Goal: Task Accomplishment & Management: Manage account settings

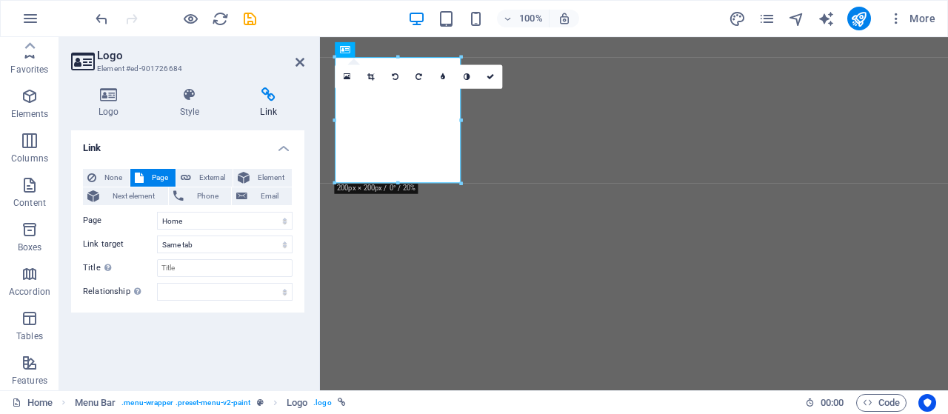
select select
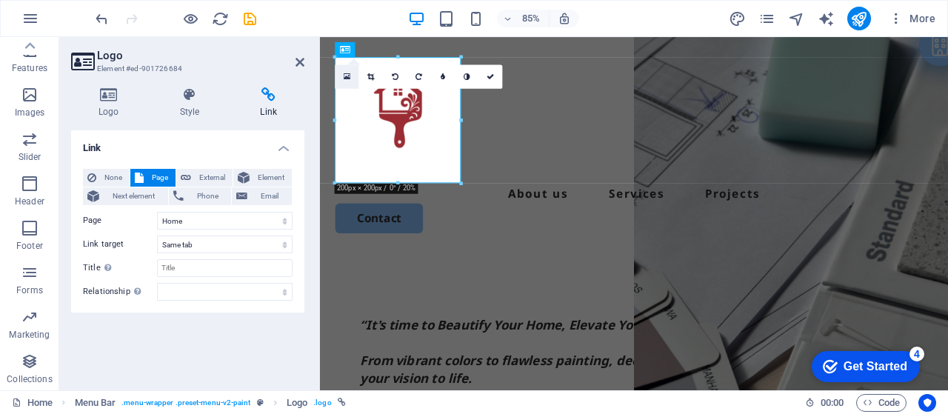
click at [348, 73] on icon at bounding box center [347, 77] width 7 height 9
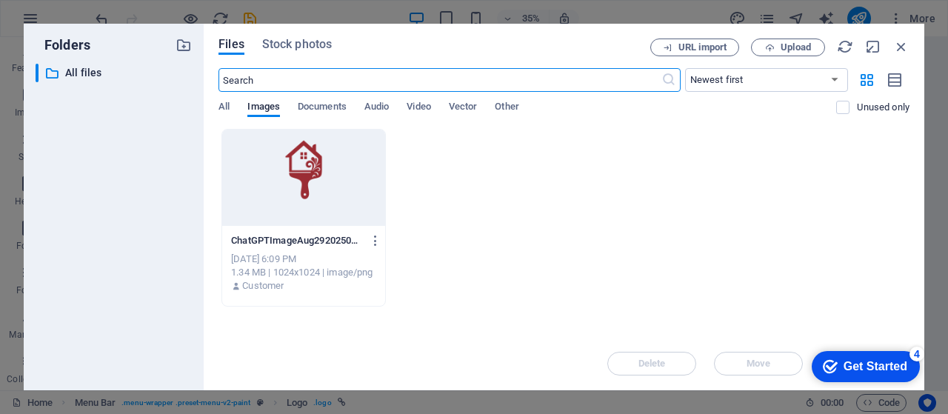
click at [305, 170] on div at bounding box center [303, 178] width 163 height 96
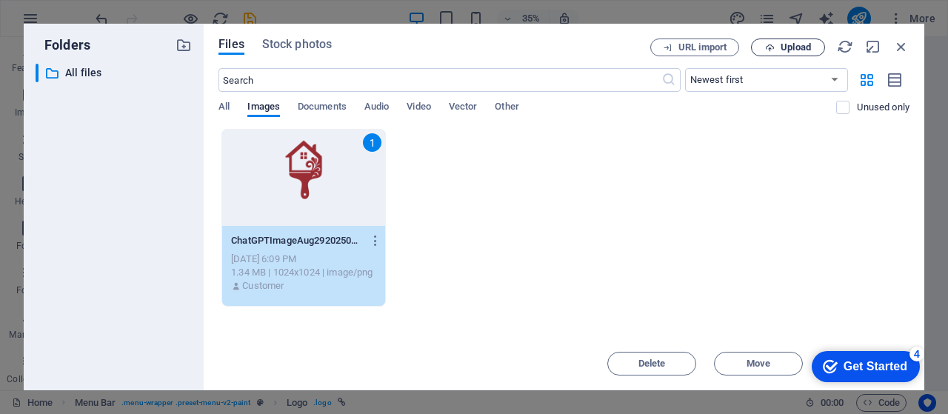
click at [800, 52] on span "Upload" at bounding box center [796, 47] width 30 height 9
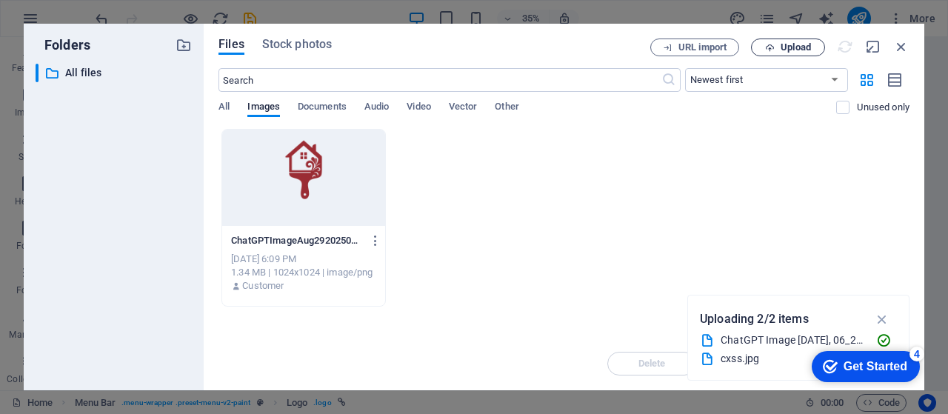
click at [793, 43] on span "Upload" at bounding box center [796, 47] width 30 height 9
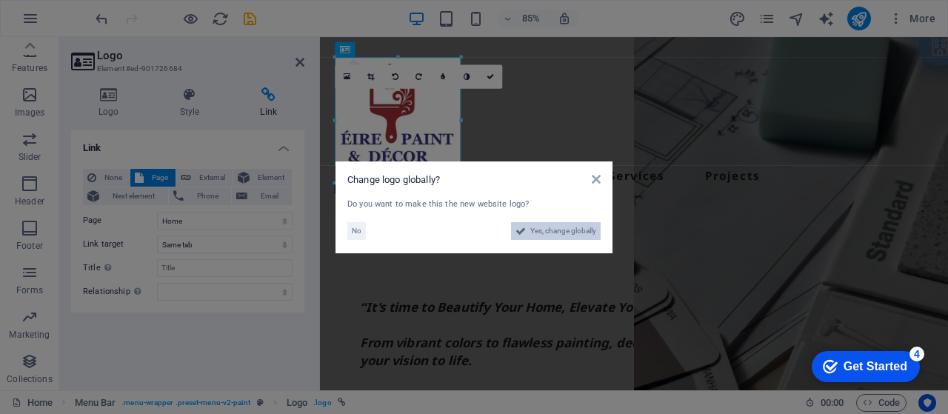
click at [575, 236] on span "Yes, change globally" at bounding box center [564, 231] width 66 height 18
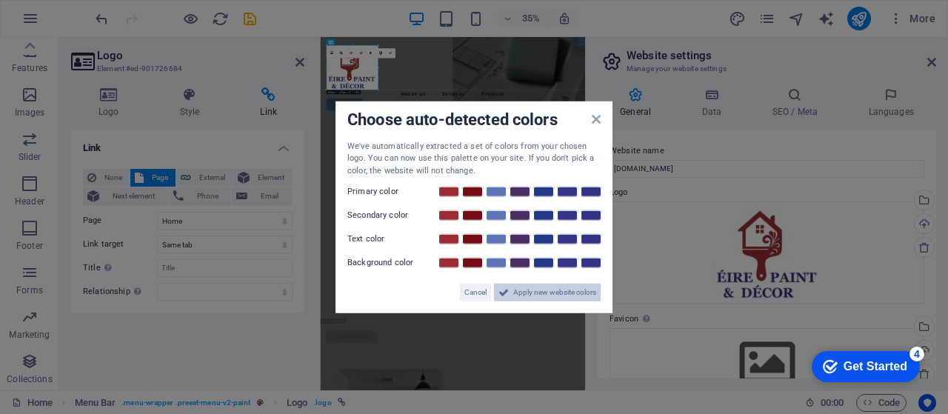
click at [528, 293] on span "Apply new website colors" at bounding box center [555, 293] width 83 height 18
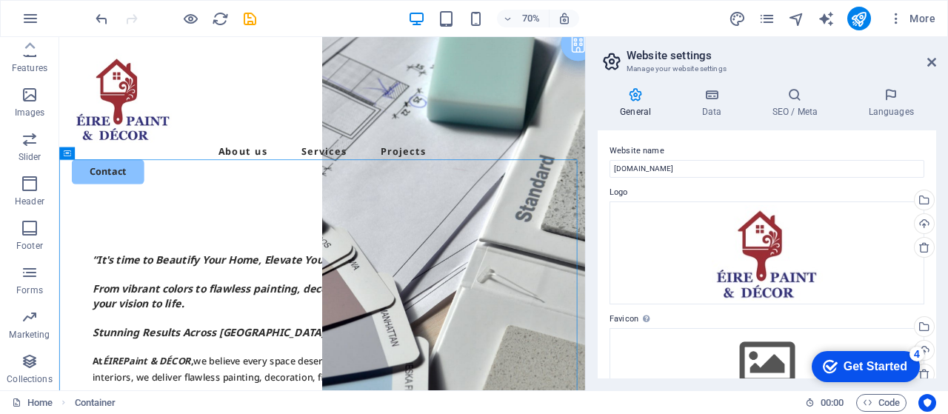
click at [926, 63] on header "Website settings Manage your website settings" at bounding box center [769, 56] width 336 height 39
click at [934, 62] on icon at bounding box center [932, 62] width 9 height 12
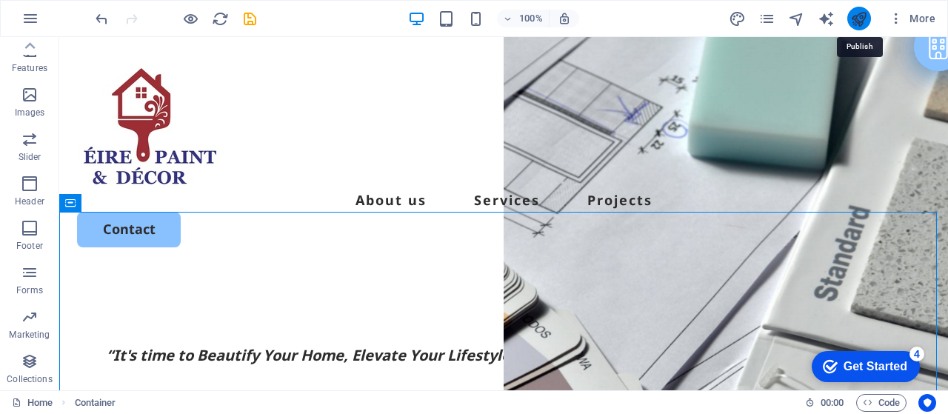
click at [860, 20] on icon "publish" at bounding box center [859, 18] width 17 height 17
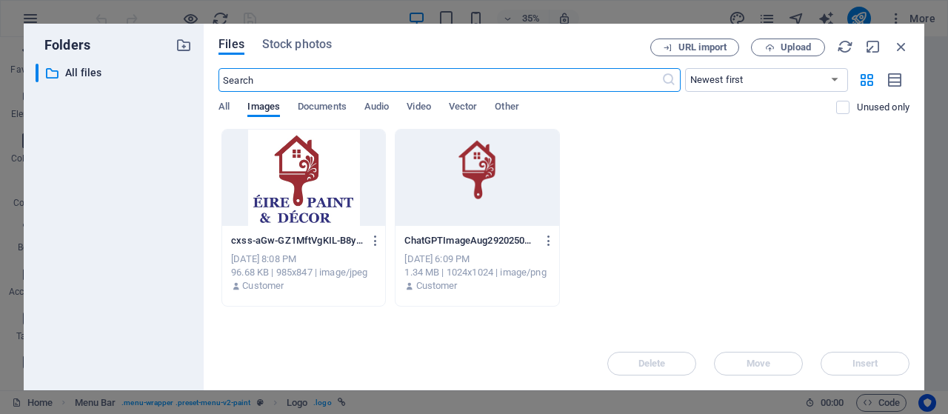
select select "px"
click at [379, 241] on icon "button" at bounding box center [376, 240] width 14 height 13
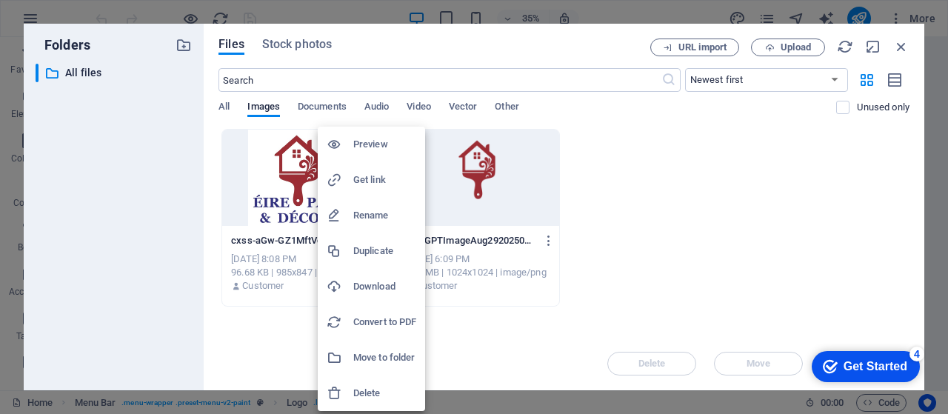
click at [382, 398] on h6 "Delete" at bounding box center [384, 394] width 63 height 18
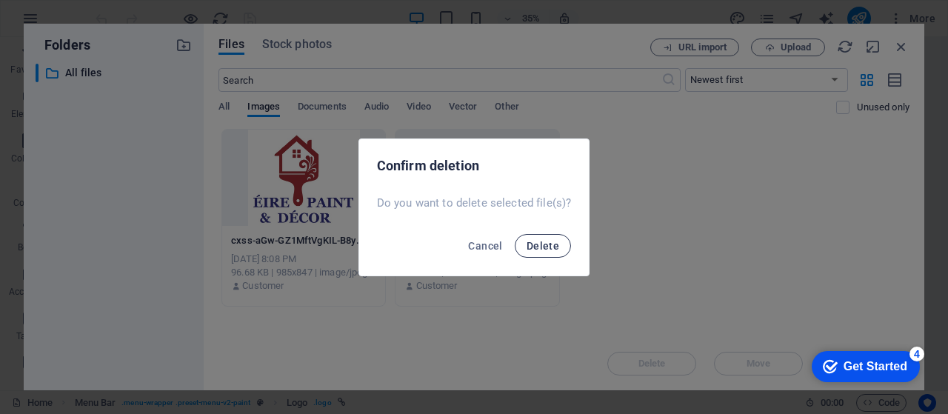
click at [536, 244] on span "Delete" at bounding box center [543, 246] width 33 height 12
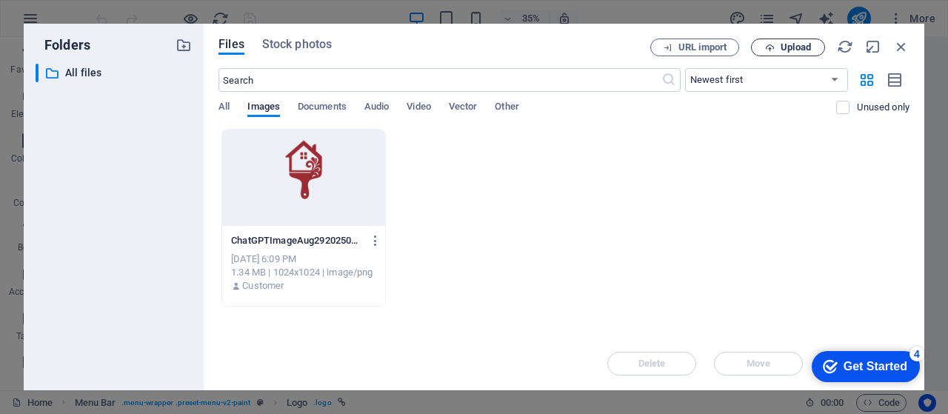
click at [807, 52] on span "Upload" at bounding box center [796, 47] width 30 height 9
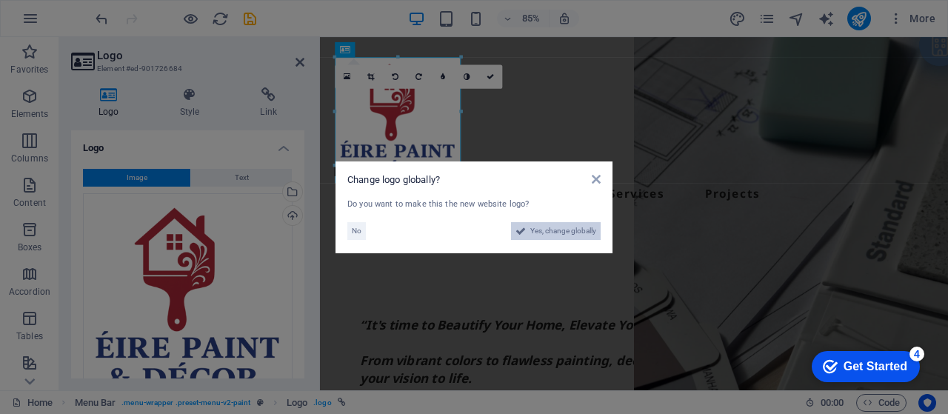
click at [556, 225] on span "Yes, change globally" at bounding box center [564, 231] width 66 height 18
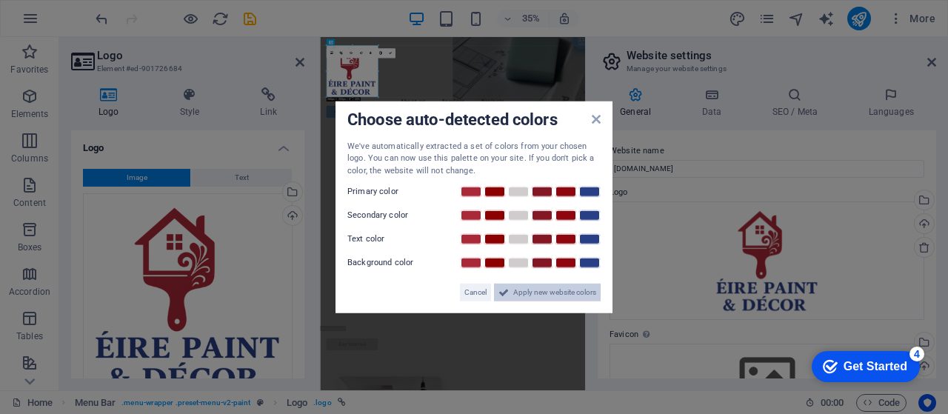
click at [573, 296] on span "Apply new website colors" at bounding box center [555, 293] width 83 height 18
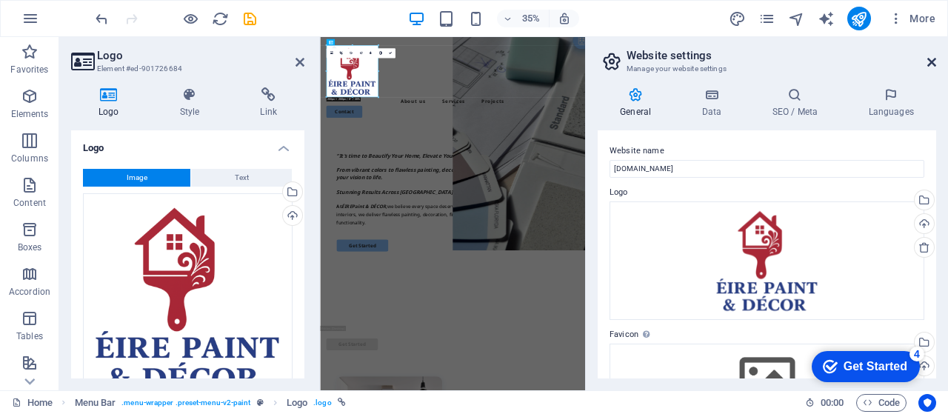
click at [929, 61] on icon at bounding box center [932, 62] width 9 height 12
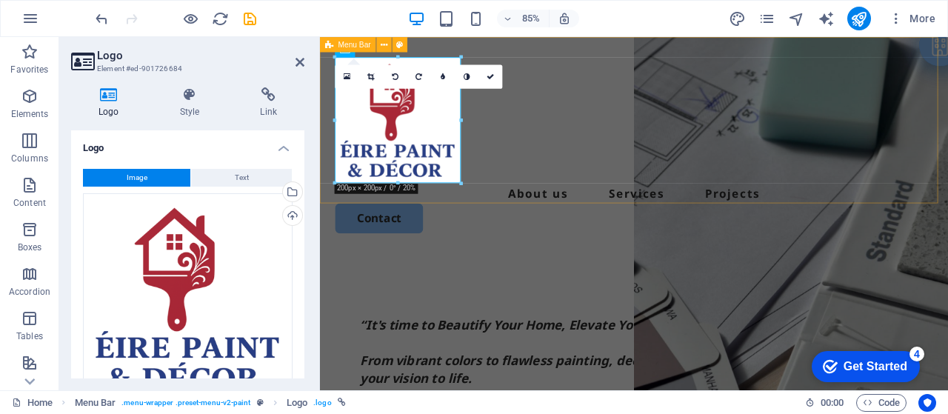
click at [614, 172] on div "About us Services Projects Contact" at bounding box center [690, 164] width 740 height 255
select select "header"
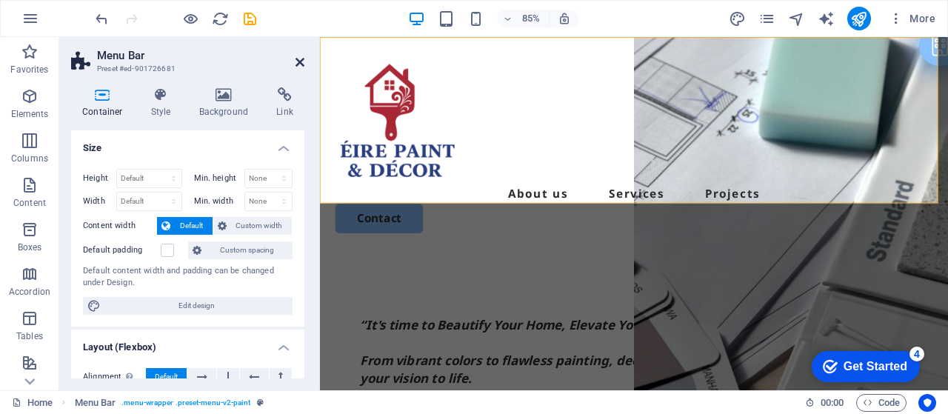
click at [301, 59] on icon at bounding box center [300, 62] width 9 height 12
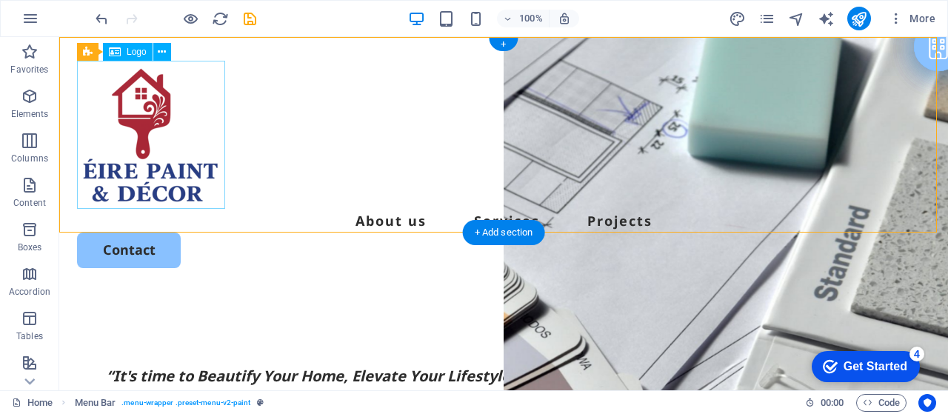
click at [158, 149] on div at bounding box center [504, 135] width 854 height 148
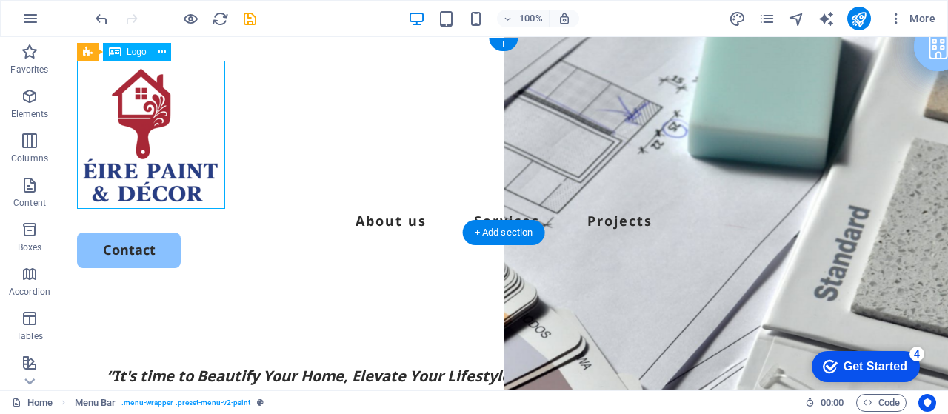
click at [158, 149] on div at bounding box center [504, 135] width 854 height 148
select select "px"
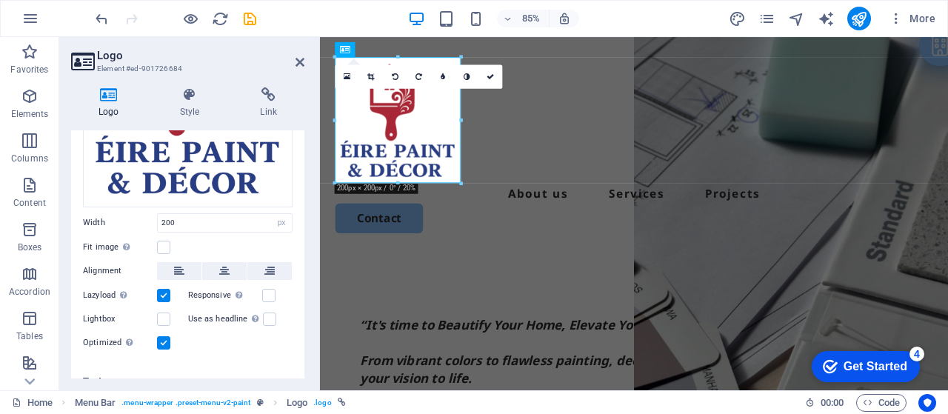
scroll to position [197, 0]
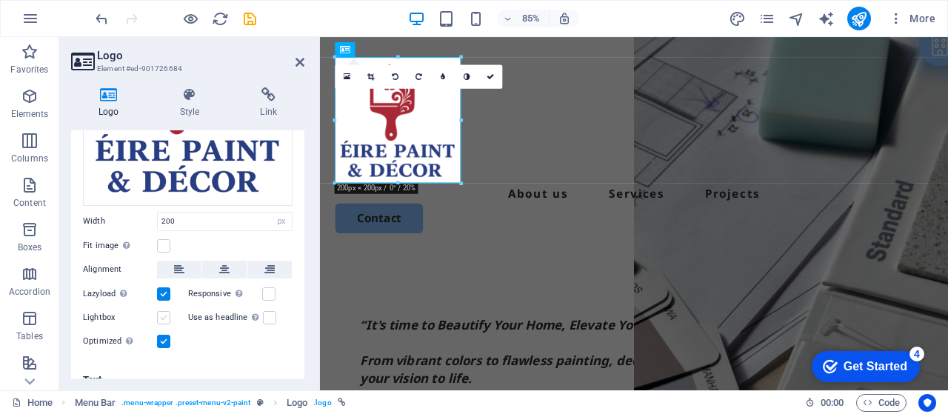
click at [165, 311] on label at bounding box center [163, 317] width 13 height 13
click at [0, 0] on input "Lightbox" at bounding box center [0, 0] width 0 height 0
click at [162, 311] on label at bounding box center [163, 317] width 13 height 13
click at [0, 0] on input "Lightbox" at bounding box center [0, 0] width 0 height 0
click at [301, 62] on icon at bounding box center [300, 62] width 9 height 12
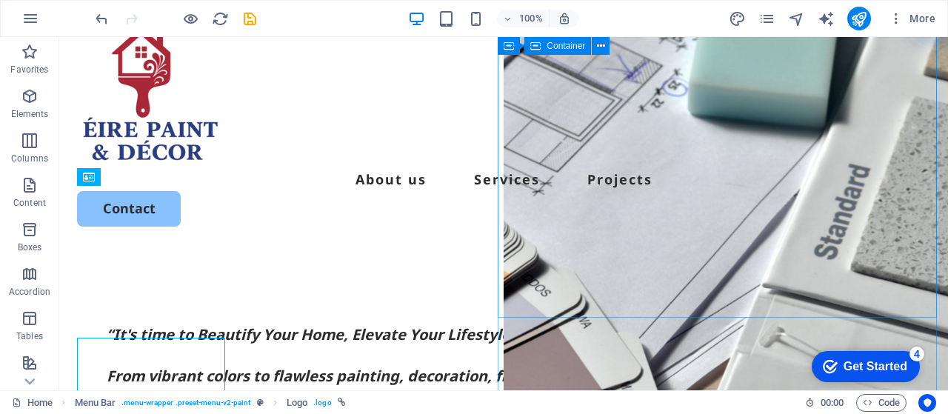
scroll to position [0, 0]
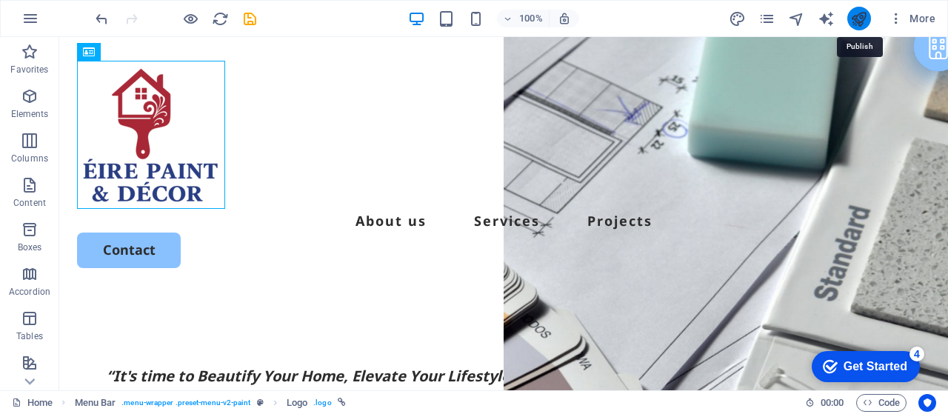
click at [867, 19] on icon "publish" at bounding box center [859, 18] width 17 height 17
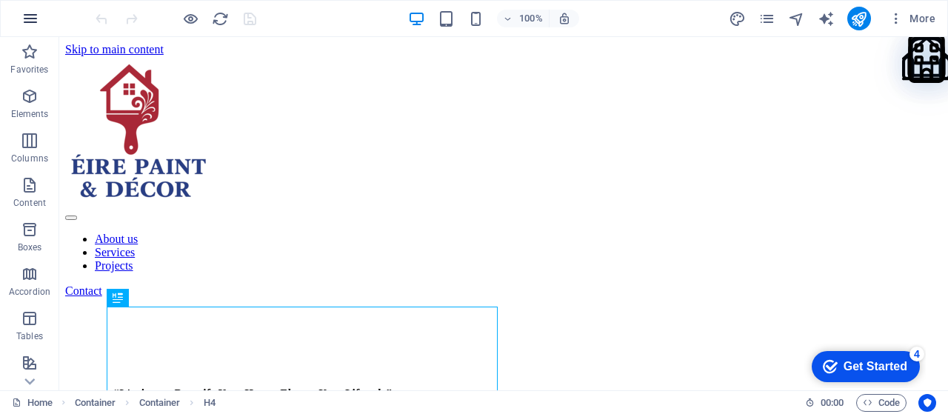
click at [36, 16] on icon "button" at bounding box center [30, 19] width 18 height 18
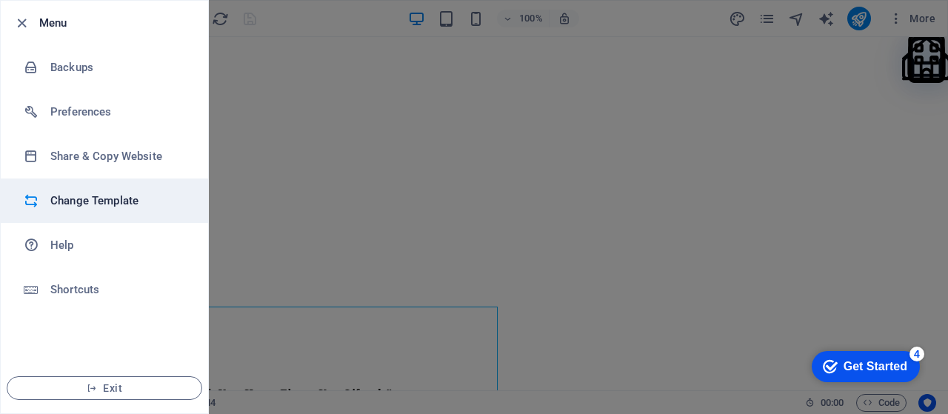
click at [84, 192] on h6 "Change Template" at bounding box center [118, 201] width 137 height 18
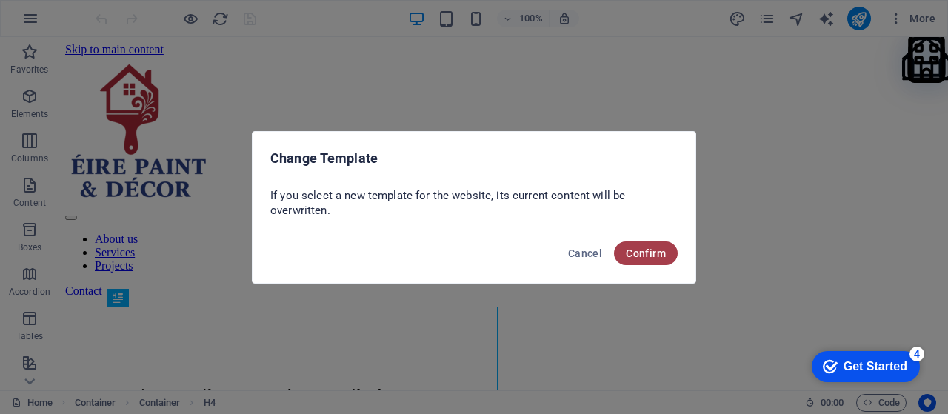
click at [670, 256] on button "Confirm" at bounding box center [646, 254] width 64 height 24
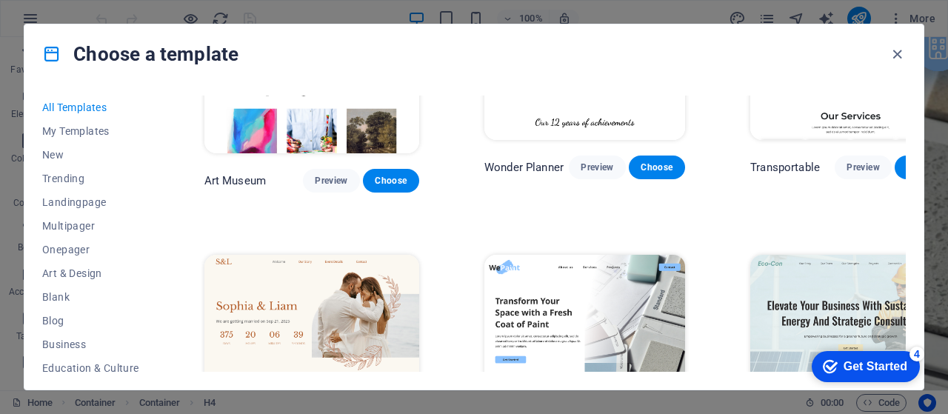
scroll to position [494, 0]
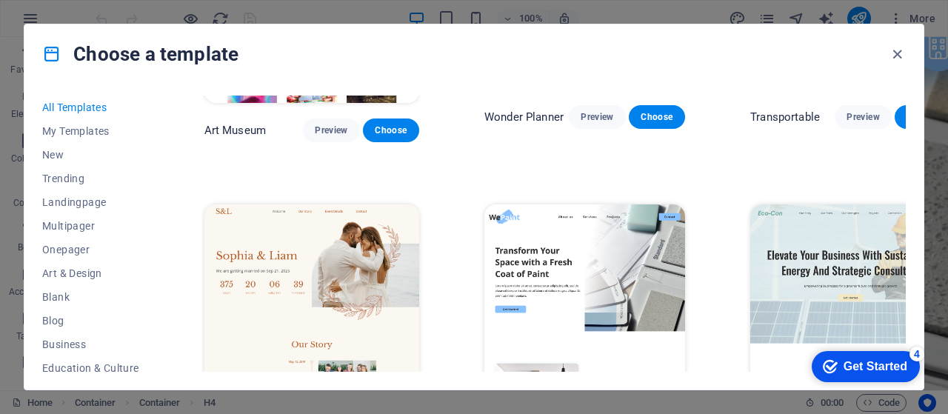
click at [569, 405] on button "Preview" at bounding box center [597, 417] width 56 height 24
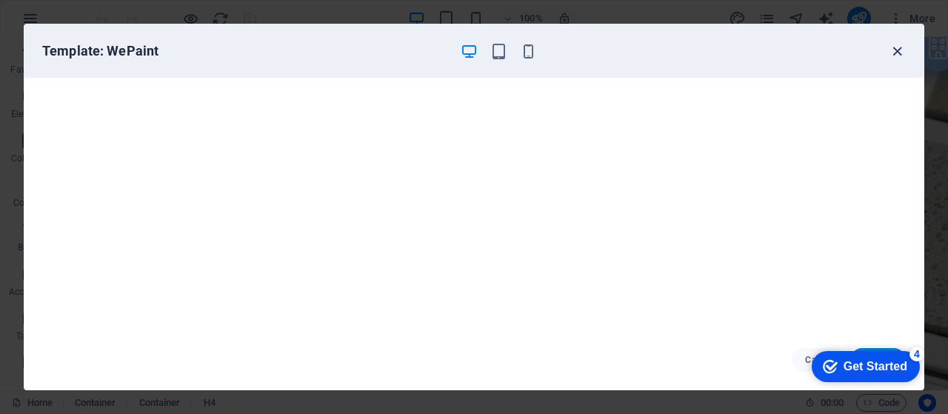
click at [900, 51] on icon "button" at bounding box center [897, 51] width 17 height 17
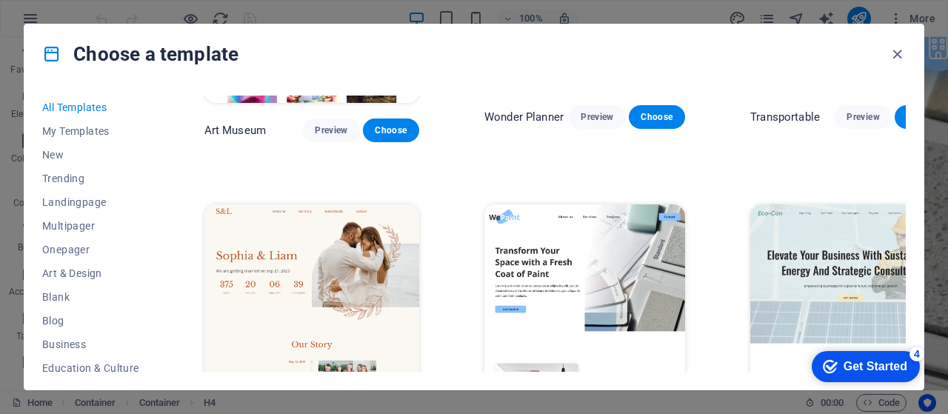
scroll to position [496, 0]
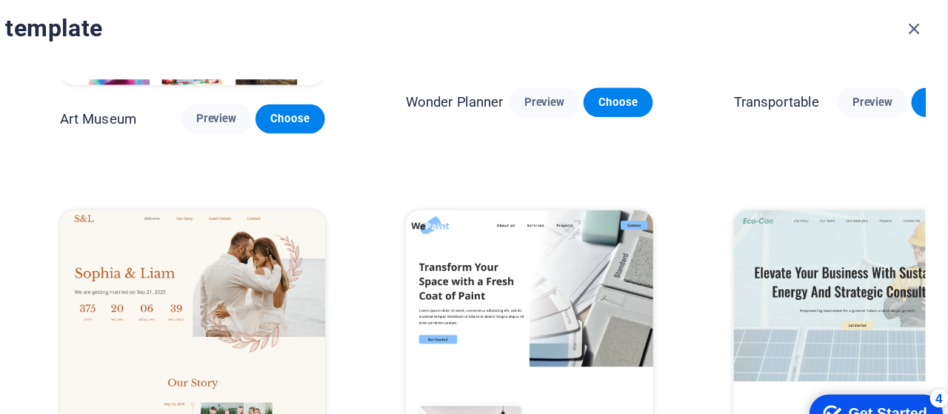
drag, startPoint x: 901, startPoint y: 46, endPoint x: 746, endPoint y: 16, distance: 157.8
click at [902, 46] on icon "button" at bounding box center [897, 54] width 17 height 17
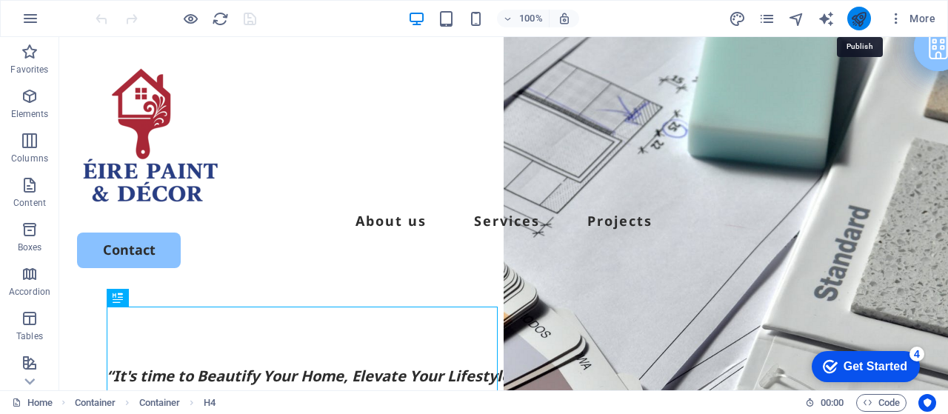
click at [854, 16] on icon "publish" at bounding box center [859, 18] width 17 height 17
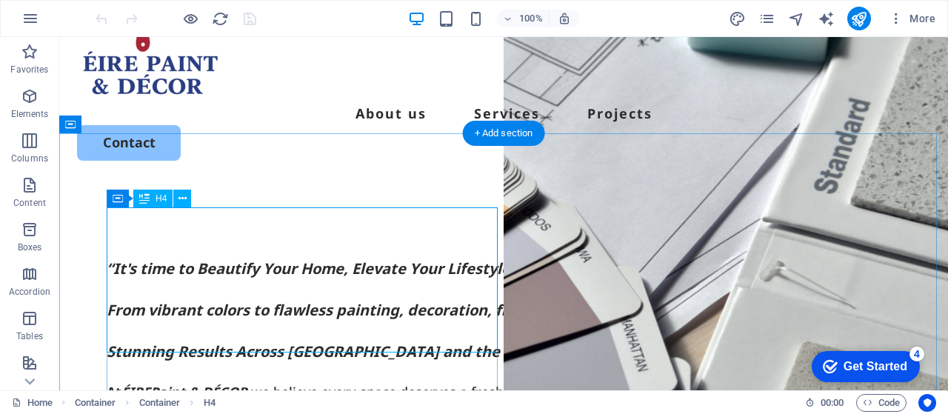
scroll to position [99, 0]
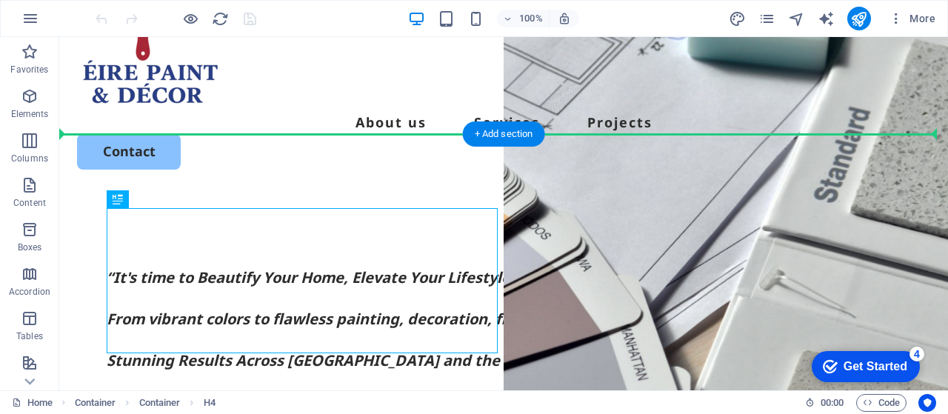
drag, startPoint x: 166, startPoint y: 219, endPoint x: 162, endPoint y: 173, distance: 46.1
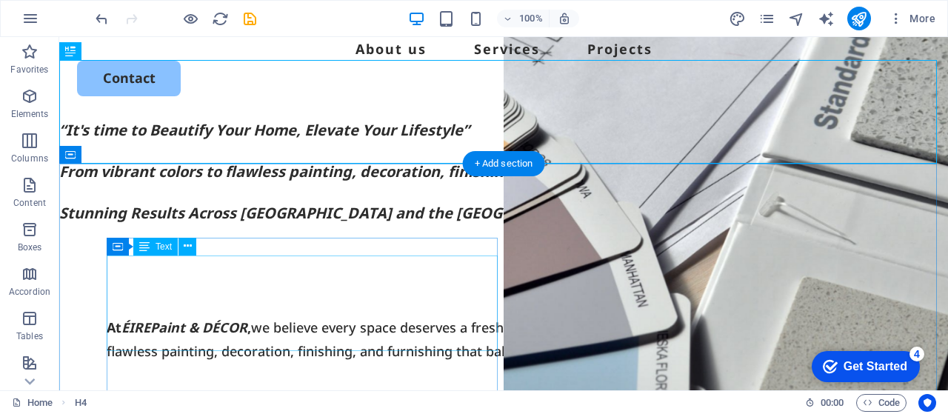
scroll to position [173, 0]
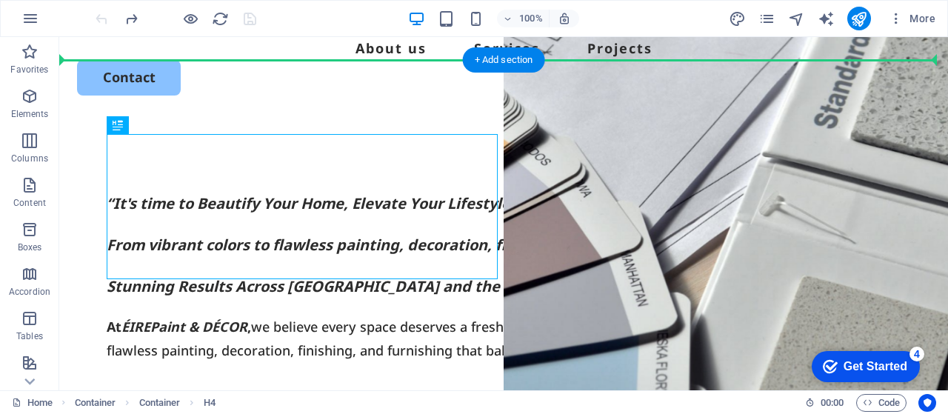
drag, startPoint x: 238, startPoint y: 162, endPoint x: 172, endPoint y: 116, distance: 80.0
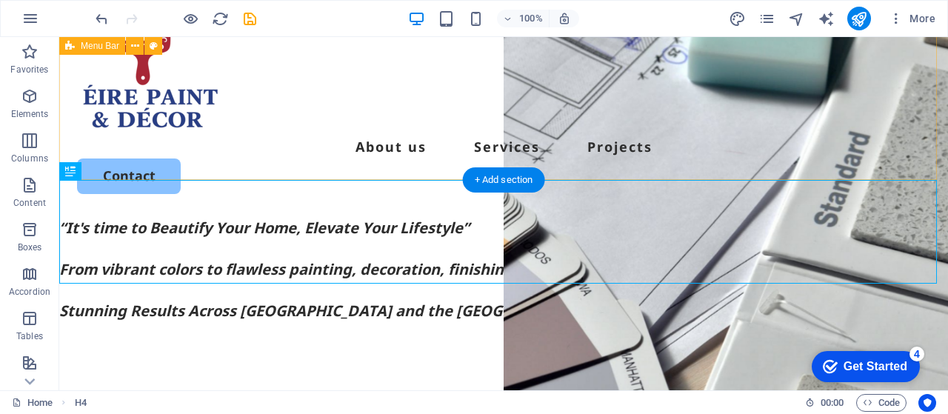
scroll to position [99, 0]
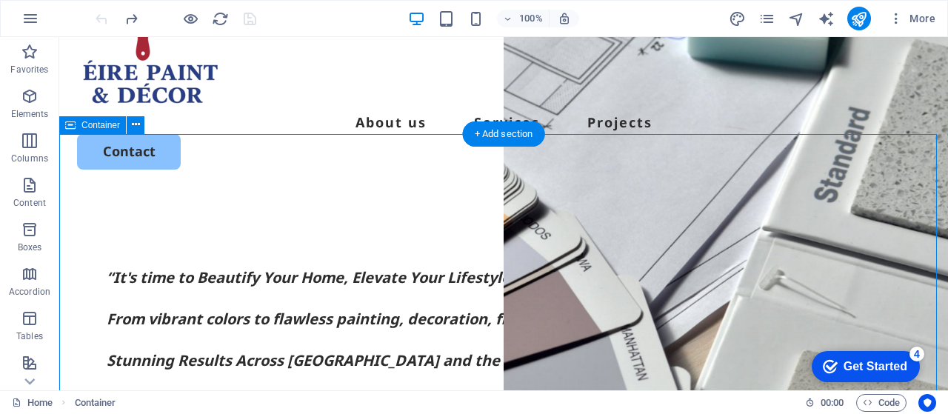
click at [139, 127] on icon at bounding box center [136, 125] width 8 height 16
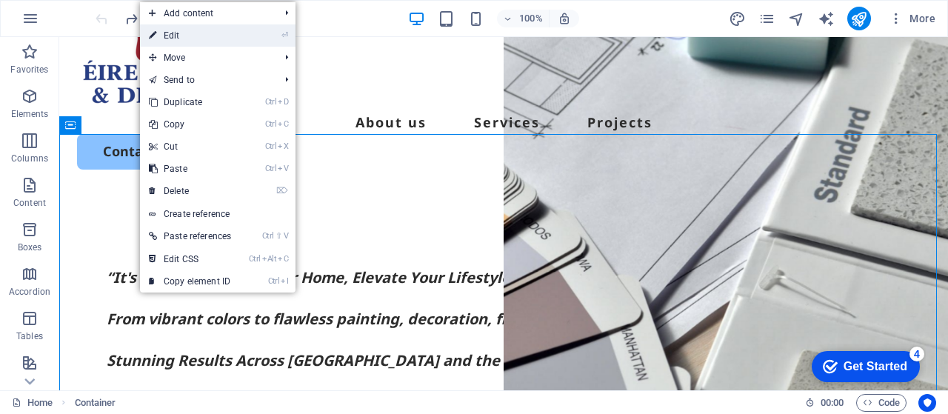
click at [194, 30] on link "⏎ Edit" at bounding box center [190, 35] width 100 height 22
select select "px"
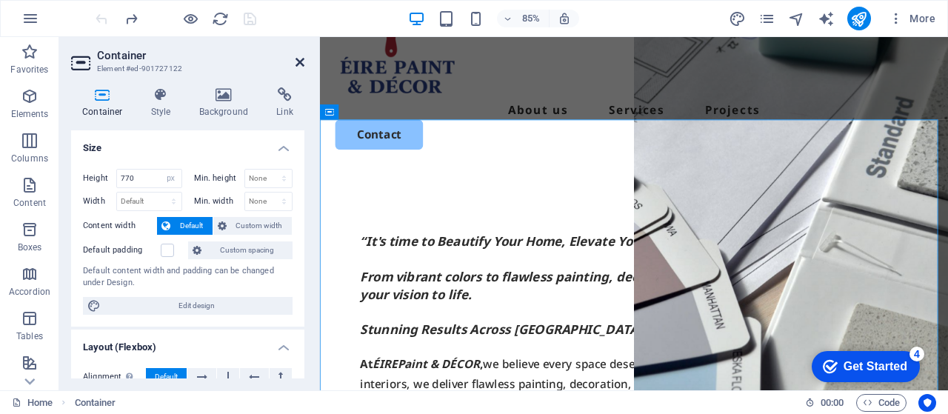
click at [302, 68] on link at bounding box center [300, 62] width 9 height 13
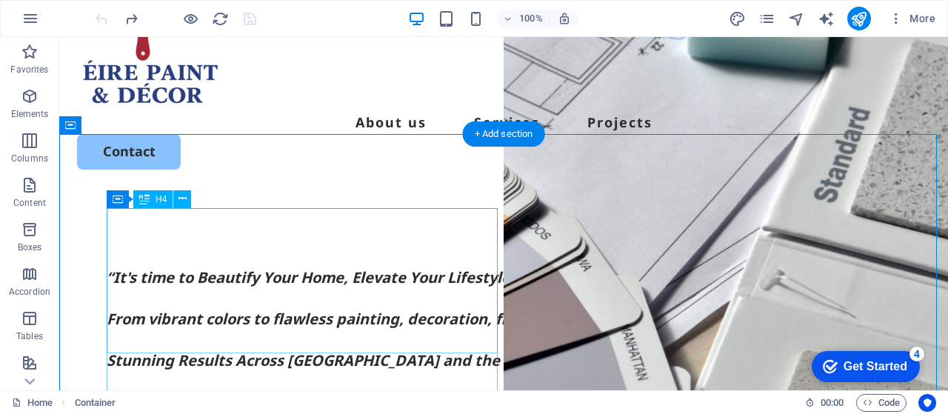
click at [179, 268] on div "“It's time to Beautify Your Home, Elevate Your Lifestyle” From vibrant colors t…" at bounding box center [504, 320] width 794 height 104
click at [222, 268] on div "“It's time to Beautify Your Home, Elevate Your Lifestyle” From vibrant colors t…" at bounding box center [504, 320] width 794 height 104
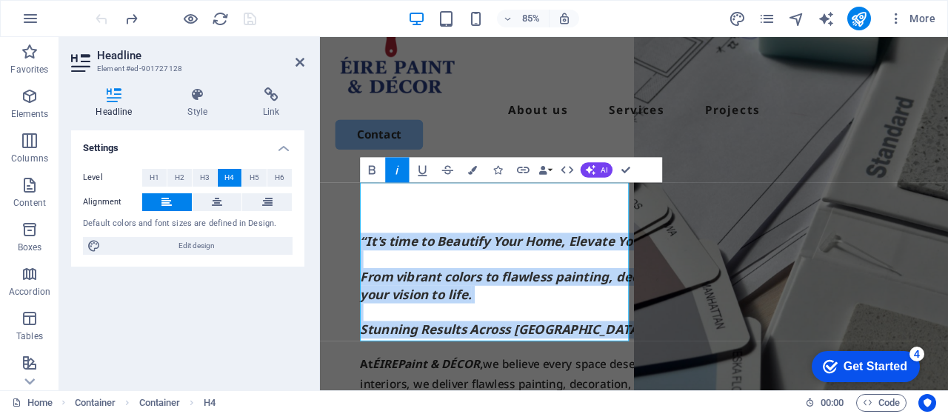
click at [399, 170] on icon "button" at bounding box center [397, 169] width 15 height 15
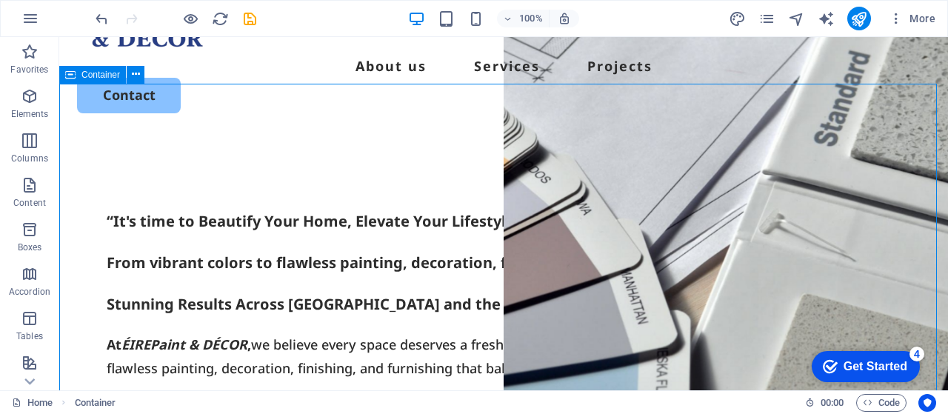
scroll to position [173, 0]
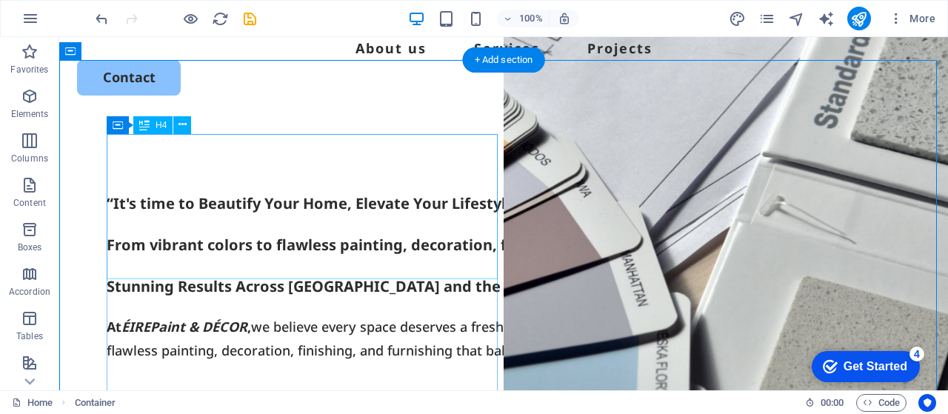
click at [190, 193] on div "“It's time to Beautify Your Home, Elevate Your Lifestyle” From vibrant colors t…" at bounding box center [504, 245] width 794 height 104
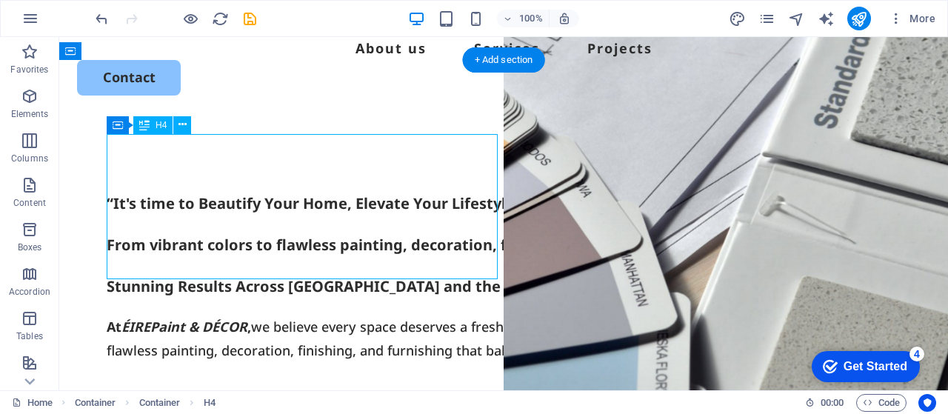
click at [190, 193] on div "“It's time to Beautify Your Home, Elevate Your Lifestyle” From vibrant colors t…" at bounding box center [504, 245] width 794 height 104
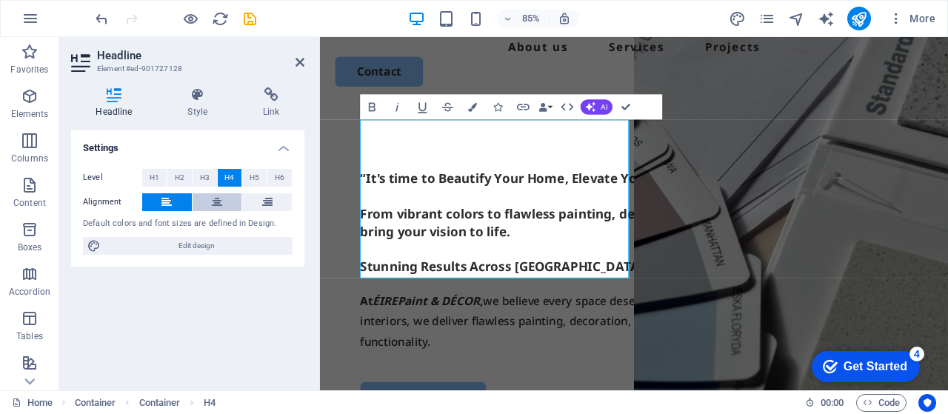
click at [216, 205] on icon at bounding box center [217, 202] width 10 height 18
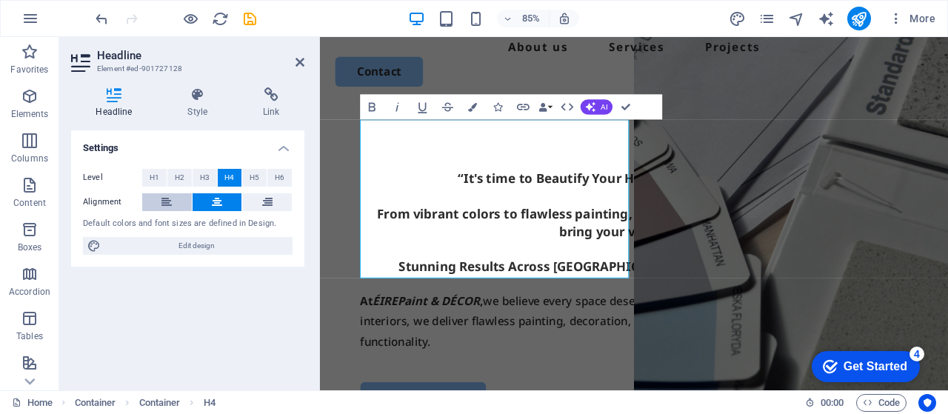
click at [172, 203] on icon at bounding box center [167, 202] width 10 height 18
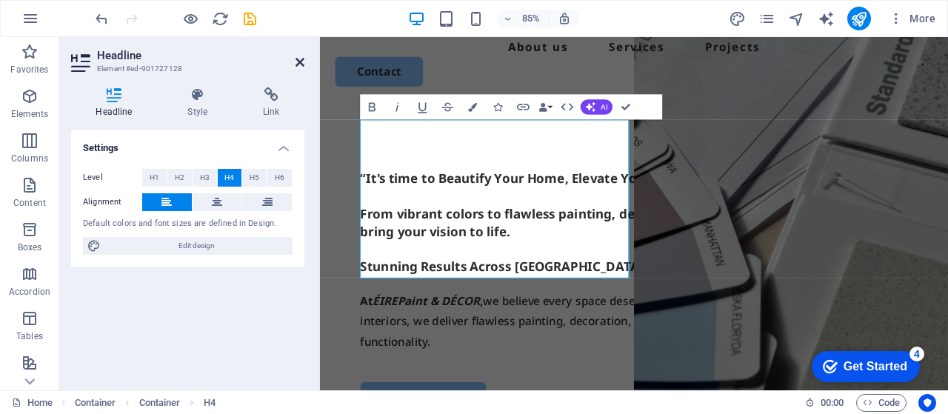
click at [299, 62] on icon at bounding box center [300, 62] width 9 height 12
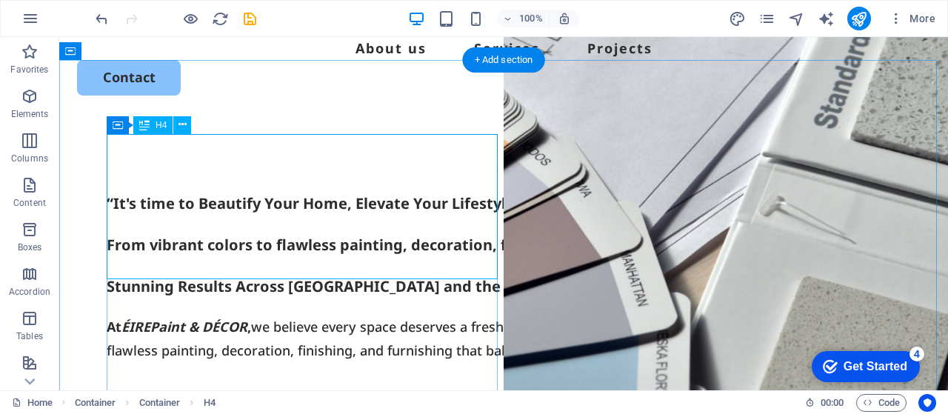
click at [336, 193] on div "“It's time to Beautify Your Home, Elevate Your Lifestyle” From vibrant colors t…" at bounding box center [504, 245] width 794 height 104
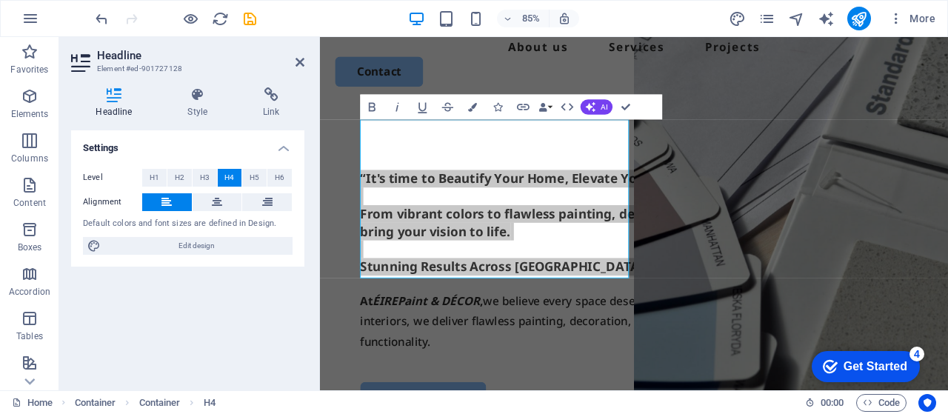
click at [277, 303] on div "Settings Level H1 H2 H3 H4 H5 H6 Alignment Default colors and font sizes are de…" at bounding box center [187, 254] width 233 height 248
click at [434, 119] on div "“It's time to Beautify Your Home, Elevate Your Lifestyle” From vibrant colors t…" at bounding box center [690, 404] width 740 height 571
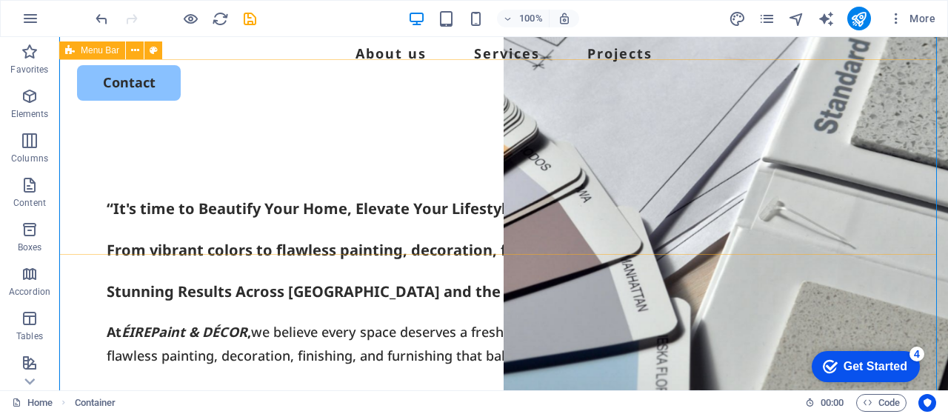
scroll to position [148, 0]
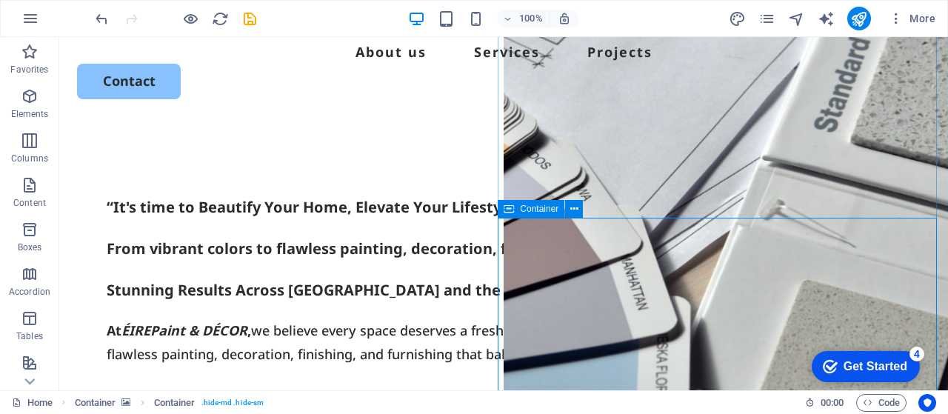
scroll to position [173, 0]
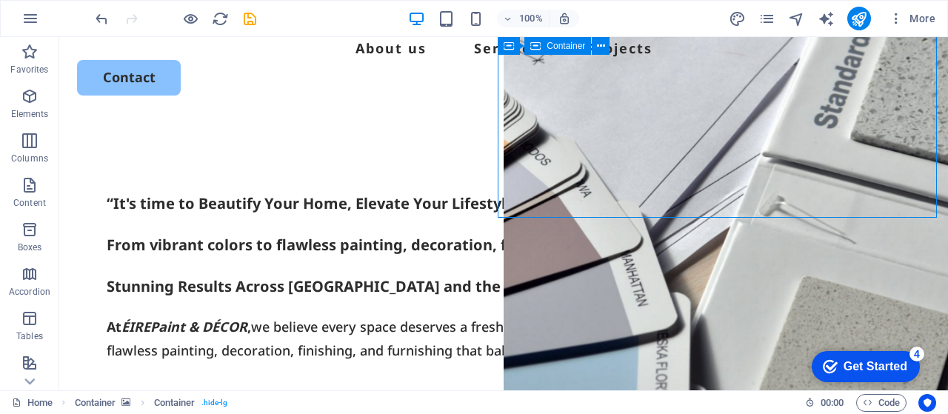
select select "vh"
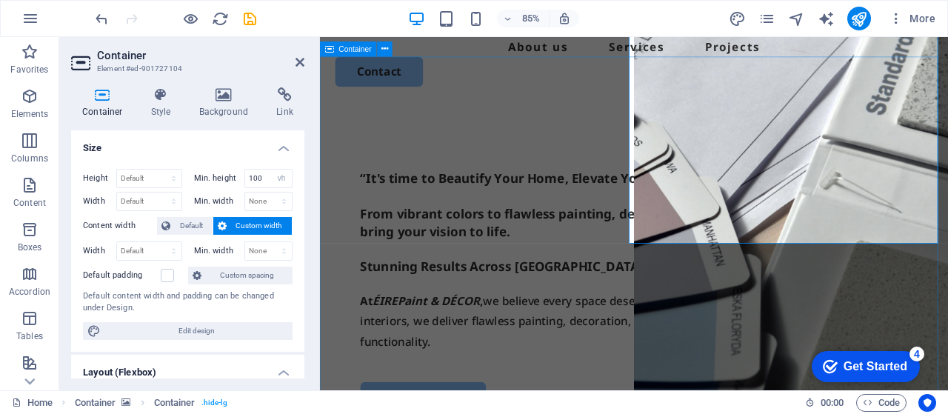
click at [628, 119] on div "“It's time to Beautify Your Home, Elevate Your Lifestyle” From vibrant colors t…" at bounding box center [690, 404] width 740 height 571
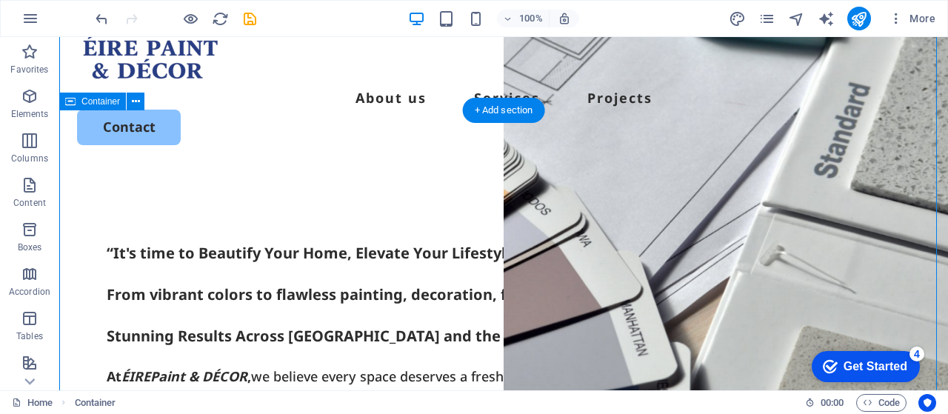
scroll to position [0, 0]
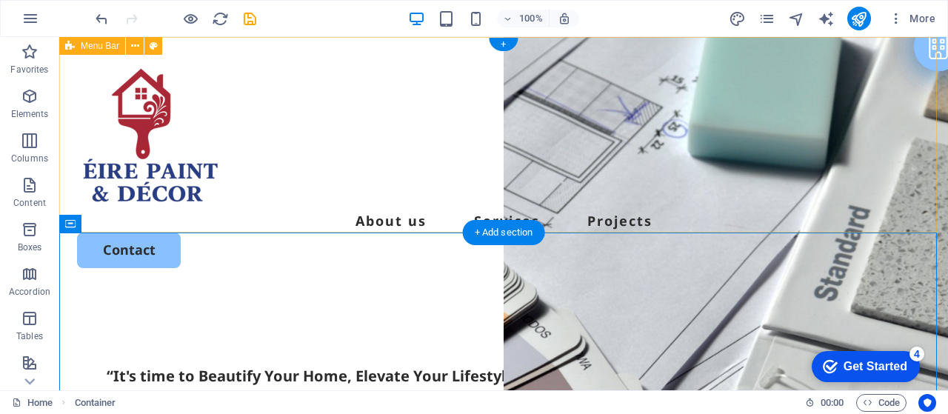
click at [639, 209] on div "About us Services Projects Contact" at bounding box center [503, 164] width 889 height 255
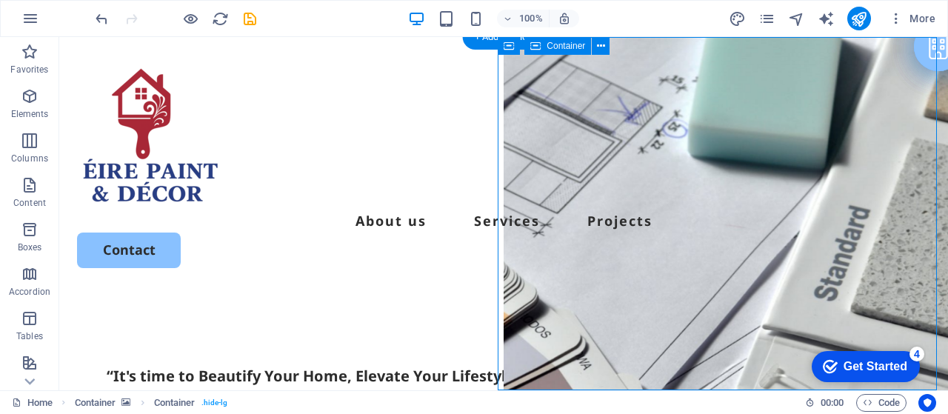
select select "vh"
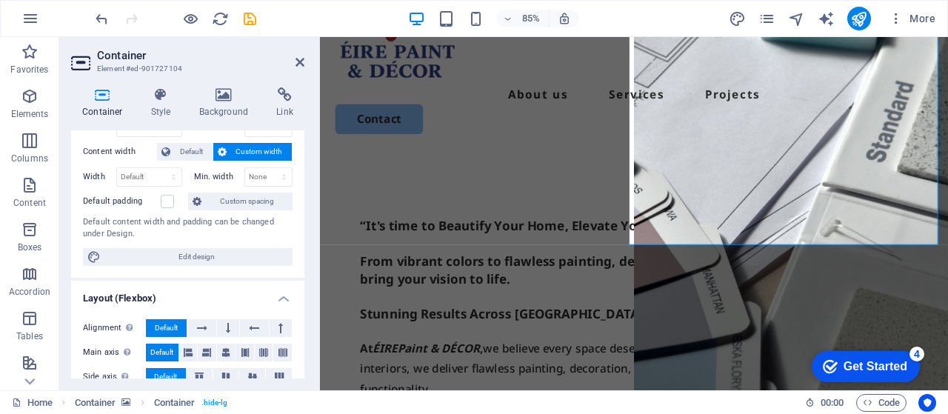
scroll to position [173, 0]
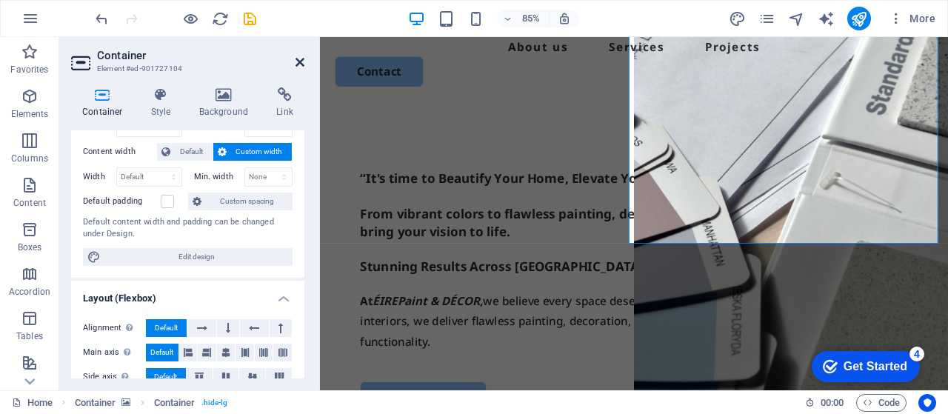
click at [302, 66] on icon at bounding box center [300, 62] width 9 height 12
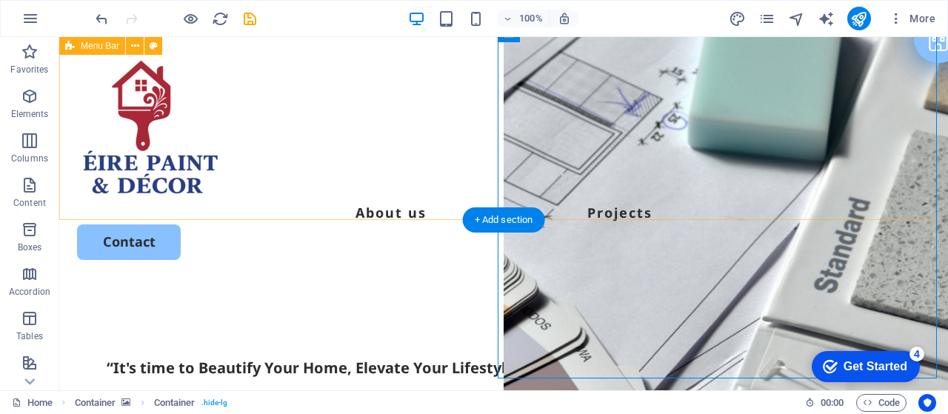
scroll to position [0, 0]
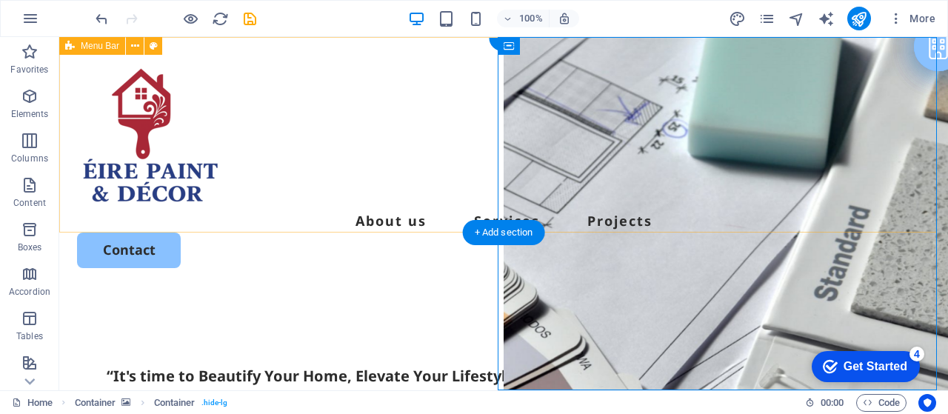
click at [719, 62] on div "About us Services Projects Contact" at bounding box center [503, 164] width 889 height 255
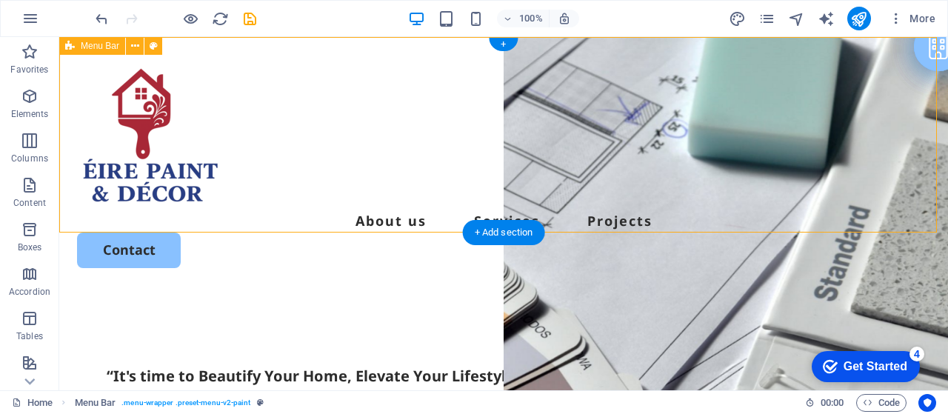
click at [719, 62] on div "About us Services Projects Contact" at bounding box center [503, 164] width 889 height 255
select select "header"
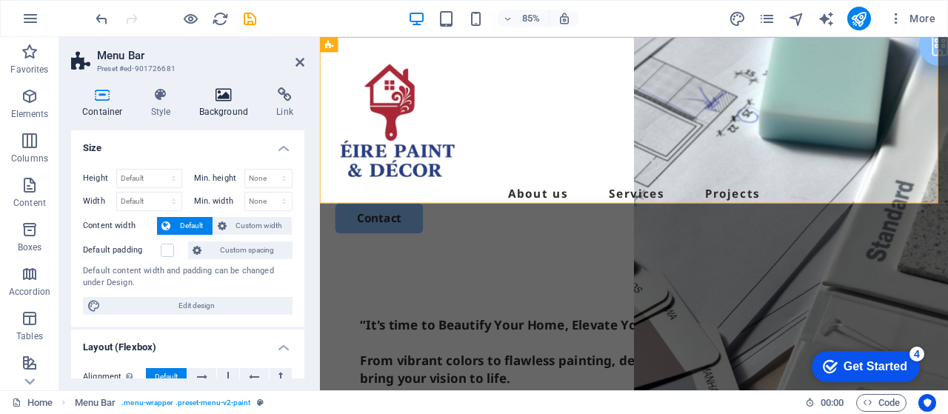
click at [236, 101] on icon at bounding box center [224, 94] width 72 height 15
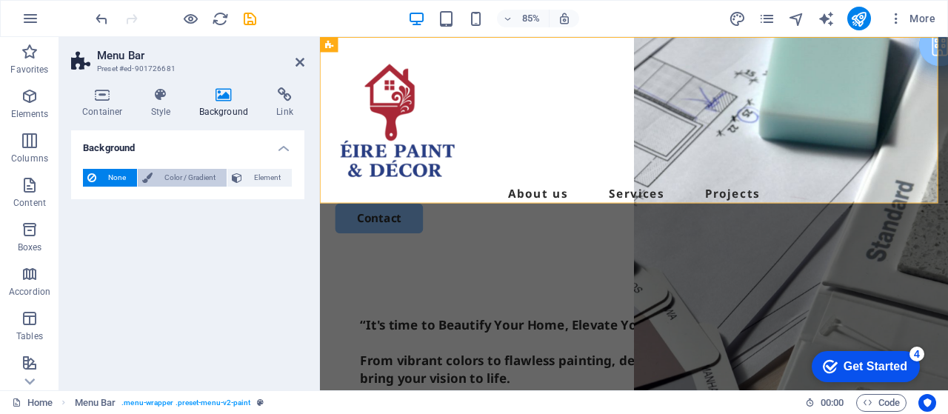
click at [187, 180] on span "Color / Gradient" at bounding box center [189, 178] width 65 height 18
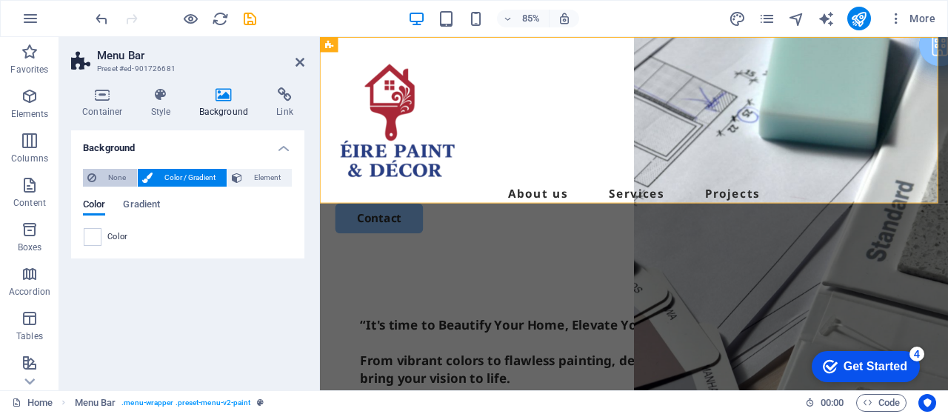
click at [96, 178] on button "None" at bounding box center [110, 178] width 54 height 18
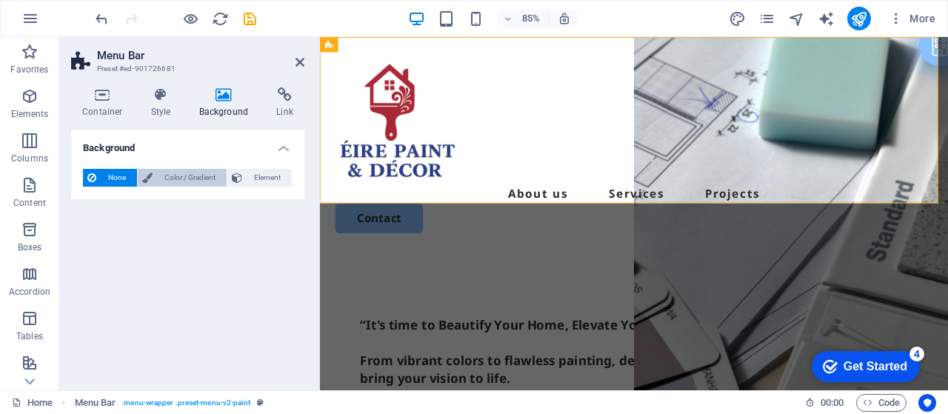
click at [173, 173] on span "Color / Gradient" at bounding box center [189, 178] width 65 height 18
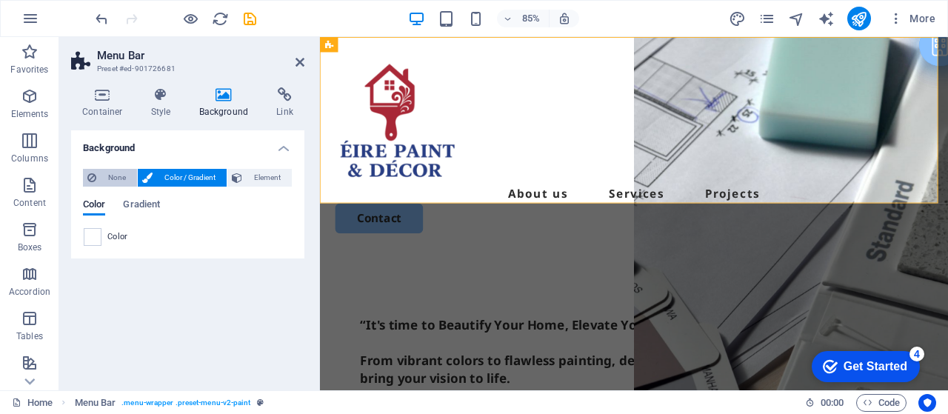
click at [123, 180] on span "None" at bounding box center [117, 178] width 32 height 18
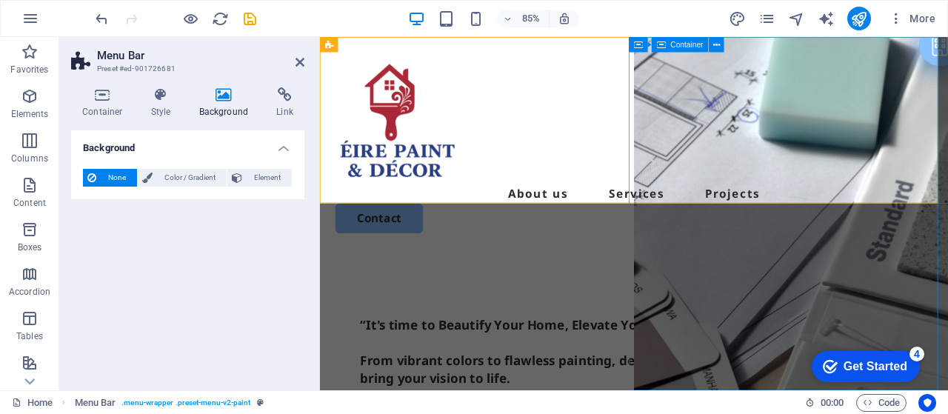
select select "vh"
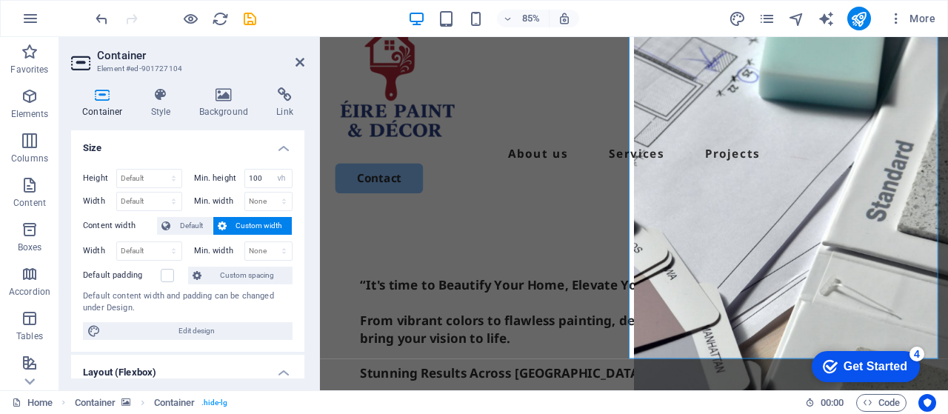
scroll to position [49, 0]
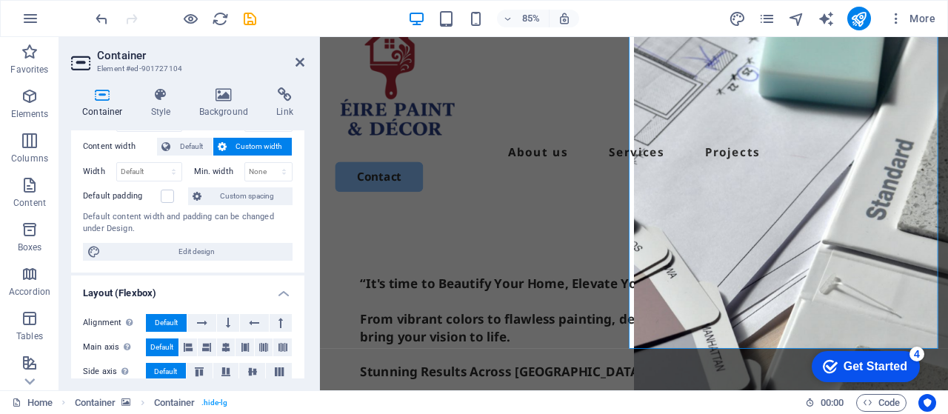
scroll to position [78, 0]
click at [102, 109] on h4 "Container" at bounding box center [105, 102] width 69 height 31
click at [147, 104] on h4 "Style" at bounding box center [164, 102] width 48 height 31
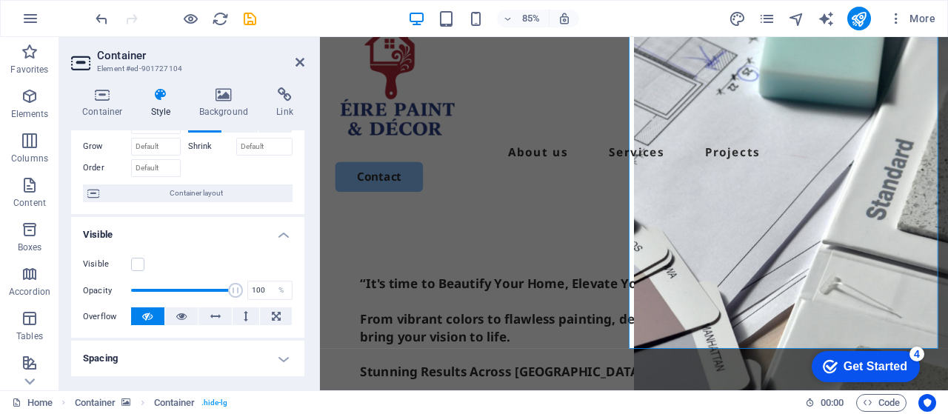
scroll to position [74, 0]
click at [133, 265] on label at bounding box center [137, 262] width 13 height 13
click at [0, 0] on input "Visible" at bounding box center [0, 0] width 0 height 0
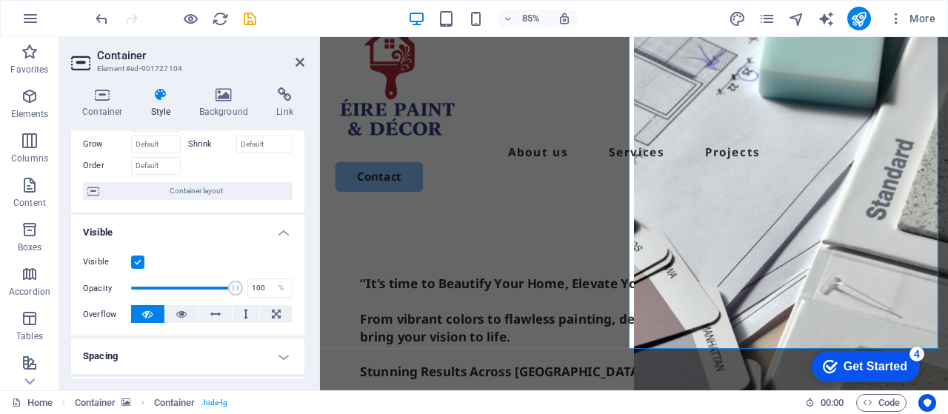
click at [133, 265] on label at bounding box center [137, 262] width 13 height 13
click at [0, 0] on input "Visible" at bounding box center [0, 0] width 0 height 0
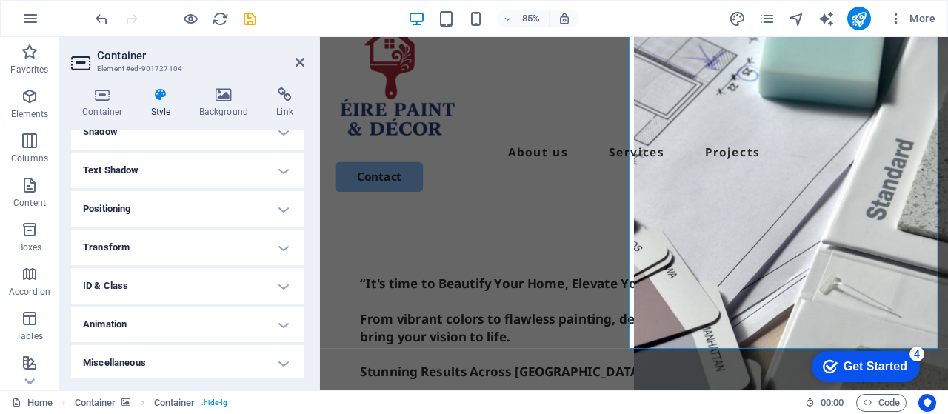
scroll to position [376, 0]
click at [167, 325] on h4 "Animation" at bounding box center [187, 324] width 233 height 36
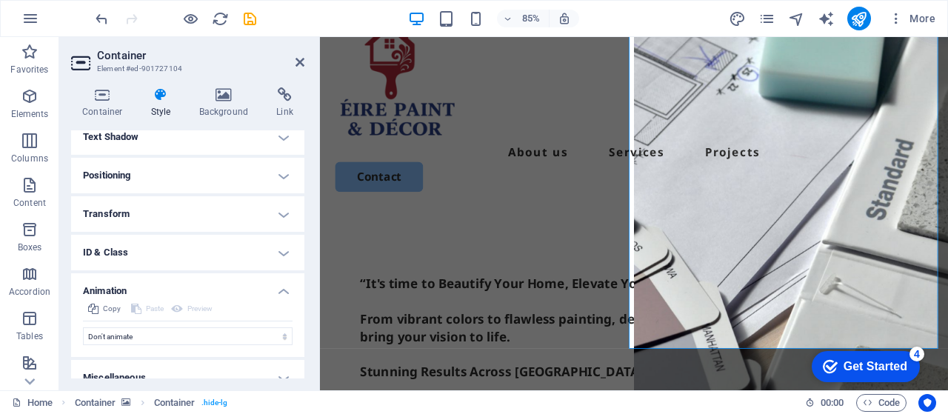
scroll to position [425, 0]
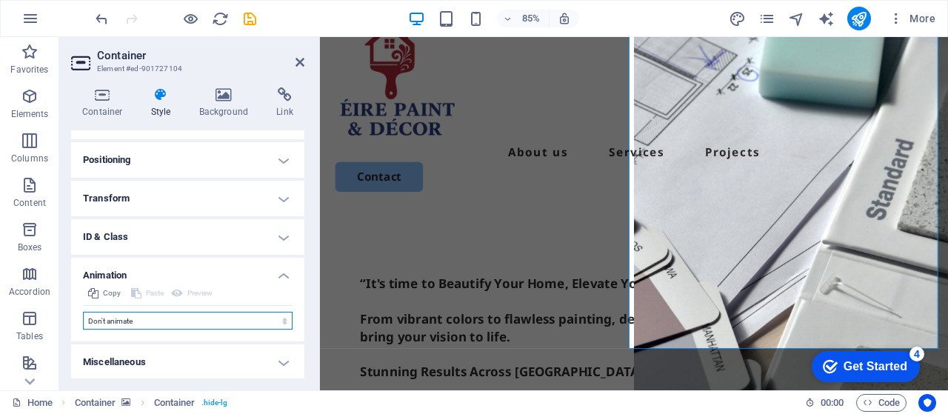
click at [199, 318] on select "Don't animate Show / Hide Slide up/down Zoom in/out Slide left to right Slide r…" at bounding box center [188, 321] width 210 height 18
select select "pulse"
click at [83, 312] on select "Don't animate Show / Hide Slide up/down Zoom in/out Slide left to right Slide r…" at bounding box center [188, 321] width 210 height 18
select select "scroll"
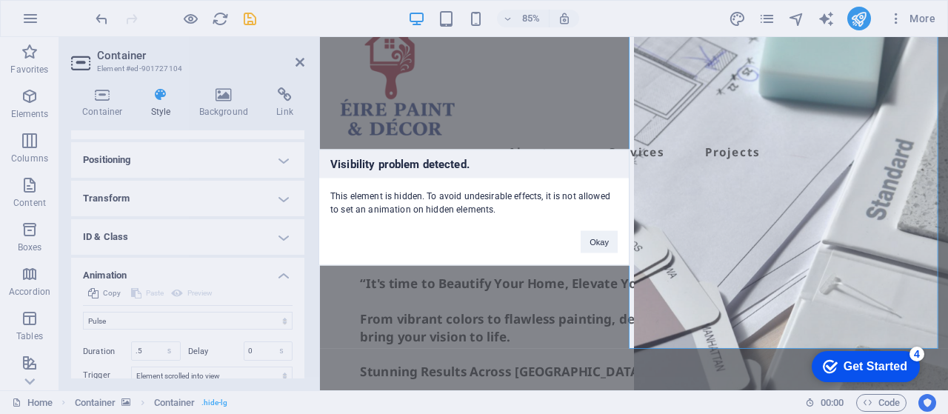
click at [800, 265] on div "Visibility problem detected. This element is hidden. To avoid undesirable effec…" at bounding box center [474, 207] width 948 height 414
click at [151, 321] on div "Visibility problem detected. This element is hidden. To avoid undesirable effec…" at bounding box center [474, 207] width 948 height 414
click at [301, 62] on div "Visibility problem detected. This element is hidden. To avoid undesirable effec…" at bounding box center [474, 207] width 948 height 414
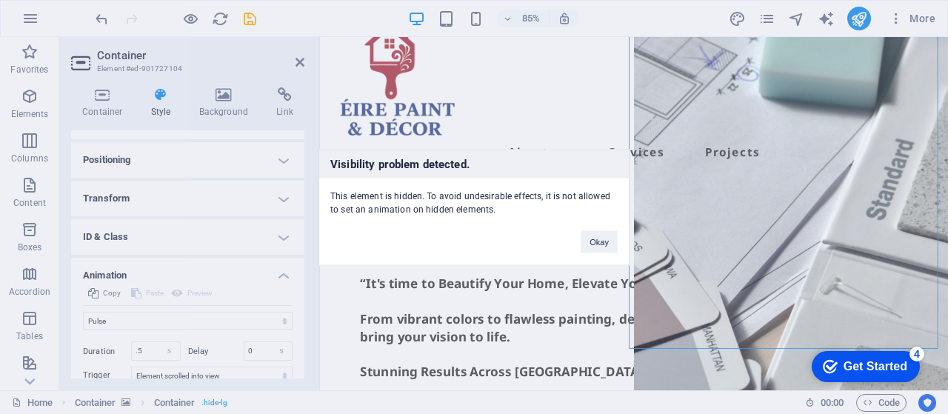
click at [710, 190] on div "Visibility problem detected. This element is hidden. To avoid undesirable effec…" at bounding box center [474, 207] width 948 height 414
click at [604, 245] on button "Okay" at bounding box center [599, 241] width 37 height 22
select select "none"
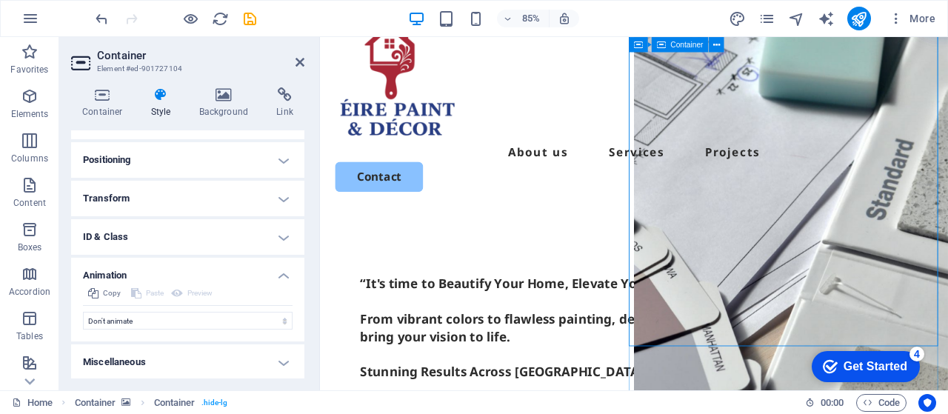
scroll to position [99, 0]
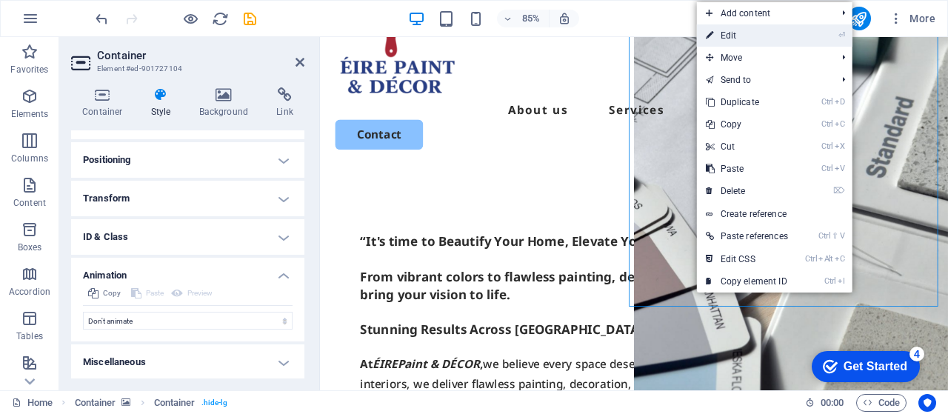
click at [754, 34] on link "⏎ Edit" at bounding box center [747, 35] width 100 height 22
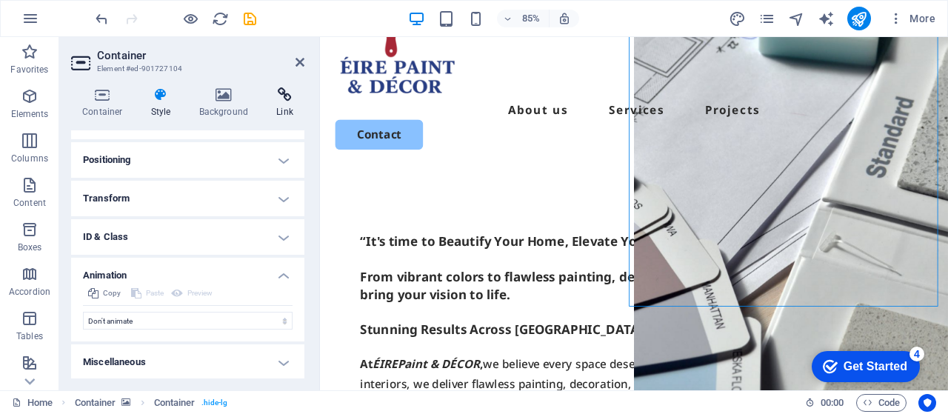
click at [278, 102] on icon at bounding box center [284, 94] width 39 height 15
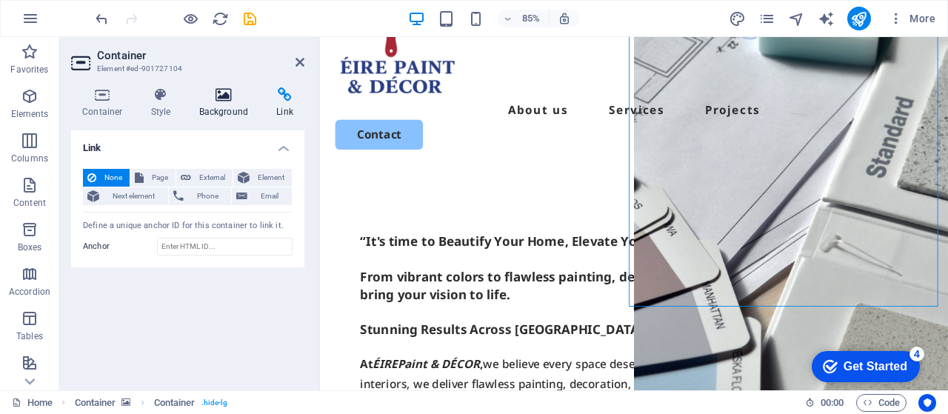
click at [233, 99] on icon at bounding box center [224, 94] width 72 height 15
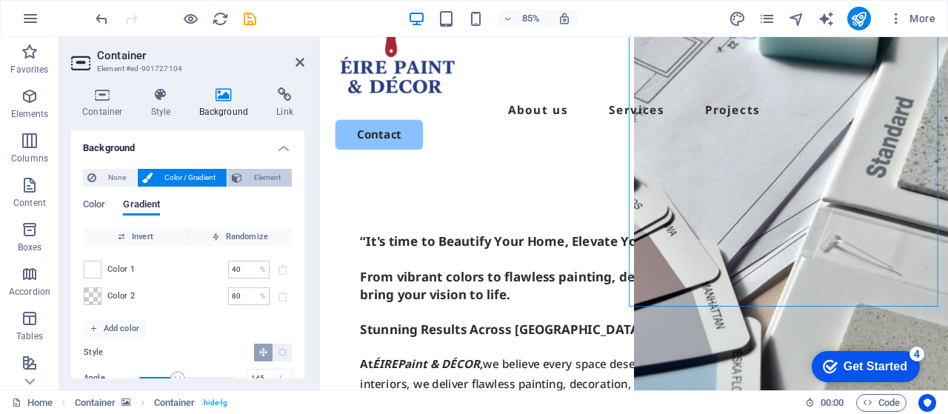
click at [247, 176] on span "Element" at bounding box center [267, 178] width 41 height 18
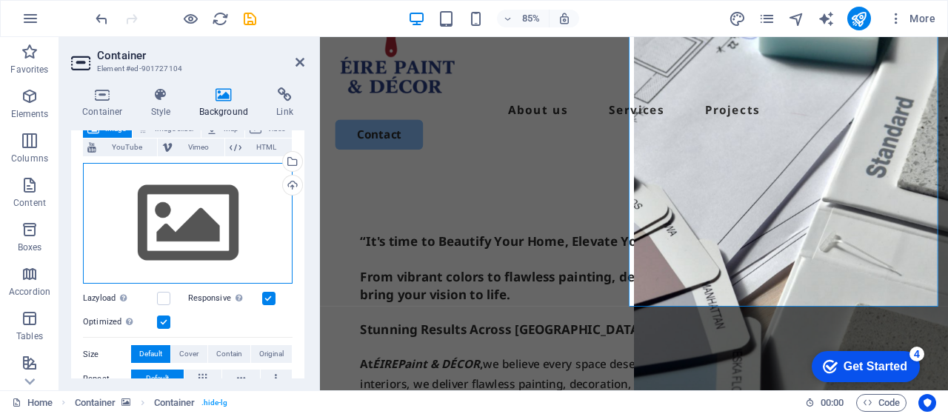
click at [228, 199] on div "Drag files here, click to choose files or select files from Files or our free s…" at bounding box center [188, 224] width 210 height 122
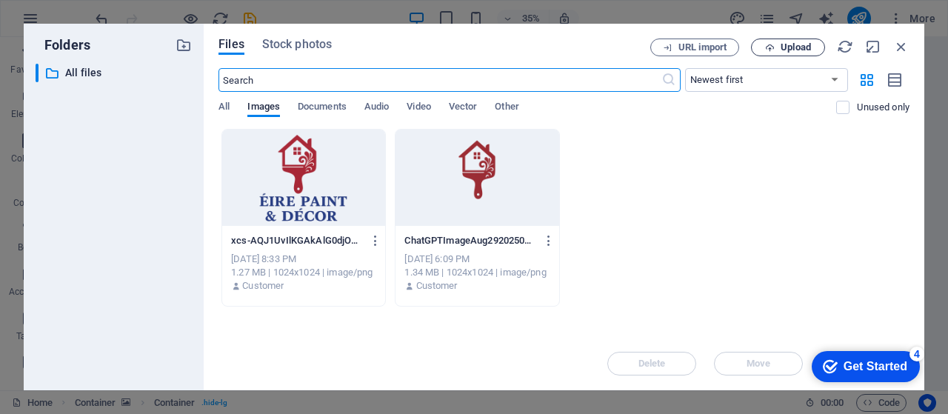
click at [785, 47] on span "Upload" at bounding box center [796, 47] width 30 height 9
click at [302, 44] on span "Stock photos" at bounding box center [297, 45] width 70 height 18
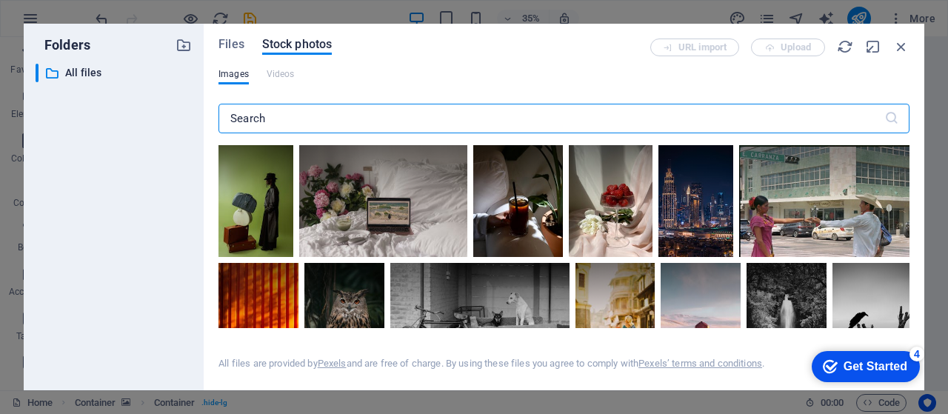
click at [384, 122] on input "text" at bounding box center [552, 119] width 666 height 30
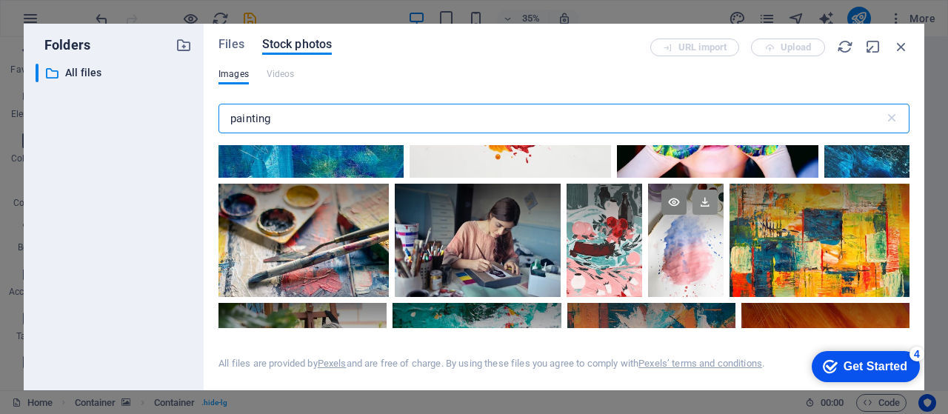
scroll to position [247, 0]
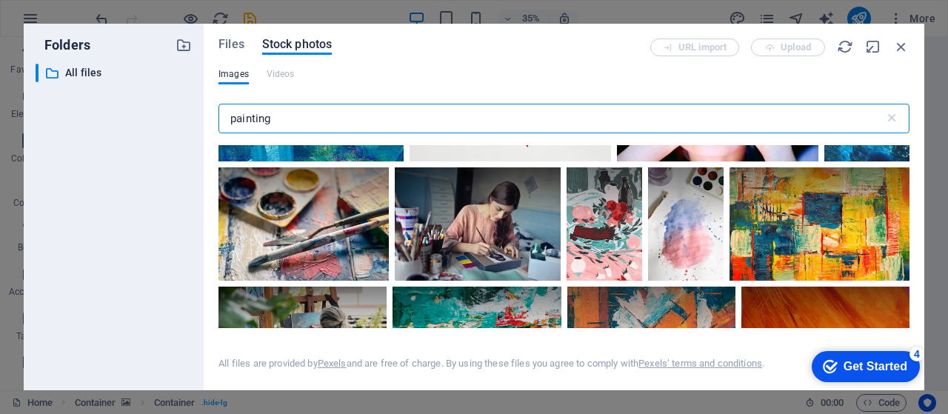
click at [328, 121] on input "painting" at bounding box center [552, 119] width 666 height 30
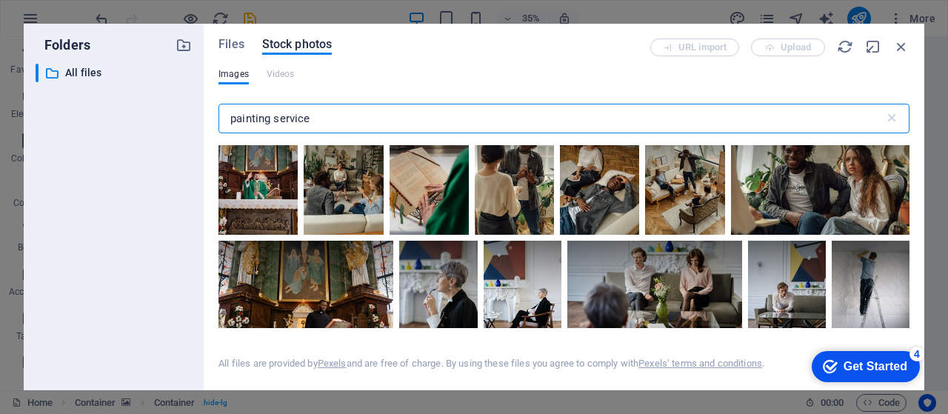
scroll to position [568, 0]
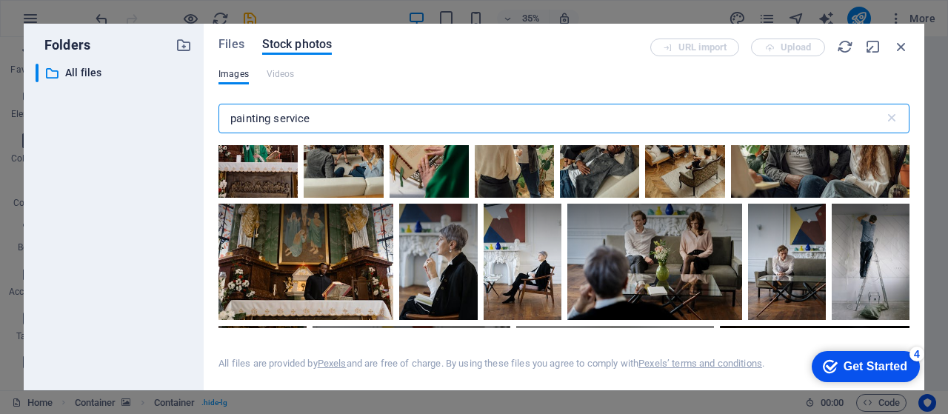
drag, startPoint x: 272, startPoint y: 117, endPoint x: 200, endPoint y: 124, distance: 72.3
click at [200, 124] on div "Folders ​ All files All files Files Stock photos URL import Upload Images Video…" at bounding box center [474, 207] width 901 height 367
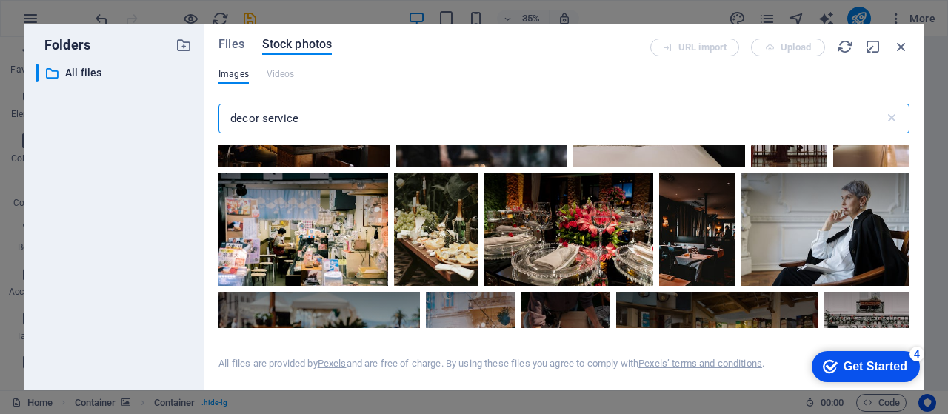
scroll to position [519, 0]
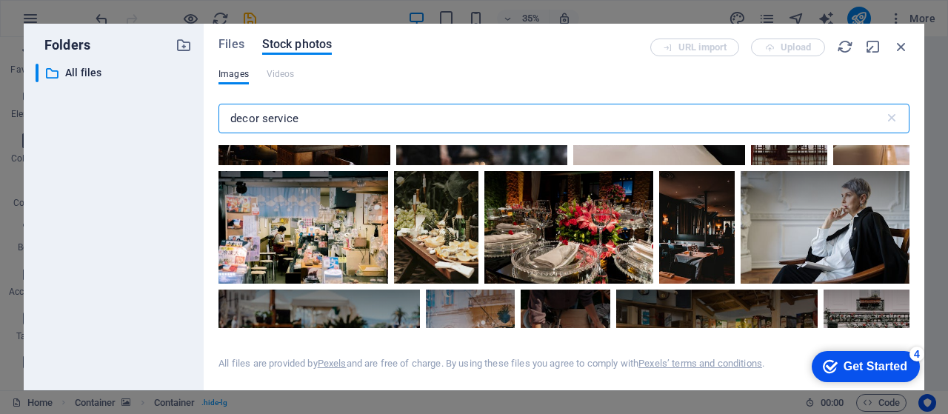
click at [325, 119] on input "decor service" at bounding box center [552, 119] width 666 height 30
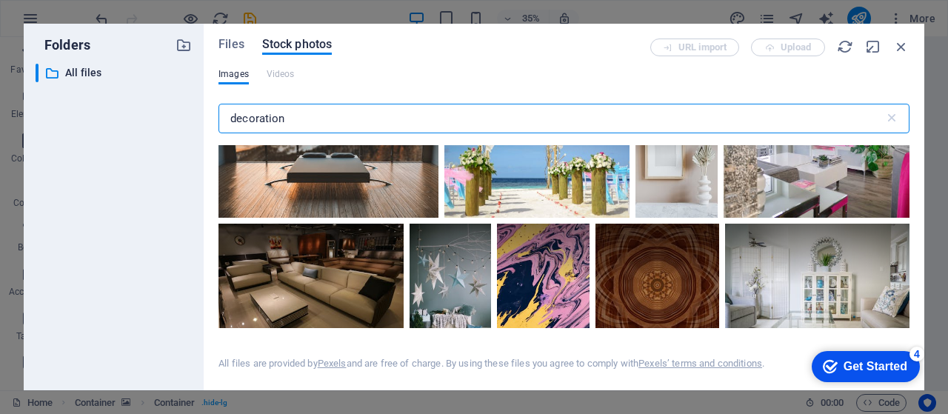
scroll to position [2396, 0]
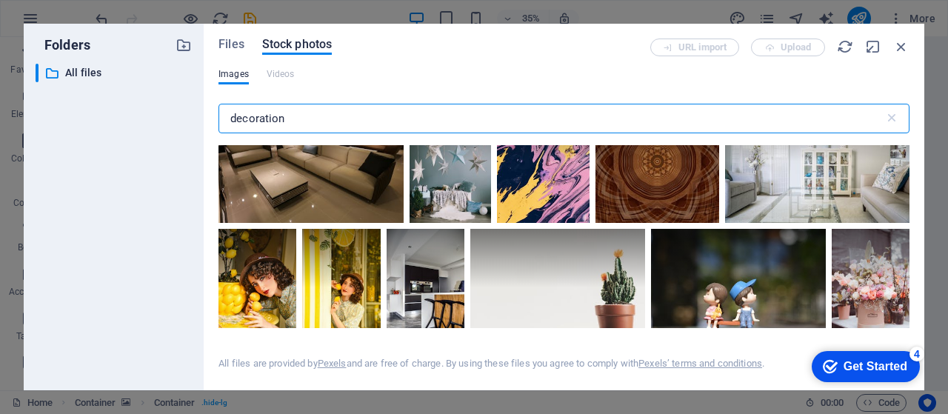
type input "decoration"
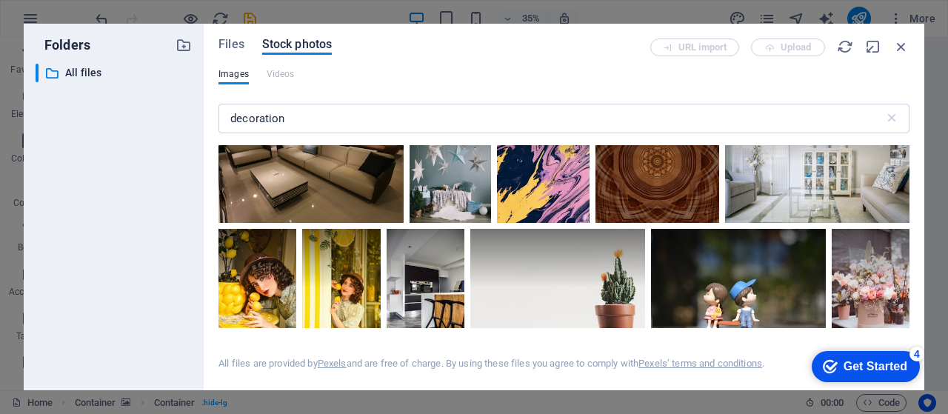
click at [403, 223] on div at bounding box center [311, 161] width 185 height 123
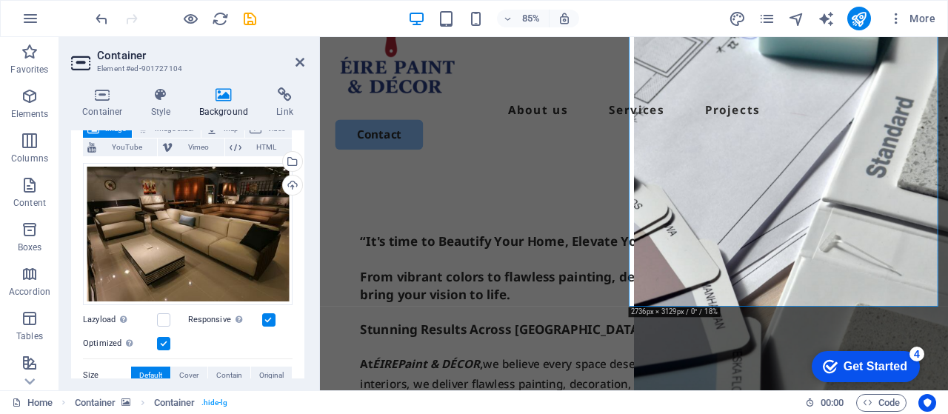
click at [160, 342] on label at bounding box center [163, 343] width 13 height 13
click at [0, 0] on input "Optimized Images are compressed to improve page speed." at bounding box center [0, 0] width 0 height 0
click at [160, 339] on label at bounding box center [163, 343] width 13 height 13
click at [0, 0] on input "Optimized Images are compressed to improve page speed." at bounding box center [0, 0] width 0 height 0
click at [300, 63] on icon at bounding box center [300, 62] width 9 height 12
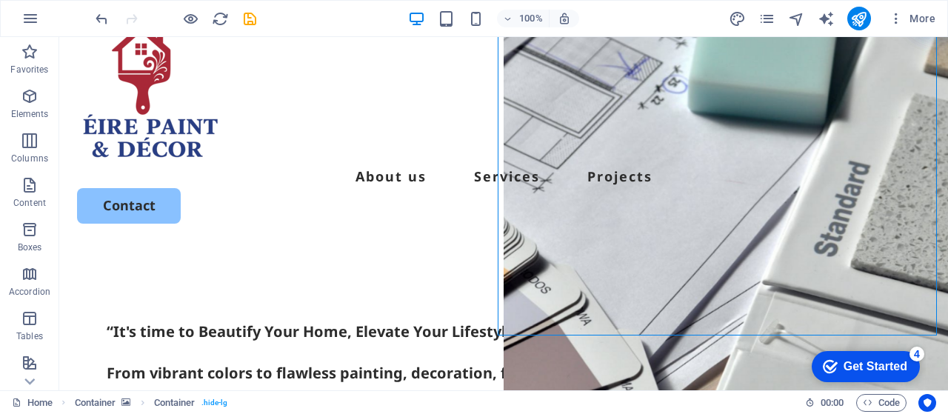
scroll to position [24, 0]
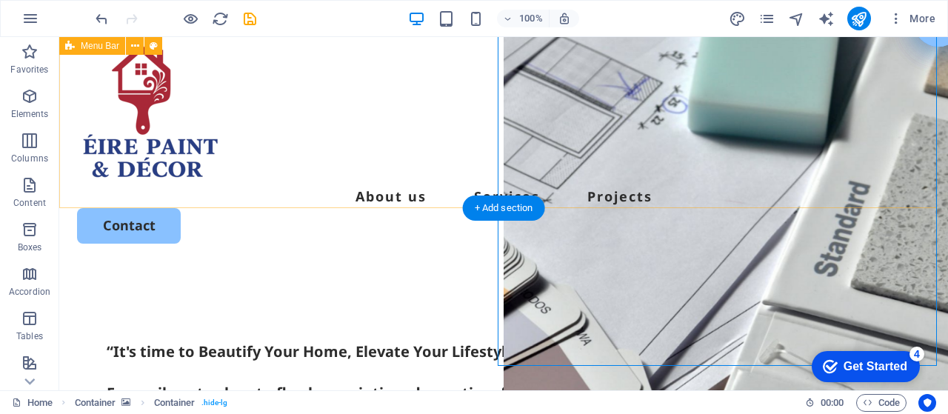
click at [566, 187] on div "About us Services Projects Contact" at bounding box center [503, 140] width 889 height 255
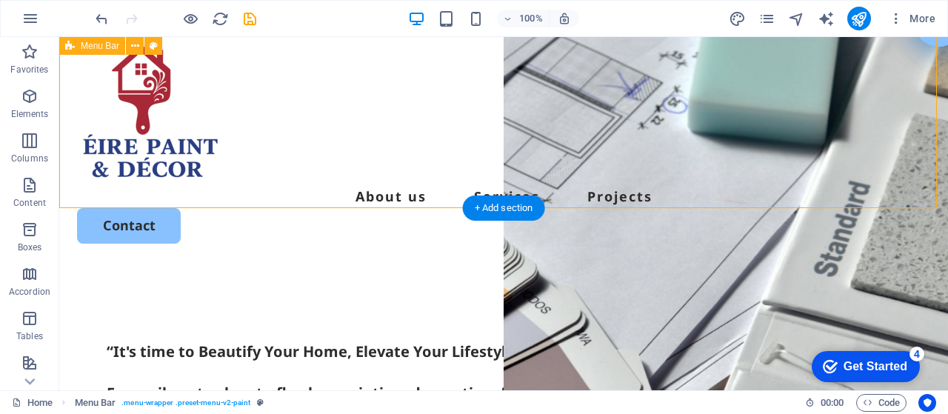
click at [394, 171] on div "About us Services Projects Contact" at bounding box center [503, 140] width 889 height 255
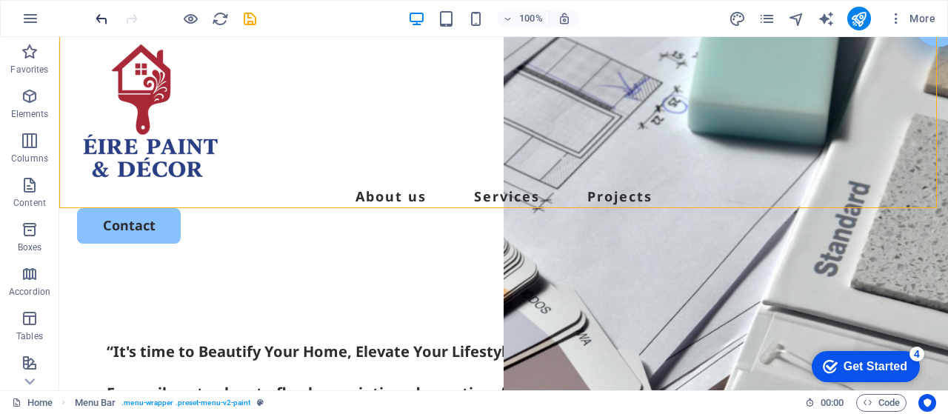
click at [104, 21] on icon "undo" at bounding box center [101, 18] width 17 height 17
click at [99, 17] on icon "undo" at bounding box center [101, 18] width 17 height 17
click at [96, 13] on icon "undo" at bounding box center [101, 18] width 17 height 17
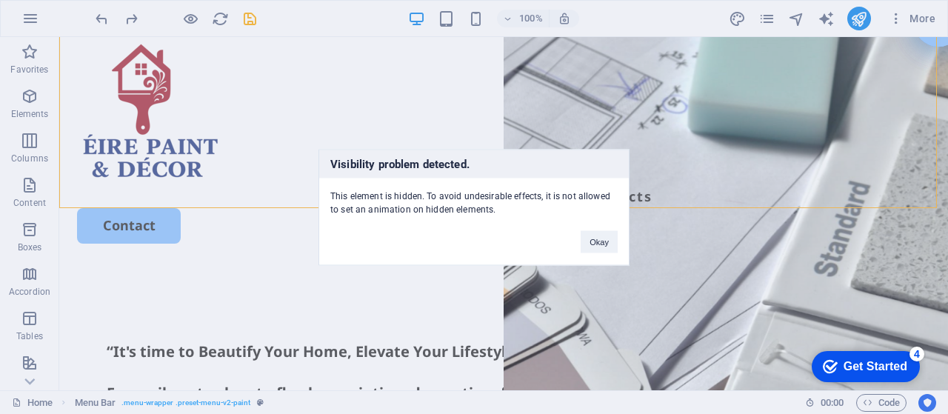
click at [131, 18] on div "Visibility problem detected. This element is hidden. To avoid undesirable effec…" at bounding box center [474, 207] width 948 height 414
click at [611, 238] on button "Okay" at bounding box center [599, 241] width 37 height 22
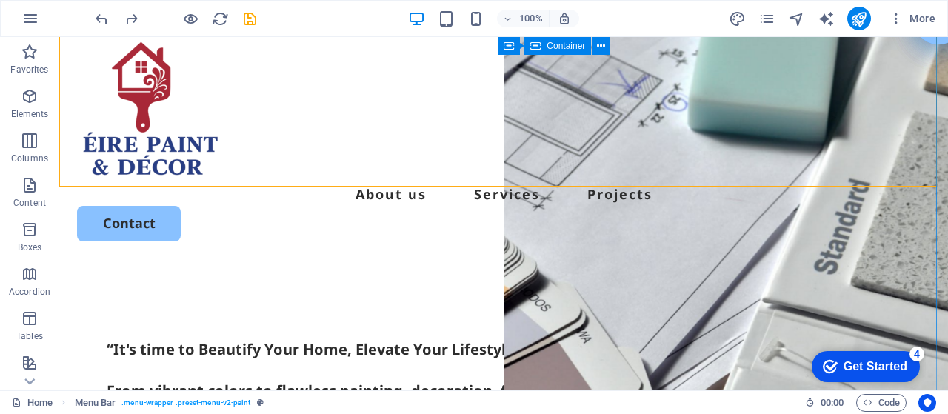
scroll to position [0, 0]
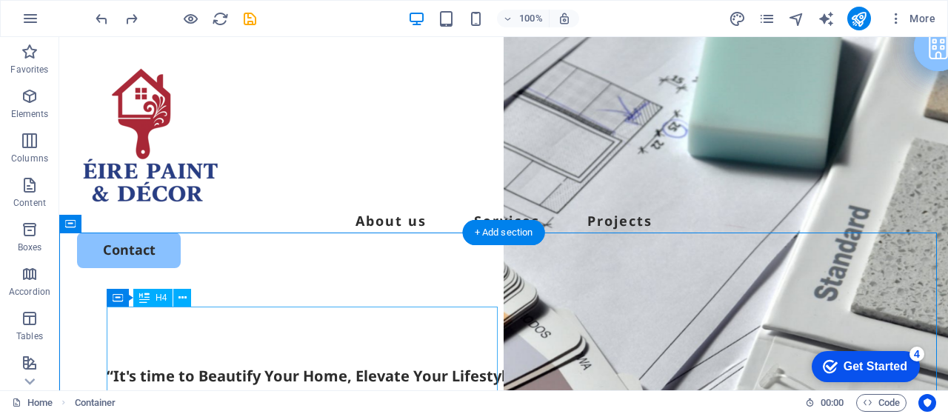
click at [276, 366] on div "“It's time to Beautify Your Home, Elevate Your Lifestyle” From vibrant colors t…" at bounding box center [504, 418] width 794 height 104
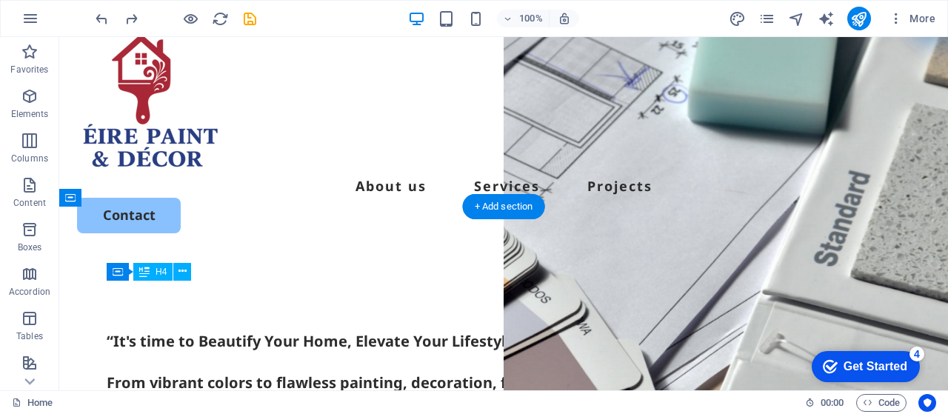
scroll to position [24, 0]
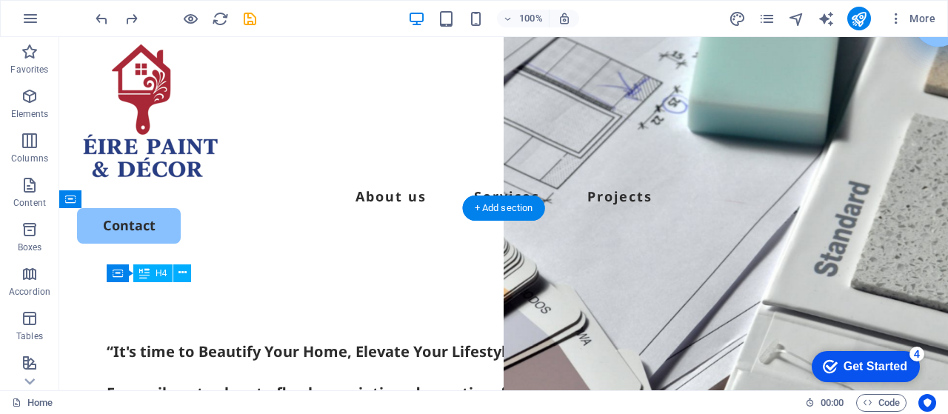
click at [246, 342] on div "“It's time to Beautify Your Home, Elevate Your Lifestyle” From vibrant colors t…" at bounding box center [504, 394] width 794 height 104
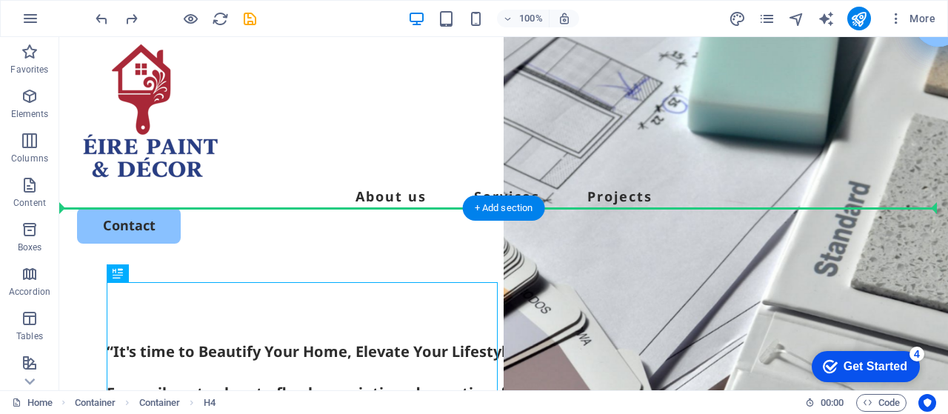
drag, startPoint x: 247, startPoint y: 296, endPoint x: 251, endPoint y: 269, distance: 26.9
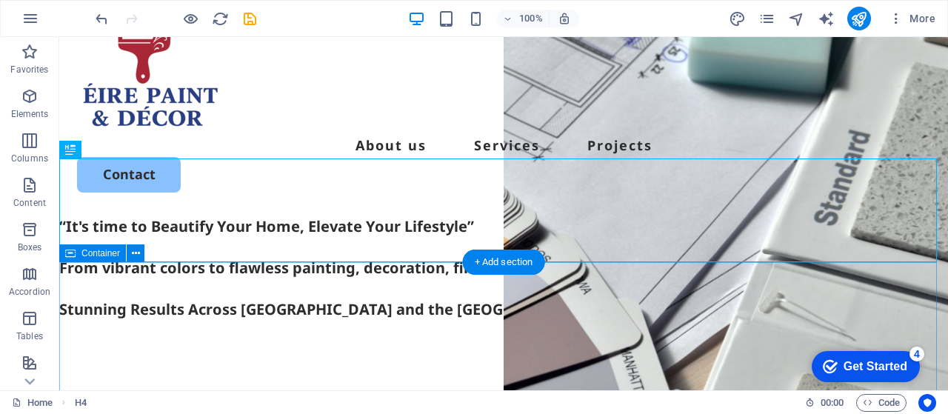
scroll to position [74, 0]
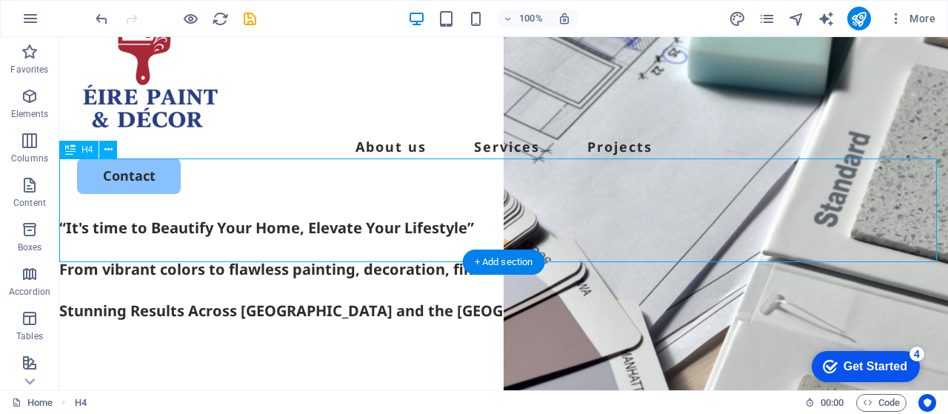
click at [456, 218] on div "“It's time to Beautify Your Home, Elevate Your Lifestyle” From vibrant colors t…" at bounding box center [503, 270] width 889 height 104
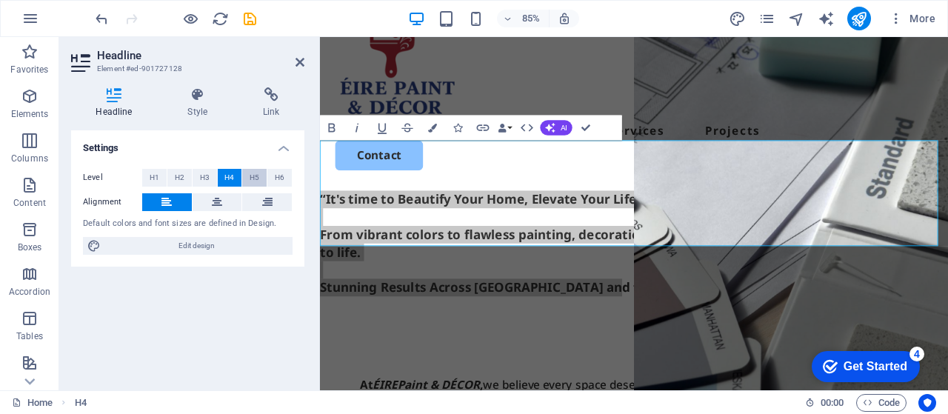
click at [247, 173] on button "H5" at bounding box center [254, 178] width 24 height 18
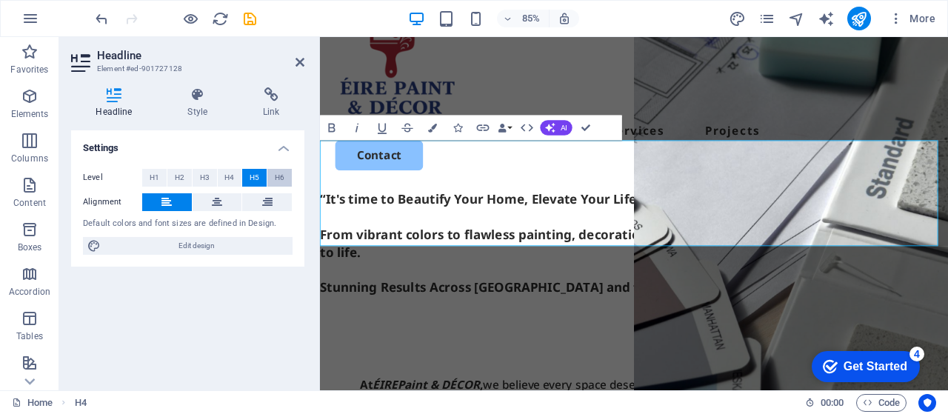
click at [280, 176] on span "H6" at bounding box center [280, 178] width 10 height 18
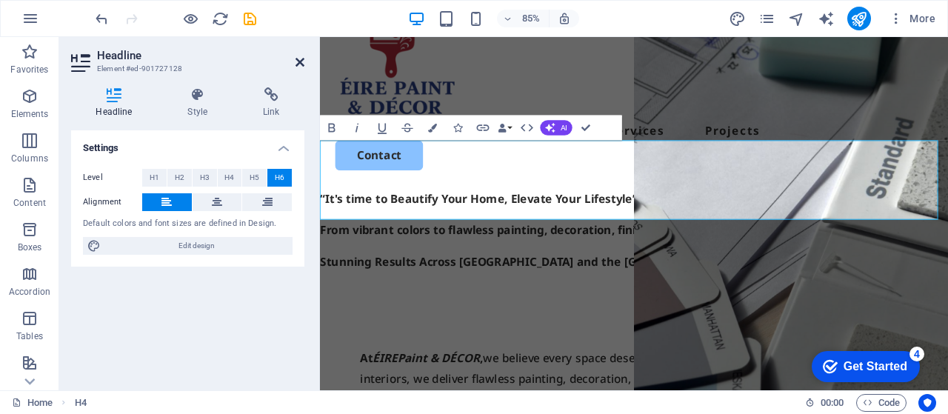
click at [304, 63] on icon at bounding box center [300, 62] width 9 height 12
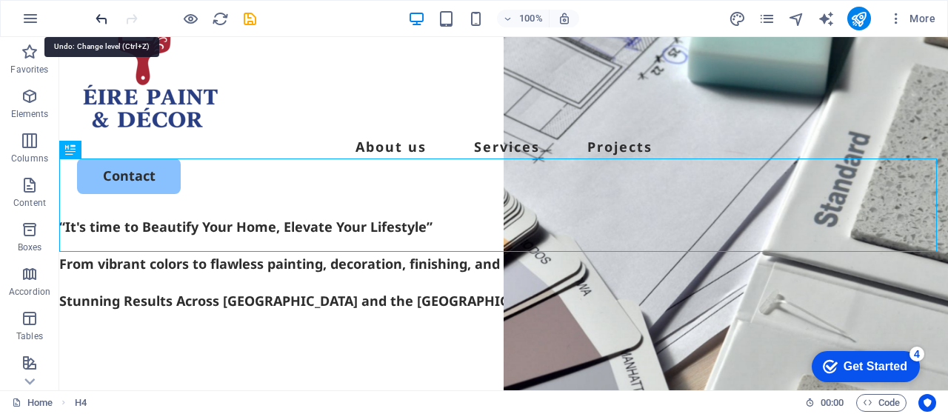
click at [101, 16] on icon "undo" at bounding box center [101, 18] width 17 height 17
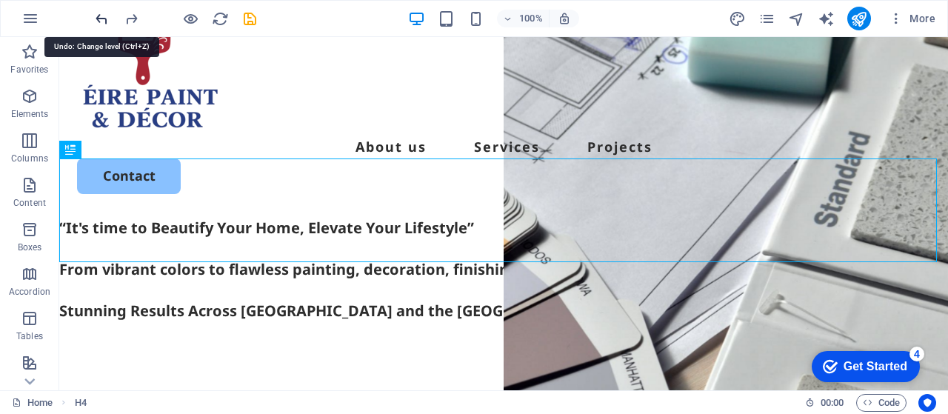
click at [99, 15] on icon "undo" at bounding box center [101, 18] width 17 height 17
click at [97, 13] on icon "undo" at bounding box center [101, 18] width 17 height 17
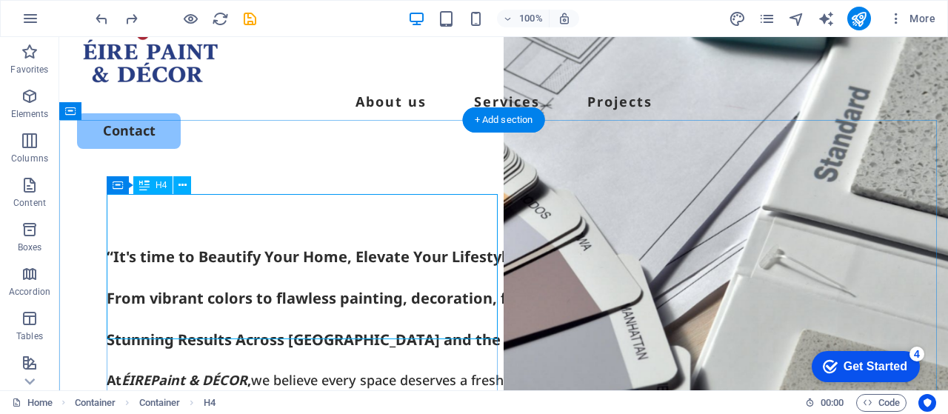
scroll to position [123, 0]
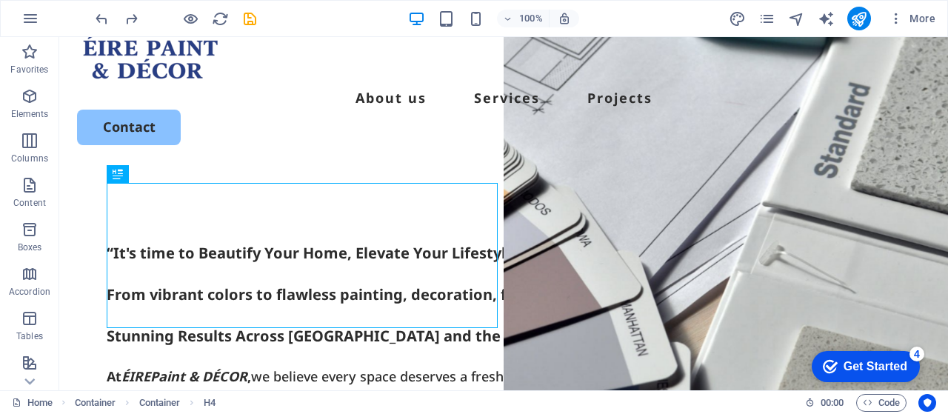
drag, startPoint x: 142, startPoint y: 171, endPoint x: 126, endPoint y: 174, distance: 16.6
click at [126, 174] on div "H4" at bounding box center [118, 174] width 22 height 18
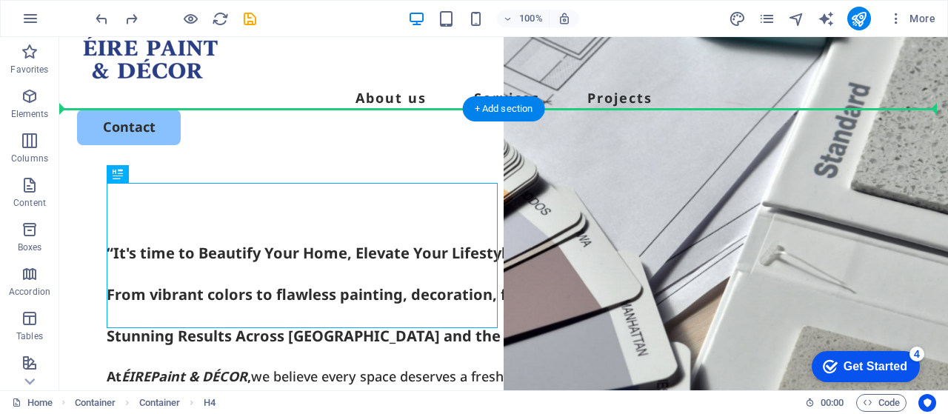
drag, startPoint x: 114, startPoint y: 213, endPoint x: 70, endPoint y: 225, distance: 46.0
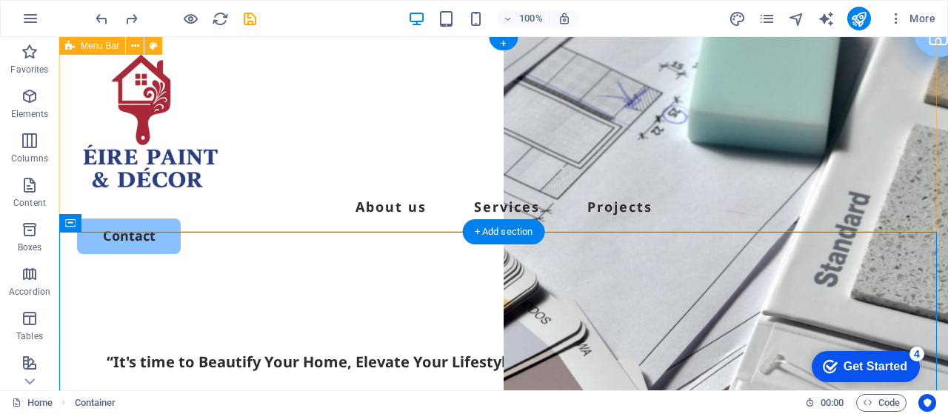
scroll to position [0, 0]
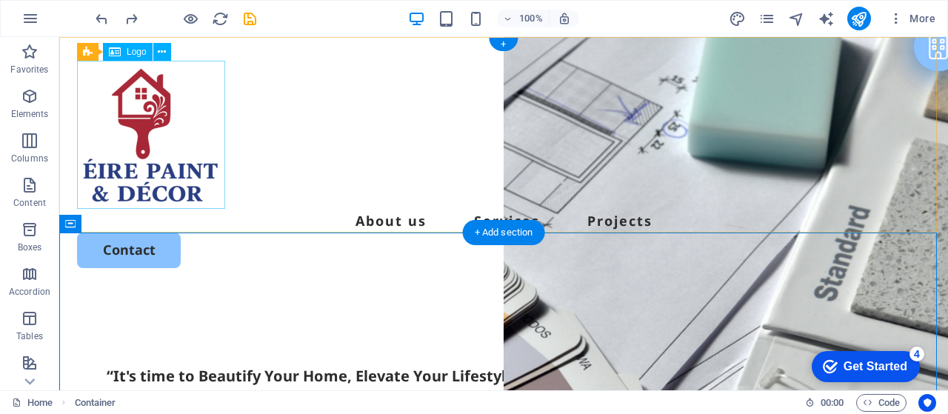
click at [108, 144] on div at bounding box center [504, 135] width 854 height 148
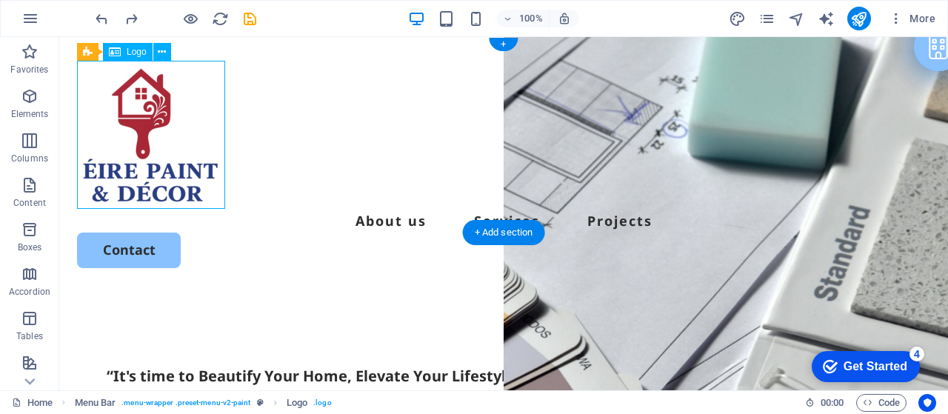
click at [108, 144] on div at bounding box center [504, 135] width 854 height 148
select select "px"
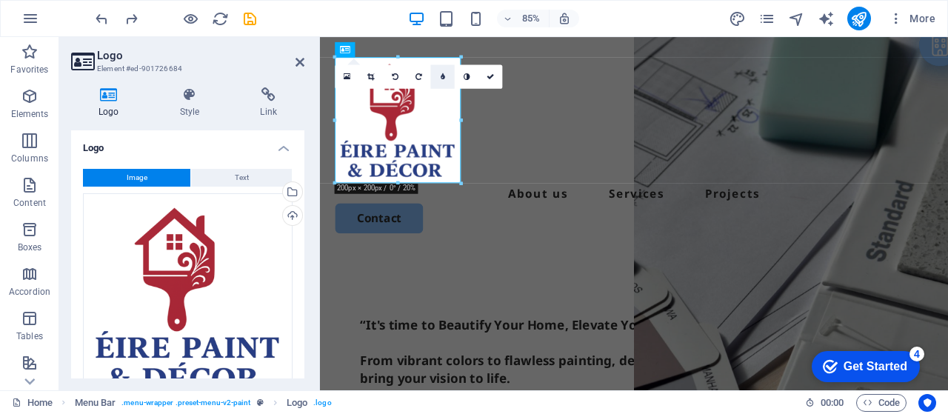
click at [444, 80] on icon at bounding box center [443, 76] width 4 height 7
click at [443, 71] on link at bounding box center [443, 76] width 24 height 24
click at [467, 82] on link at bounding box center [467, 76] width 24 height 24
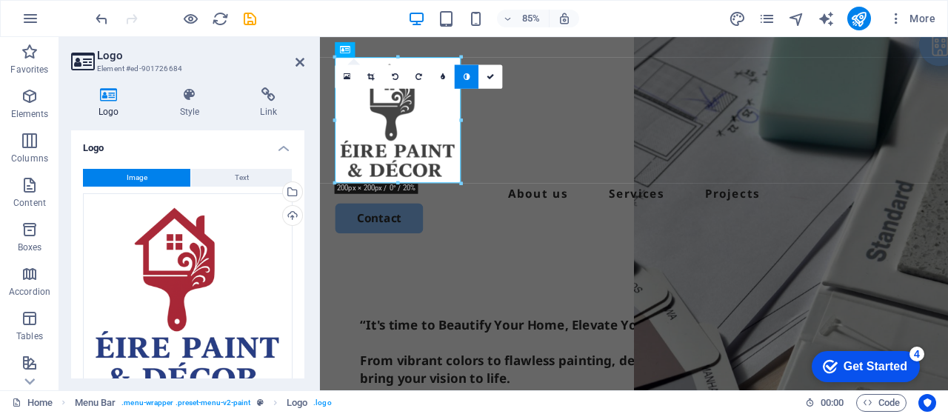
click at [467, 82] on link at bounding box center [467, 76] width 24 height 24
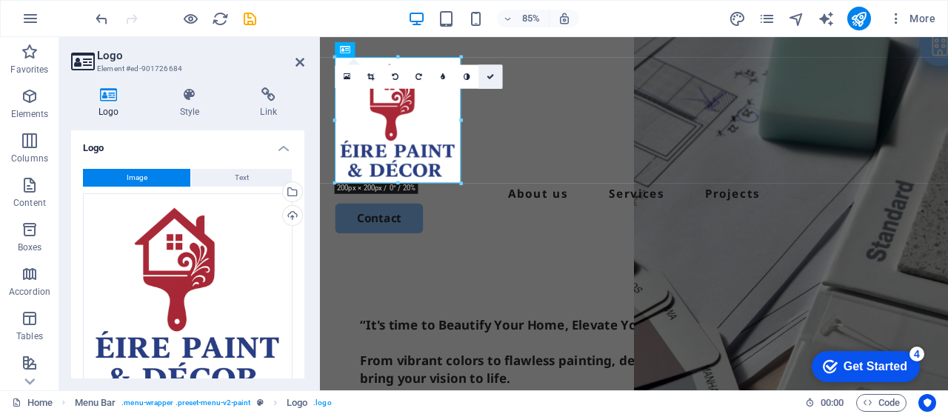
click at [487, 78] on icon at bounding box center [490, 76] width 7 height 7
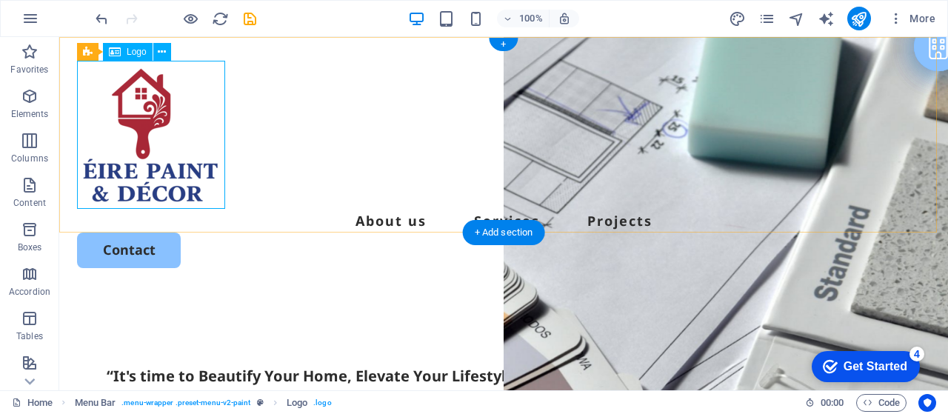
click at [144, 85] on div at bounding box center [504, 135] width 854 height 148
select select "px"
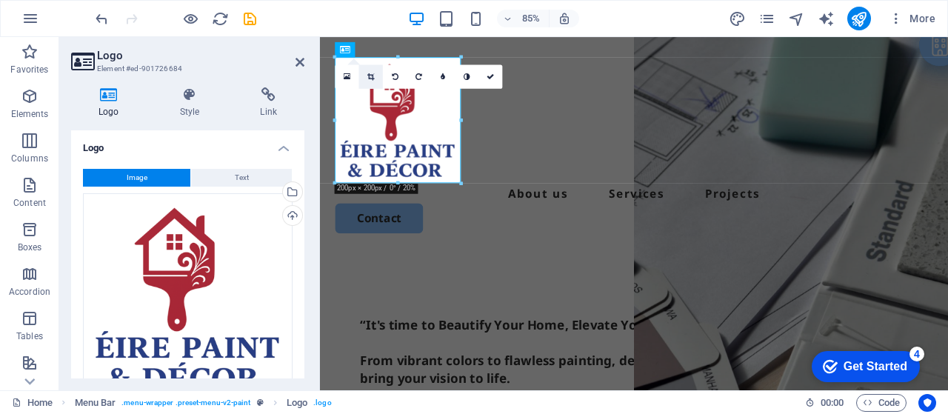
click at [365, 70] on link at bounding box center [371, 76] width 24 height 24
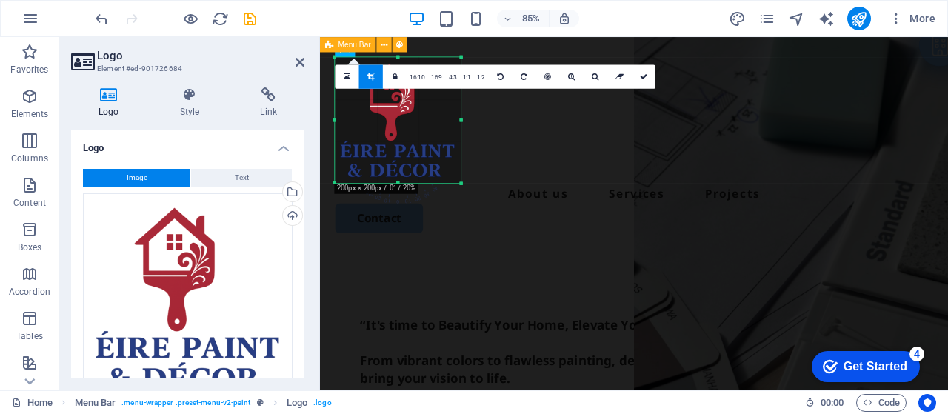
click at [554, 194] on div "About us Services Projects Contact" at bounding box center [690, 164] width 740 height 255
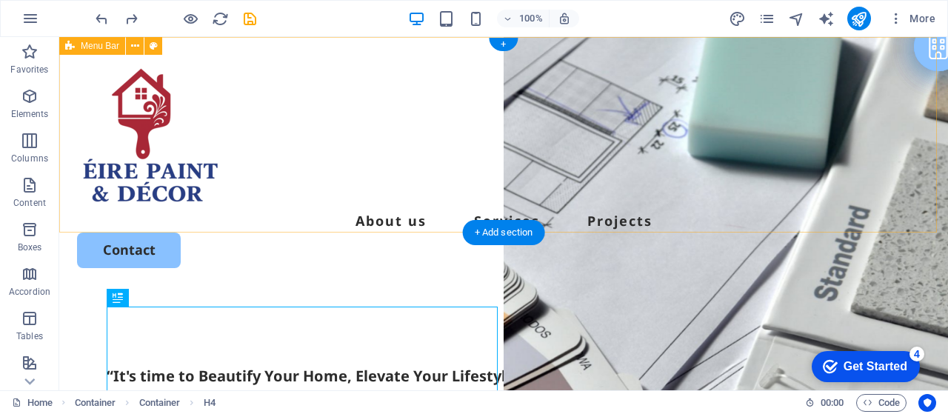
click at [326, 208] on div "About us Services Projects Contact" at bounding box center [503, 164] width 889 height 255
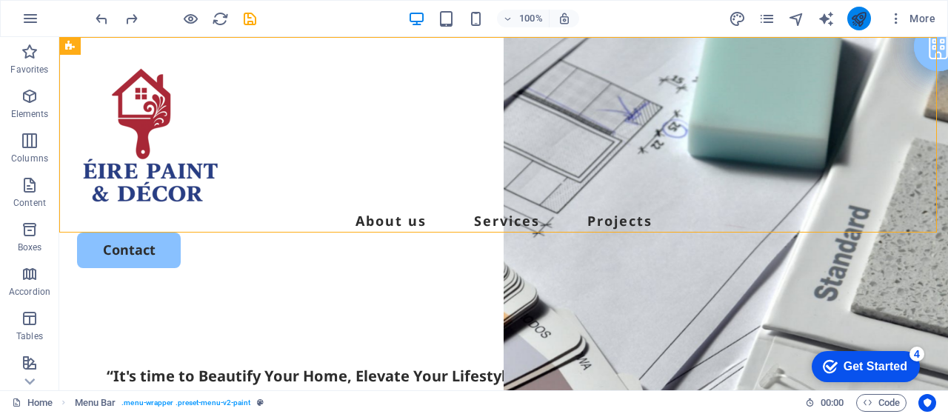
click at [866, 14] on icon "publish" at bounding box center [859, 18] width 17 height 17
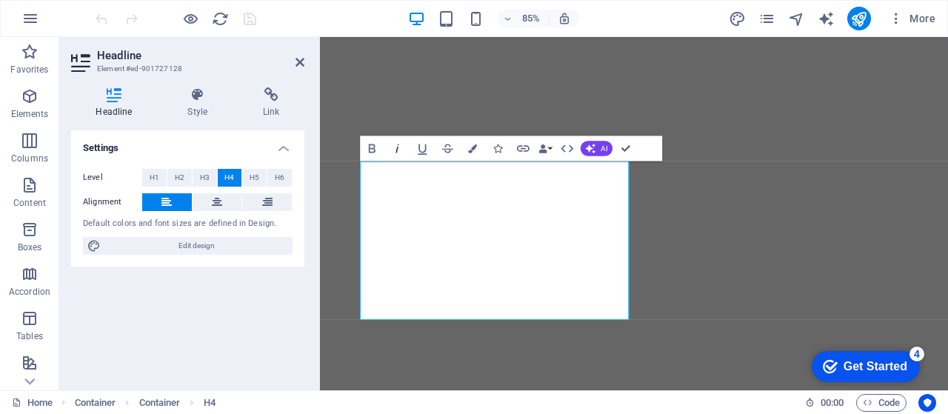
click at [402, 149] on icon "button" at bounding box center [397, 149] width 15 height 15
click at [257, 176] on span "H5" at bounding box center [255, 178] width 10 height 18
click at [233, 181] on span "H4" at bounding box center [230, 178] width 10 height 18
click at [199, 174] on button "H3" at bounding box center [205, 178] width 24 height 18
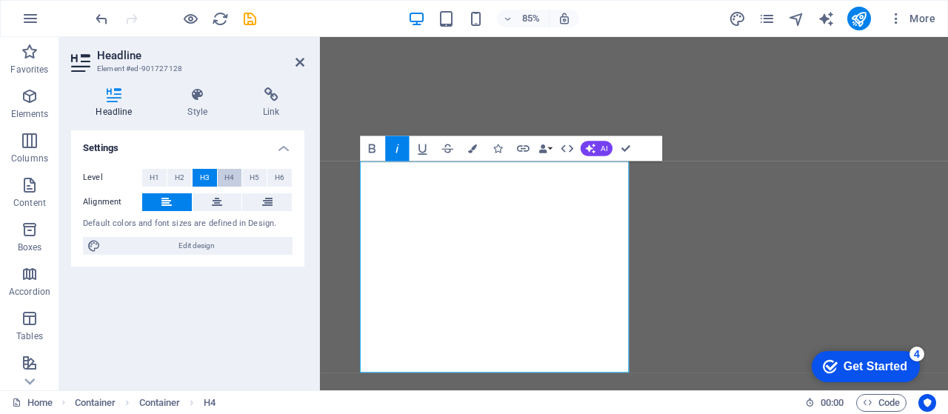
click at [226, 174] on span "H4" at bounding box center [230, 178] width 10 height 18
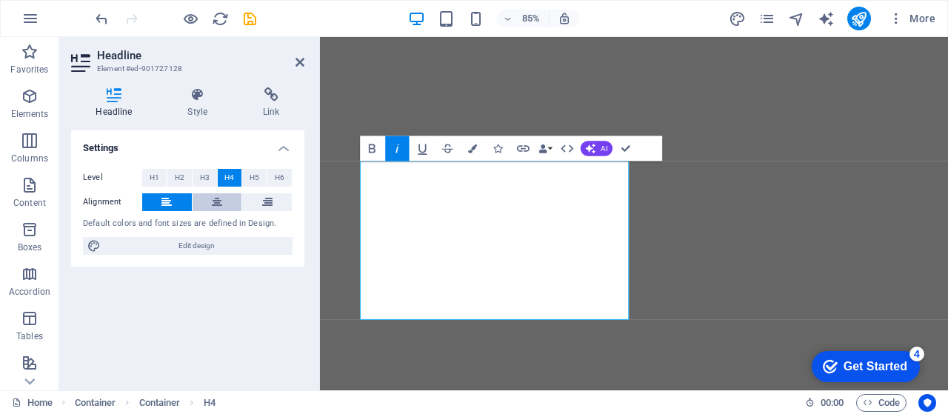
click at [219, 199] on icon at bounding box center [217, 202] width 10 height 18
click at [175, 207] on button at bounding box center [167, 202] width 50 height 18
click at [420, 150] on icon "button" at bounding box center [423, 149] width 9 height 10
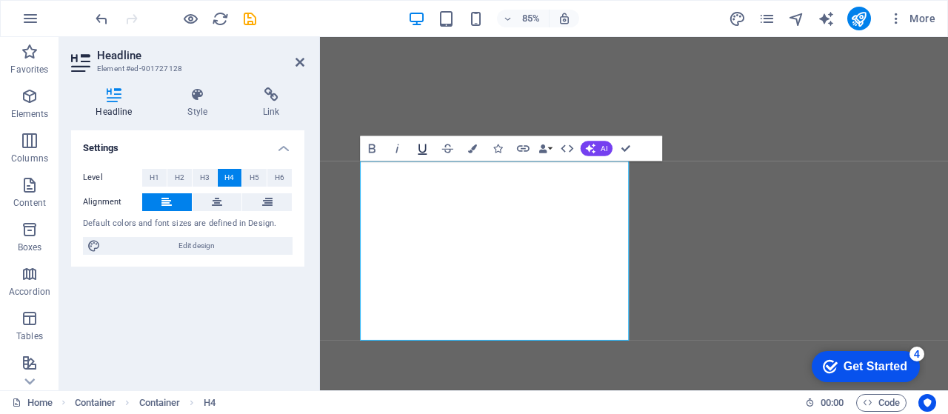
click at [420, 150] on icon "button" at bounding box center [423, 149] width 9 height 10
click at [395, 153] on icon "button" at bounding box center [397, 149] width 15 height 15
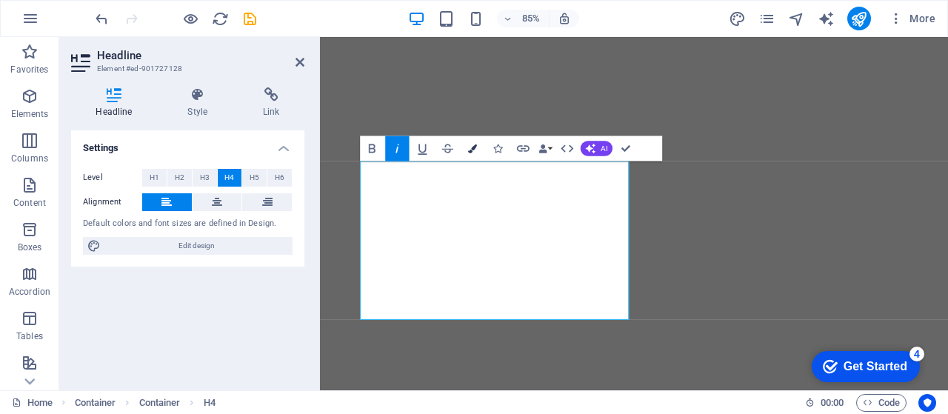
click at [477, 150] on icon "button" at bounding box center [473, 148] width 9 height 9
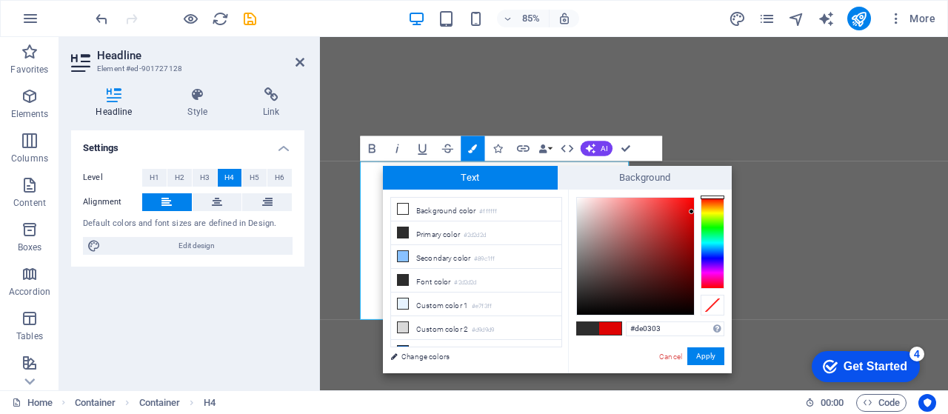
drag, startPoint x: 660, startPoint y: 274, endPoint x: 692, endPoint y: 212, distance: 70.3
click at [692, 212] on div at bounding box center [635, 256] width 117 height 117
click at [682, 293] on div at bounding box center [635, 256] width 117 height 117
click at [726, 258] on div "#2e0505 Supported formats #0852ed rgb(8, 82, 237) rgba(8, 82, 237, 90%) hsv(221…" at bounding box center [650, 389] width 164 height 399
click at [713, 259] on div at bounding box center [713, 243] width 24 height 92
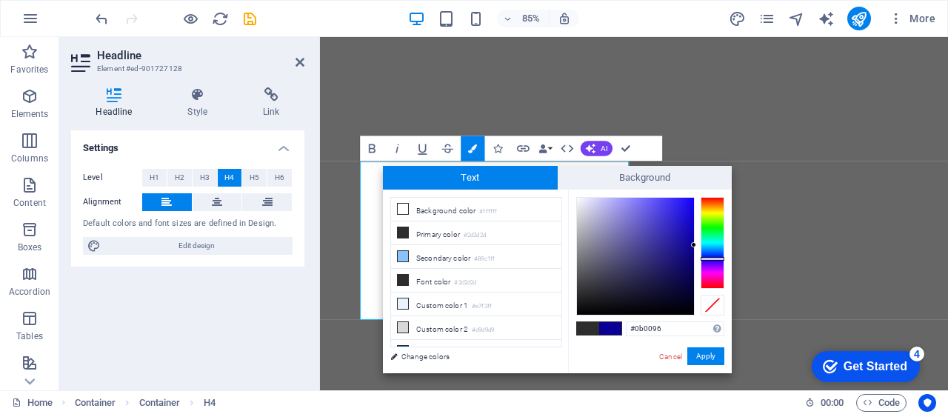
drag, startPoint x: 679, startPoint y: 291, endPoint x: 697, endPoint y: 245, distance: 49.3
click at [697, 245] on div at bounding box center [651, 256] width 148 height 119
type input "#000000"
click at [715, 356] on button "Apply" at bounding box center [706, 357] width 37 height 18
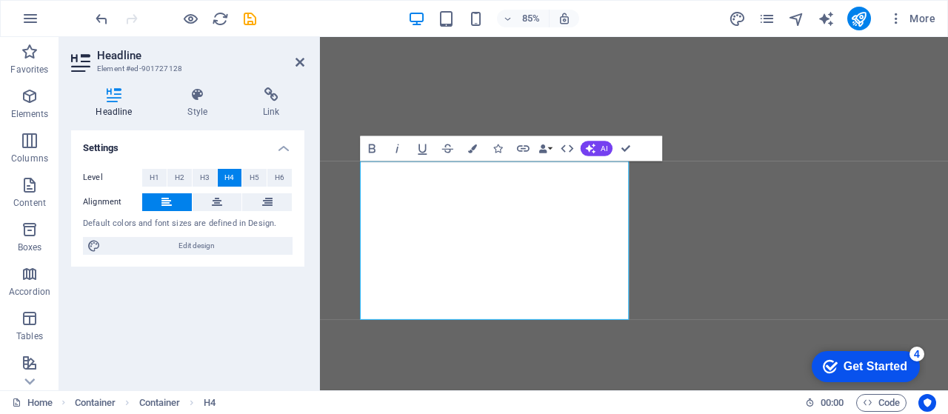
click at [634, 210] on div "Drag here to replace the existing content. Press “Ctrl” if you want to create a…" at bounding box center [634, 213] width 628 height 353
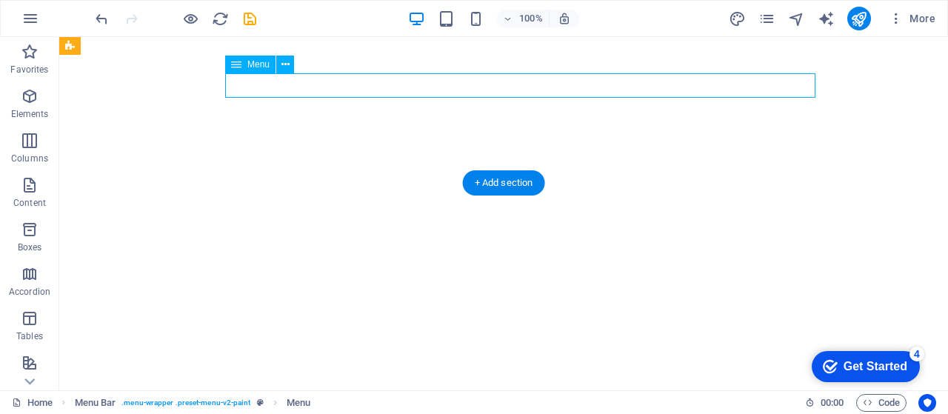
select select
select select "2"
select select
select select "1"
select select
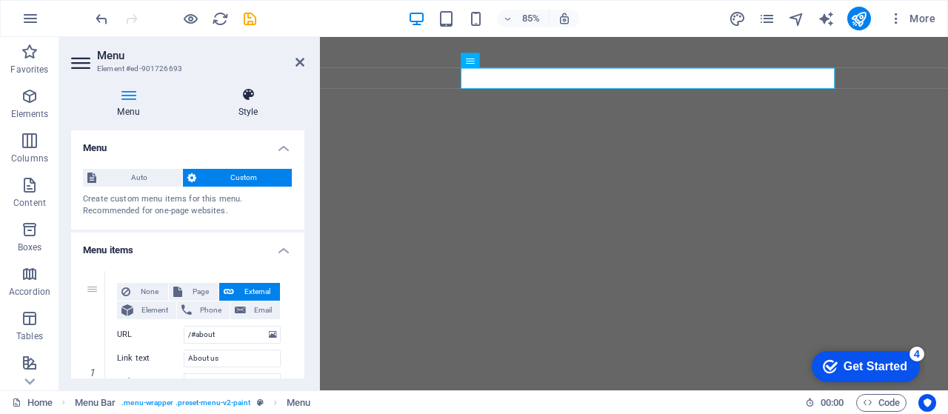
click at [250, 113] on h4 "Style" at bounding box center [248, 102] width 113 height 31
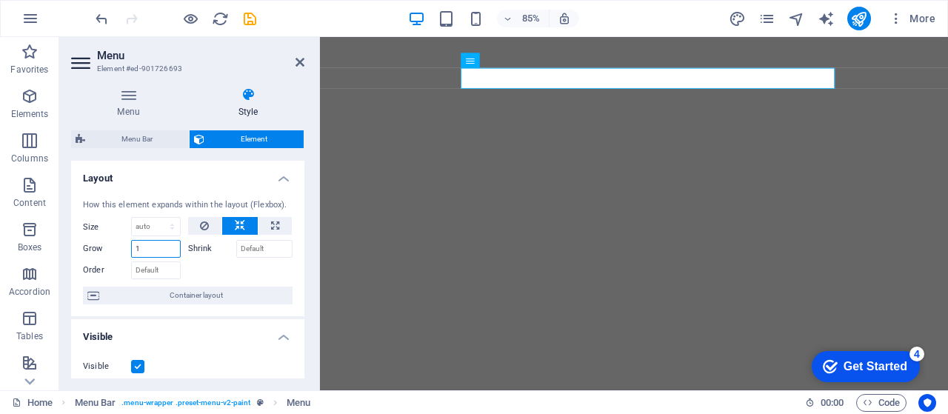
click at [157, 253] on input "1" at bounding box center [156, 249] width 50 height 18
type input "2"
click at [162, 250] on input "2" at bounding box center [156, 249] width 50 height 18
type input "1"
click at [283, 266] on div at bounding box center [240, 268] width 105 height 21
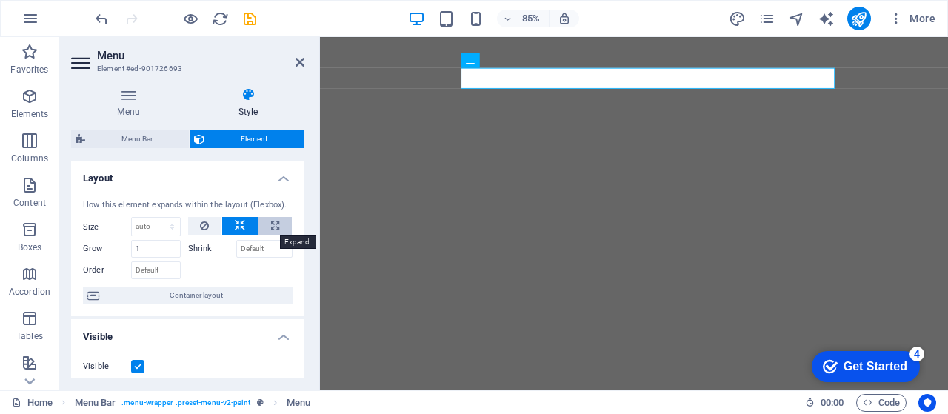
click at [271, 230] on icon at bounding box center [275, 226] width 8 height 18
type input "100"
select select "%"
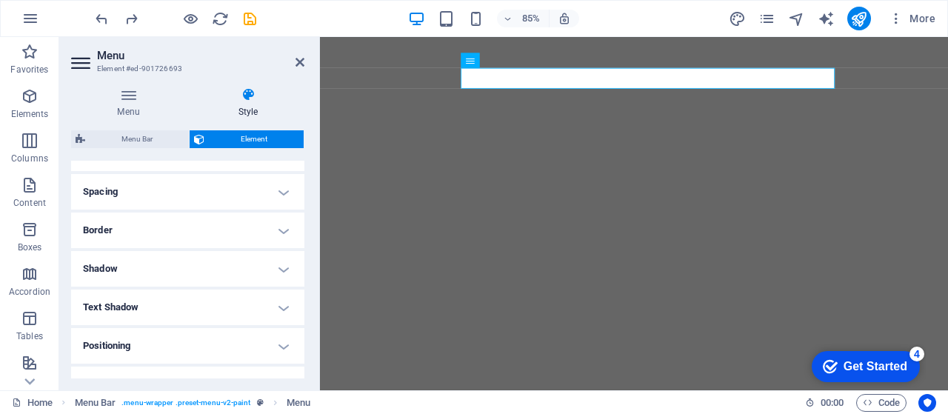
scroll to position [271, 0]
click at [262, 268] on h4 "Shadow" at bounding box center [187, 267] width 233 height 36
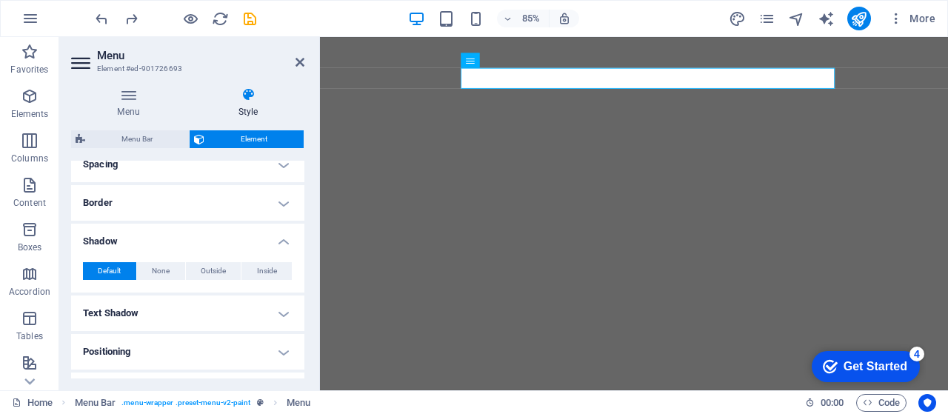
scroll to position [321, 0]
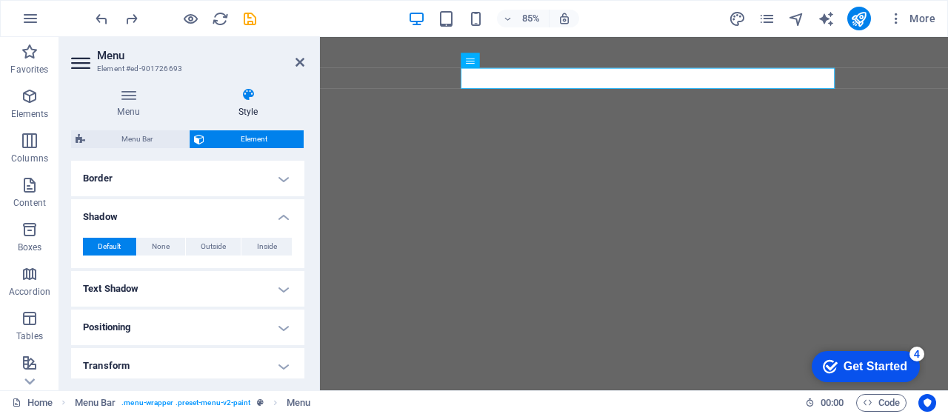
click at [260, 271] on h4 "Text Shadow" at bounding box center [187, 289] width 233 height 36
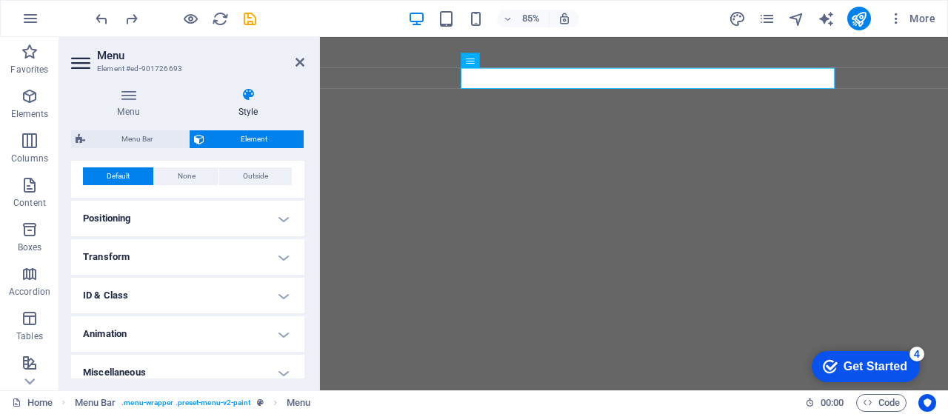
scroll to position [469, 0]
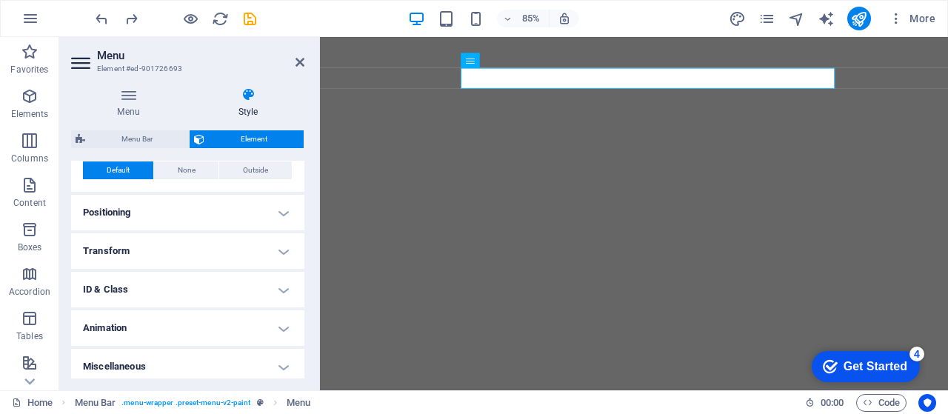
click at [270, 247] on h4 "Transform" at bounding box center [187, 251] width 233 height 36
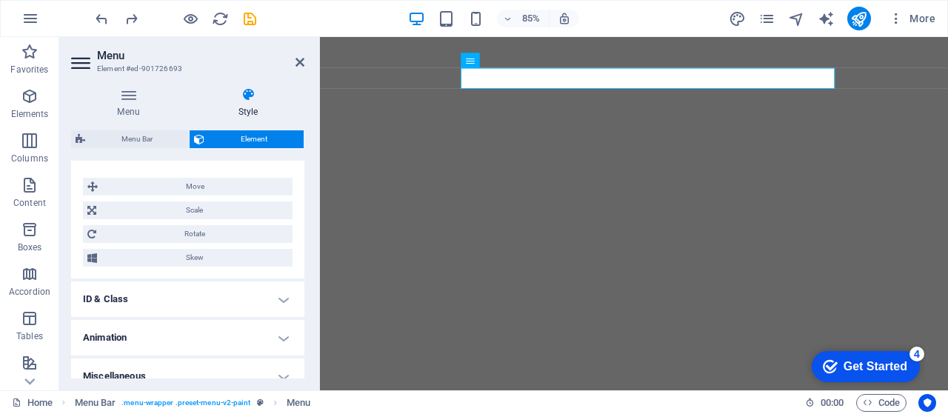
scroll to position [578, 0]
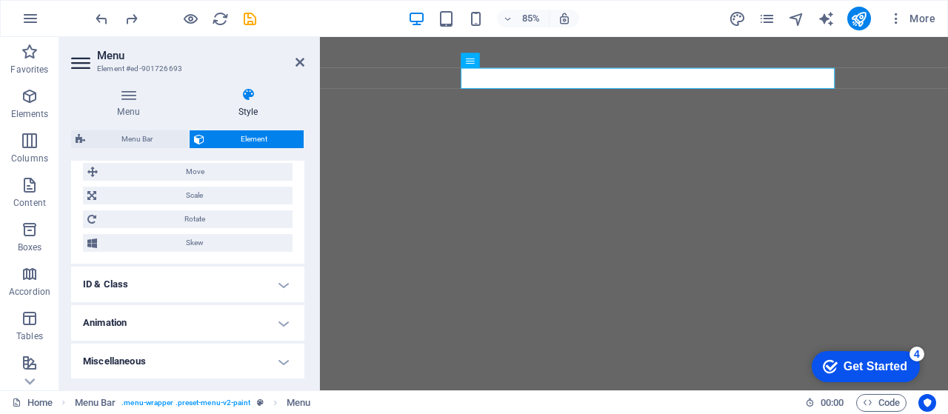
click at [231, 327] on h4 "Animation" at bounding box center [187, 323] width 233 height 36
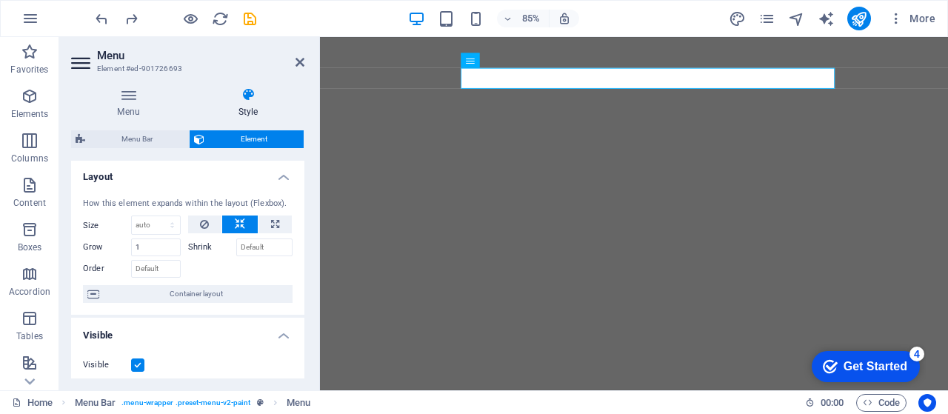
scroll to position [0, 0]
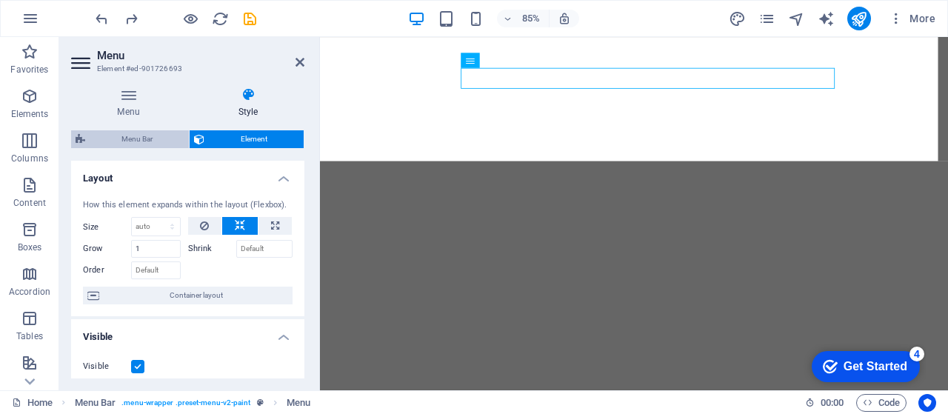
click at [142, 135] on span "Menu Bar" at bounding box center [137, 139] width 95 height 18
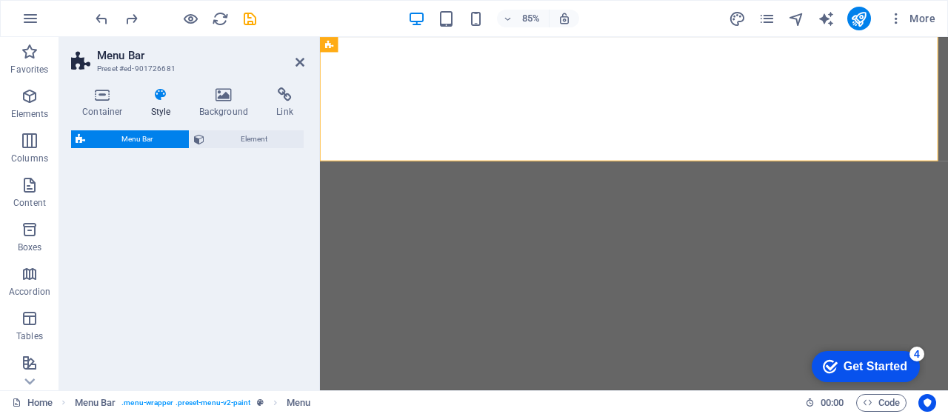
select select "rem"
select select "px"
select select "rem"
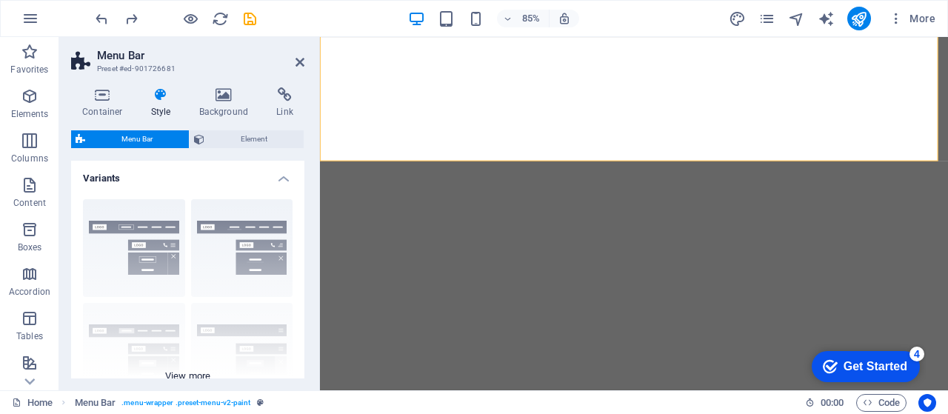
click at [160, 262] on div "Border Centered Default Fixed Loki Trigger Wide XXL" at bounding box center [187, 298] width 233 height 222
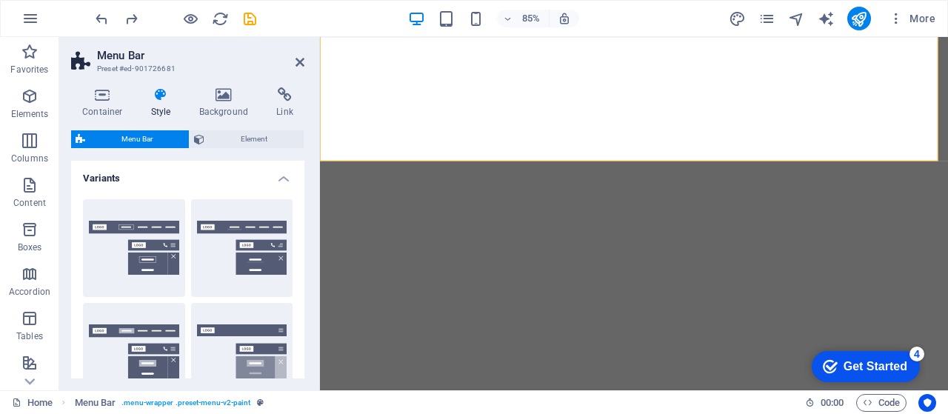
click at [160, 262] on button "Border" at bounding box center [134, 248] width 102 height 98
type input "1"
select select "rem"
type input "1"
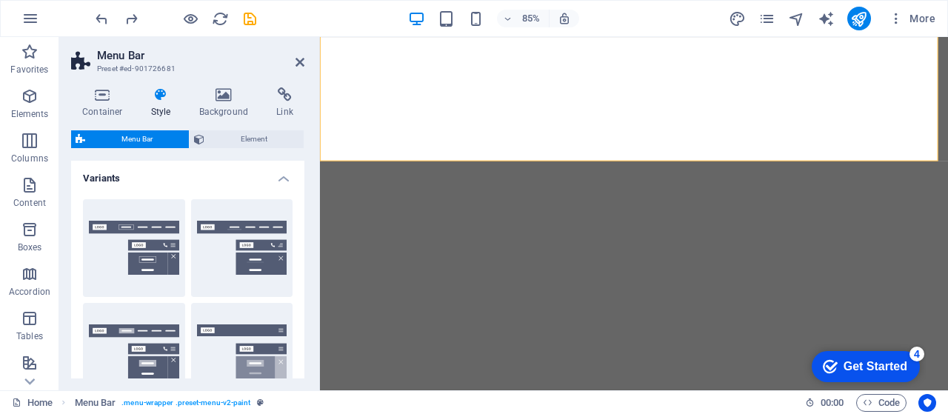
select select "rem"
type input "1"
select select "rem"
type input "1"
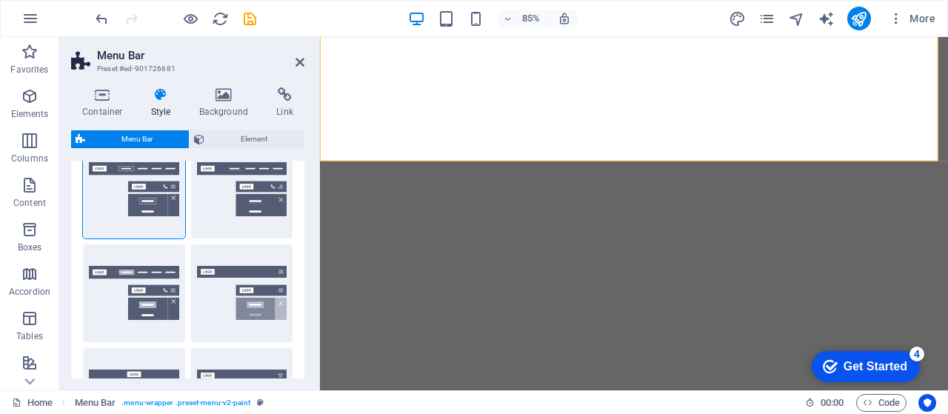
scroll to position [74, 0]
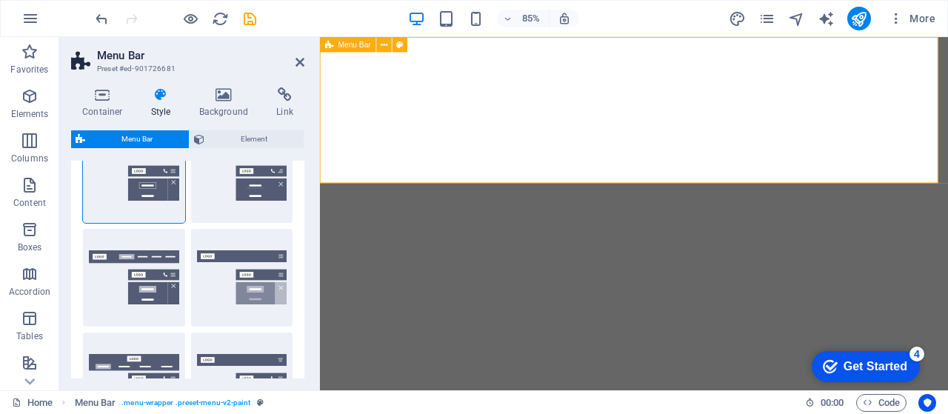
select select "DISABLED_OPTION_VALUE"
type input "1.5"
type input "32"
select select "px"
type input "32"
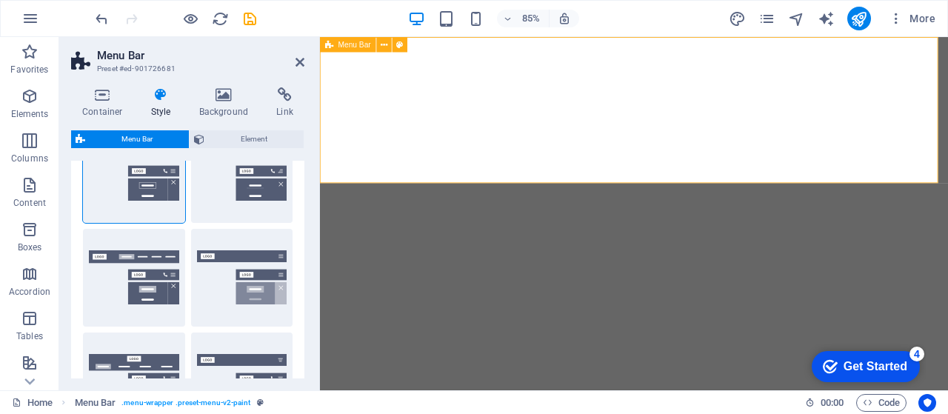
select select "px"
type input "1.5"
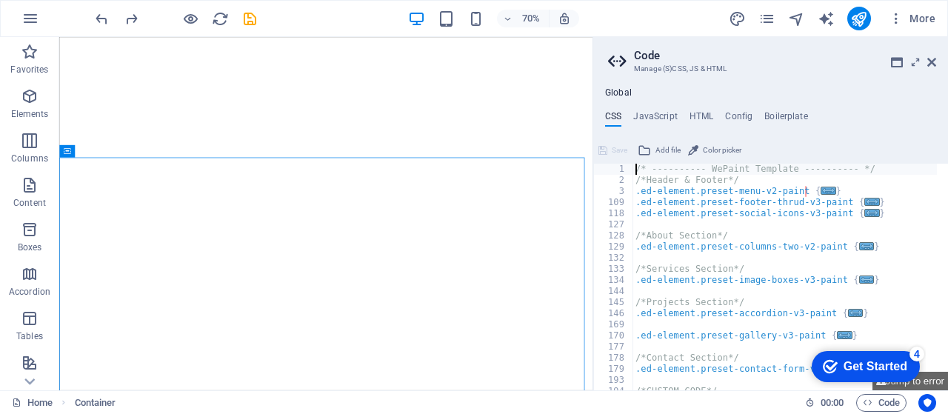
click at [937, 63] on aside "Code Manage (S)CSS, JS & HTML Global CSS JavaScript HTML Config Boilerplate /* …" at bounding box center [771, 213] width 356 height 353
click at [934, 63] on icon at bounding box center [932, 62] width 9 height 12
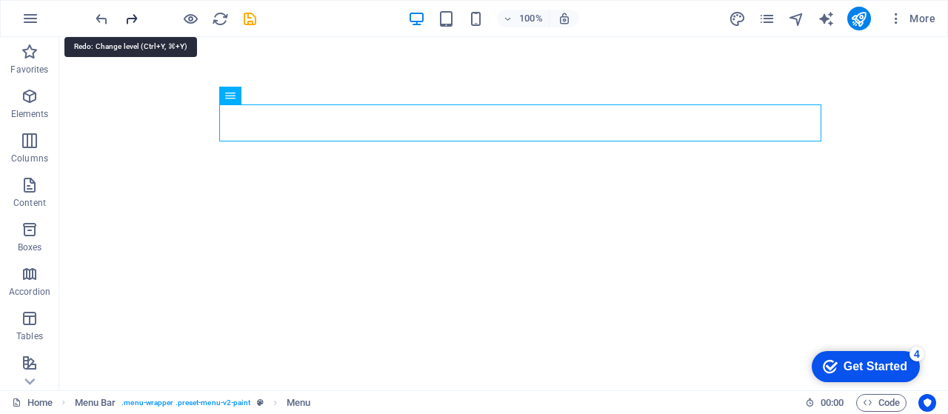
click at [128, 21] on icon "redo" at bounding box center [131, 18] width 17 height 17
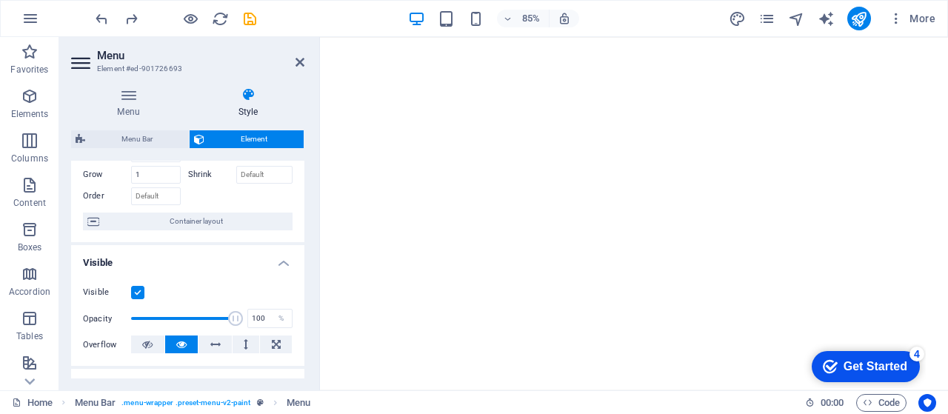
scroll to position [123, 0]
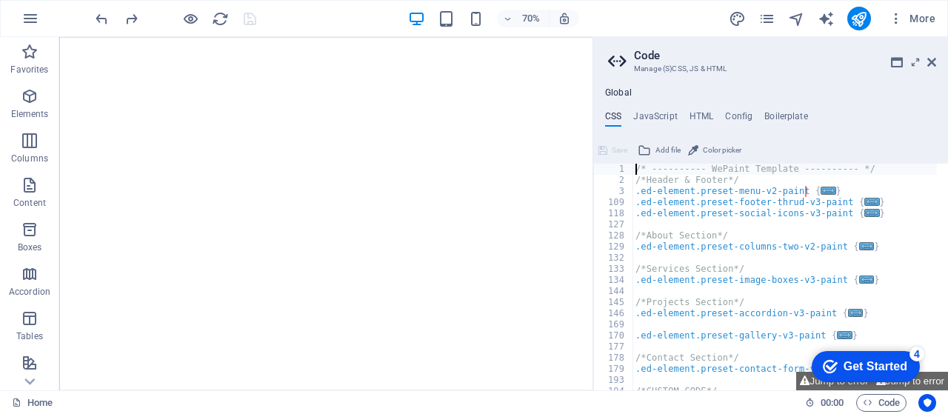
click at [937, 60] on aside "Code Manage (S)CSS, JS & HTML Global CSS JavaScript HTML Config Boilerplate /* …" at bounding box center [771, 213] width 356 height 353
click at [931, 64] on icon at bounding box center [932, 62] width 9 height 12
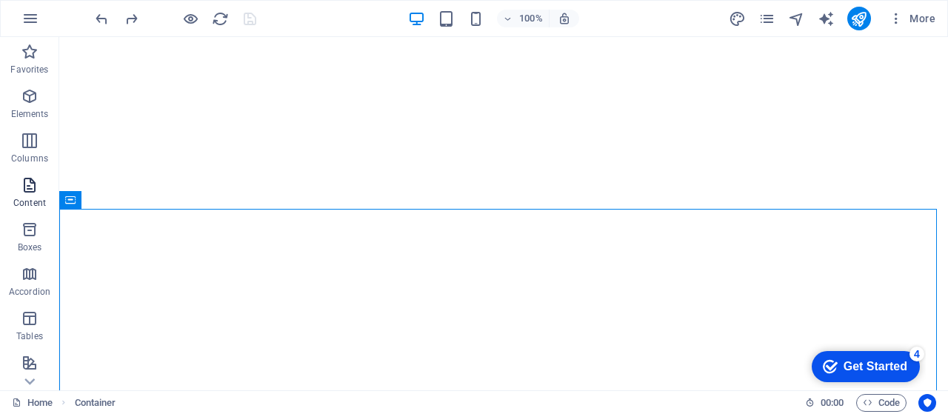
click at [39, 202] on p "Content" at bounding box center [29, 203] width 33 height 12
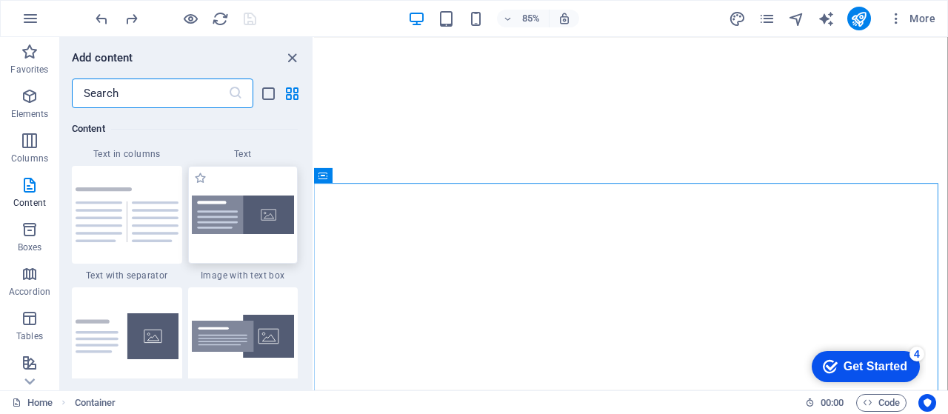
scroll to position [2717, 0]
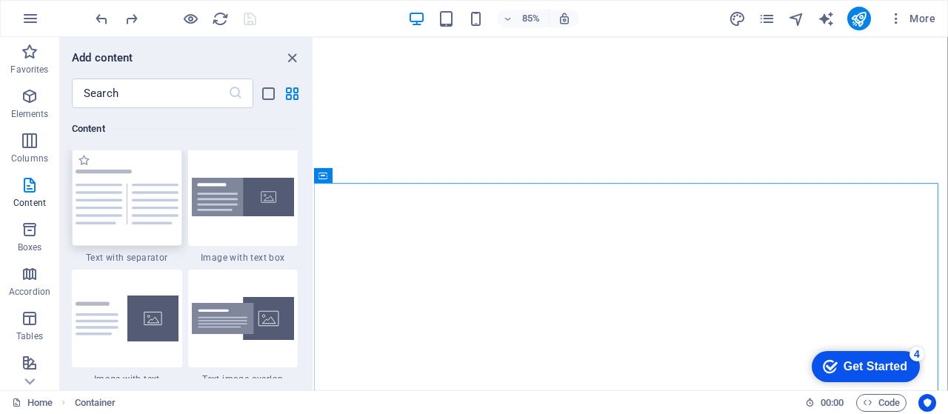
click at [147, 210] on img at bounding box center [127, 197] width 103 height 55
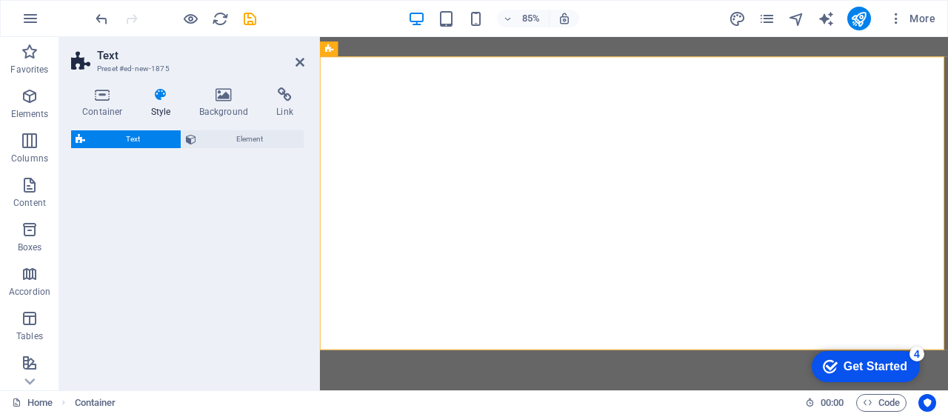
select select "rem"
select select "px"
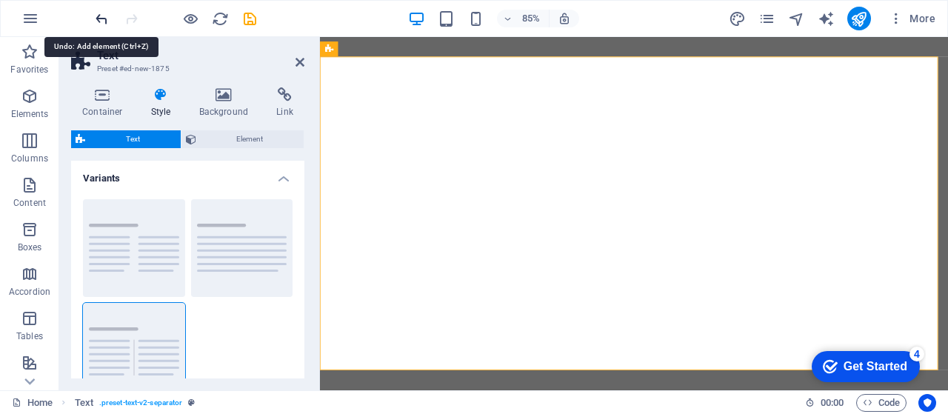
click at [105, 15] on icon "undo" at bounding box center [101, 18] width 17 height 17
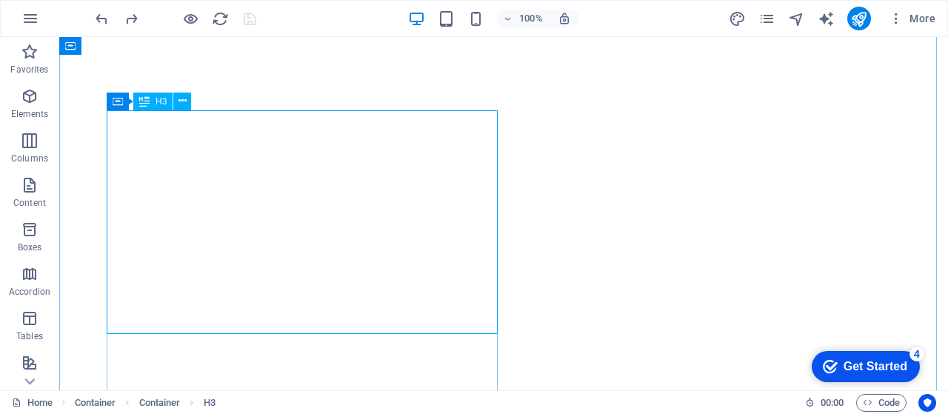
click at [147, 102] on icon at bounding box center [144, 102] width 10 height 18
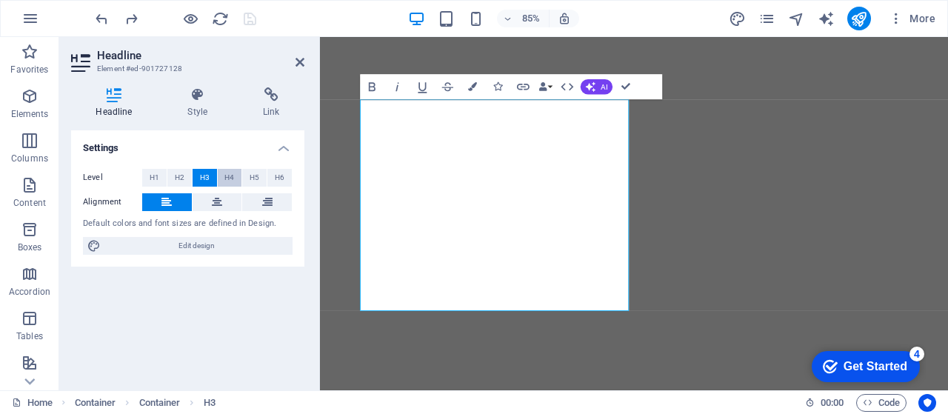
click at [224, 174] on button "H4" at bounding box center [230, 178] width 24 height 18
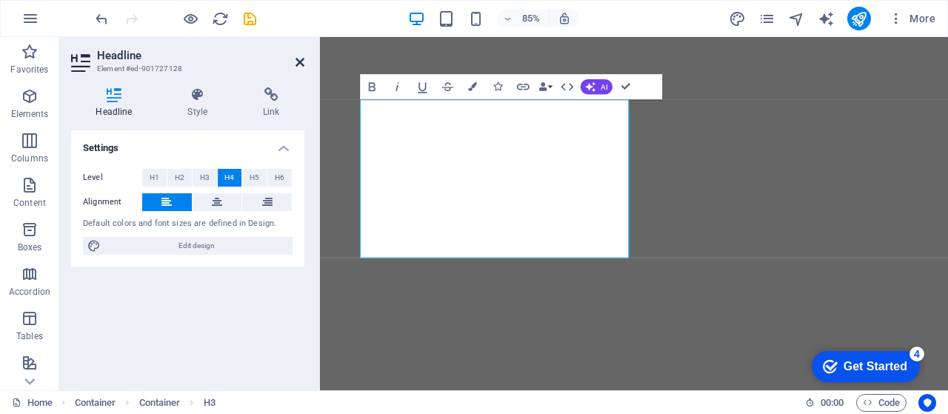
click at [301, 61] on icon at bounding box center [300, 62] width 9 height 12
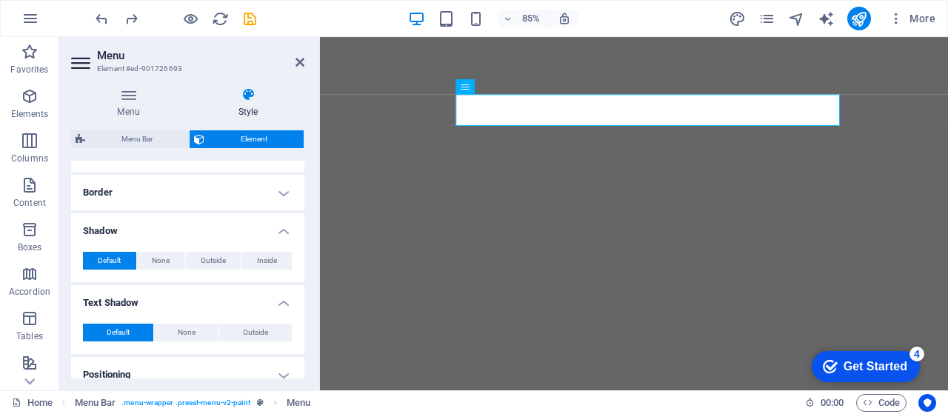
scroll to position [345, 0]
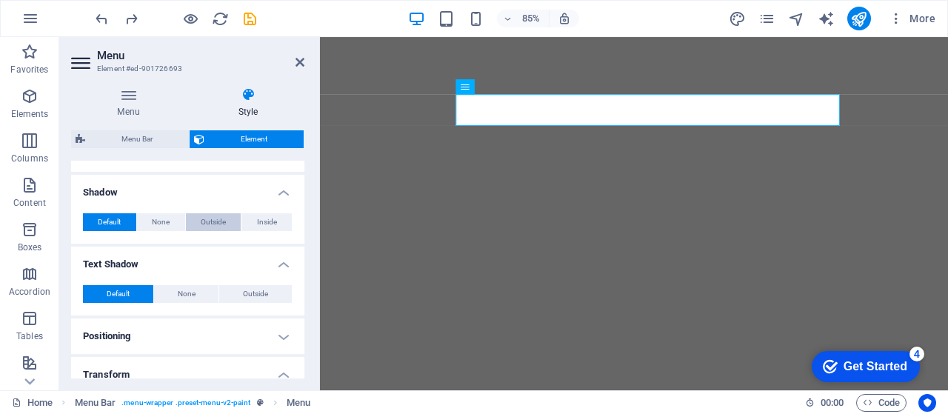
click at [225, 219] on button "Outside" at bounding box center [214, 222] width 56 height 18
type input "2"
type input "4"
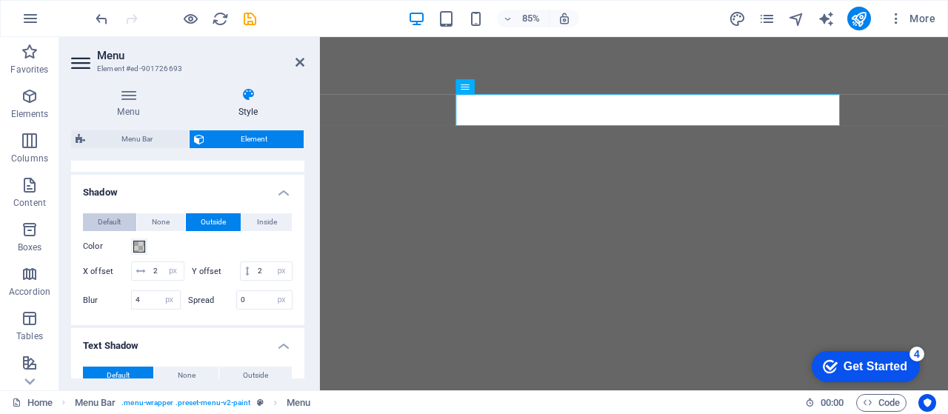
click at [110, 217] on span "Default" at bounding box center [109, 222] width 23 height 18
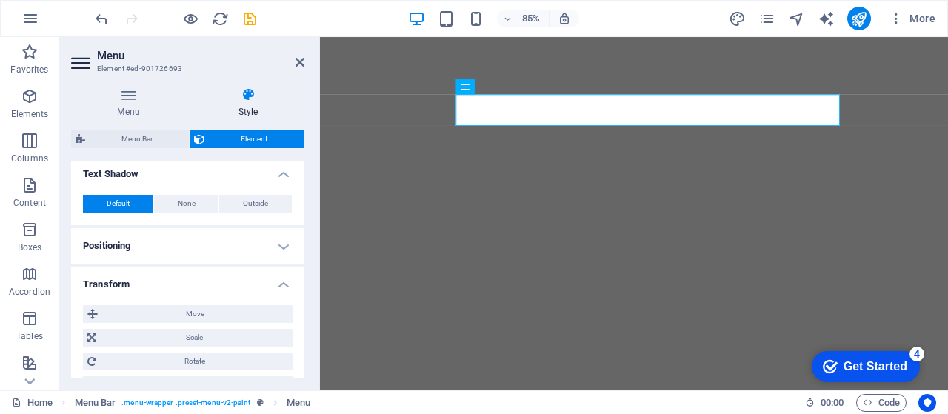
scroll to position [469, 0]
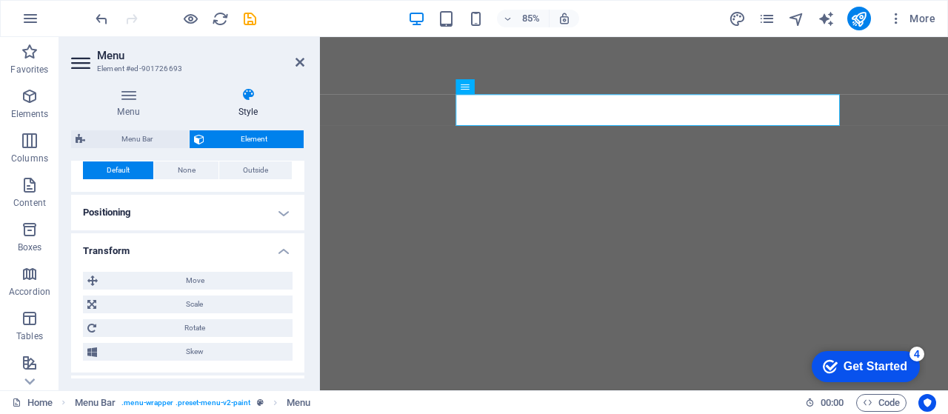
click at [156, 209] on h4 "Positioning" at bounding box center [187, 213] width 233 height 36
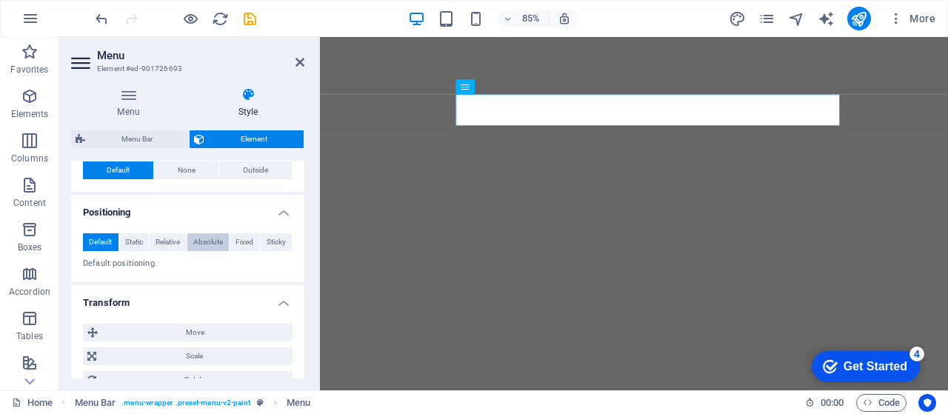
click at [202, 239] on span "Absolute" at bounding box center [208, 242] width 30 height 18
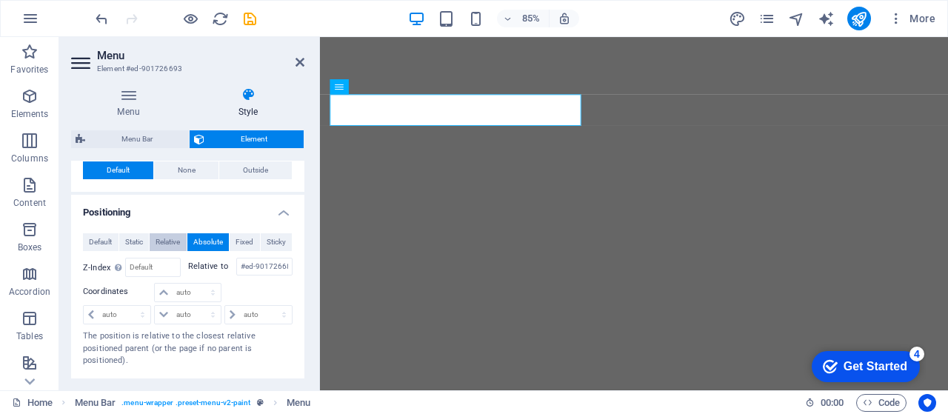
click at [172, 239] on span "Relative" at bounding box center [168, 242] width 24 height 18
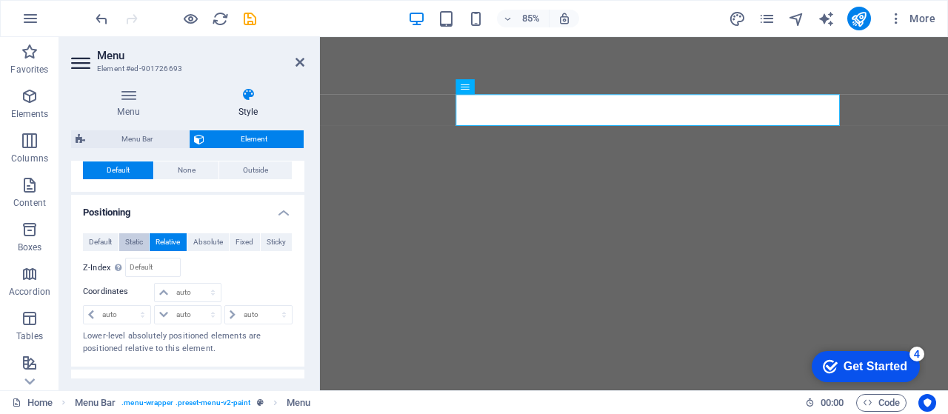
click at [141, 242] on span "Static" at bounding box center [134, 242] width 18 height 18
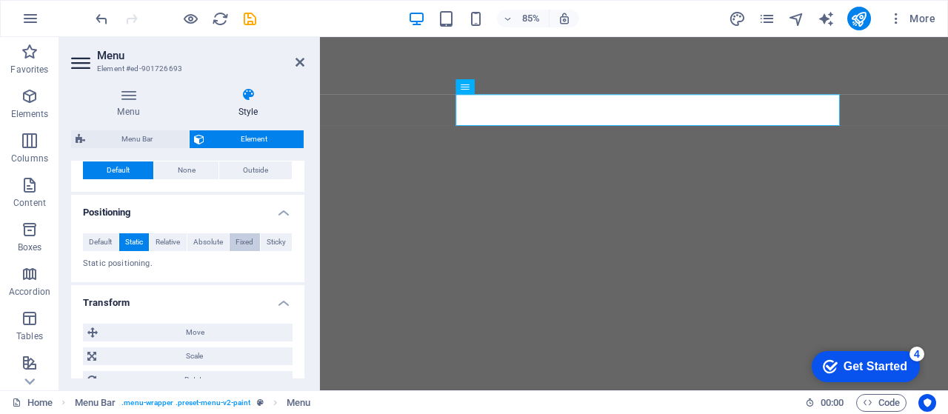
click at [242, 238] on span "Fixed" at bounding box center [245, 242] width 18 height 18
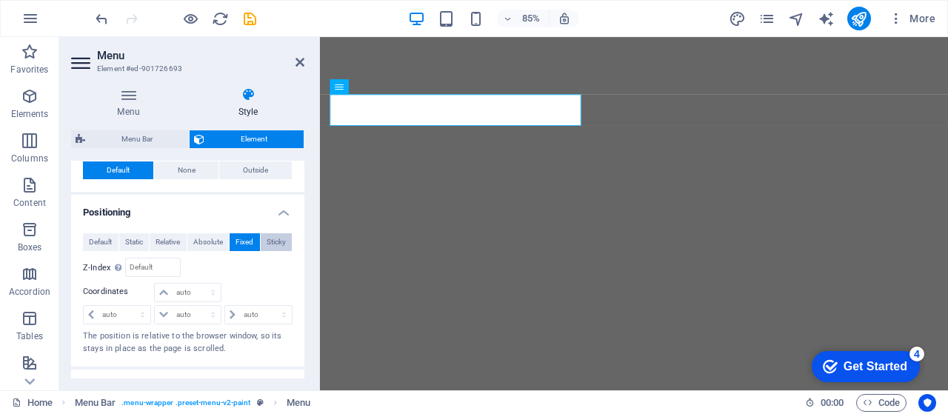
click at [267, 238] on span "Sticky" at bounding box center [276, 242] width 19 height 18
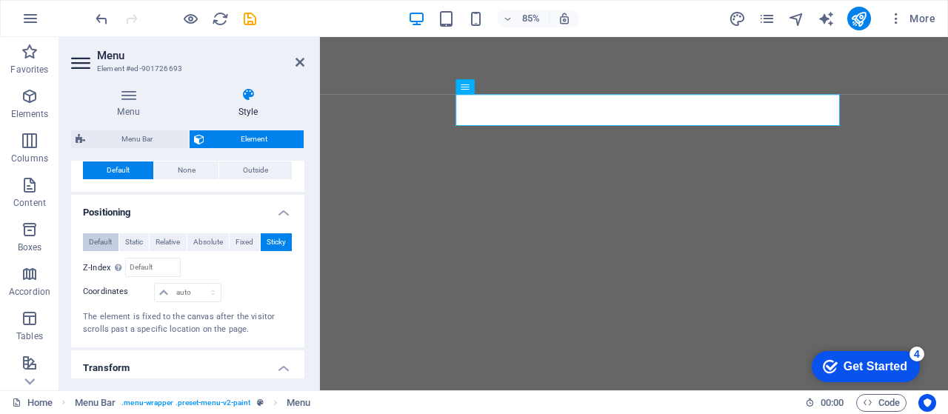
click at [110, 247] on span "Default" at bounding box center [100, 242] width 23 height 18
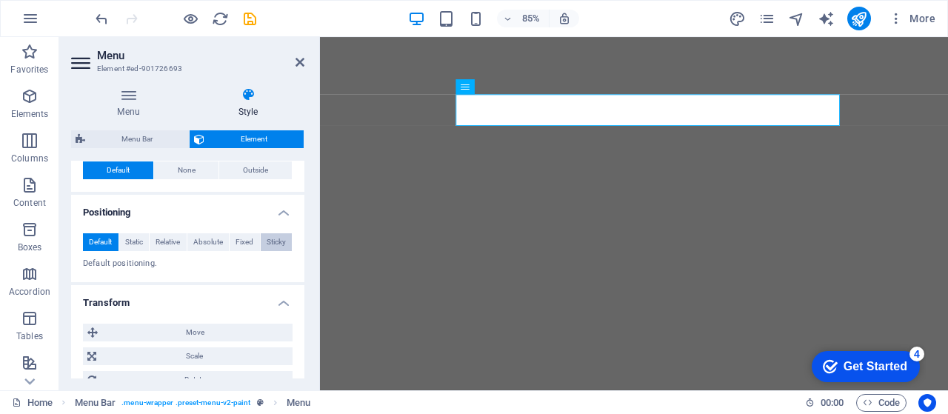
click at [285, 242] on button "Sticky" at bounding box center [277, 242] width 32 height 18
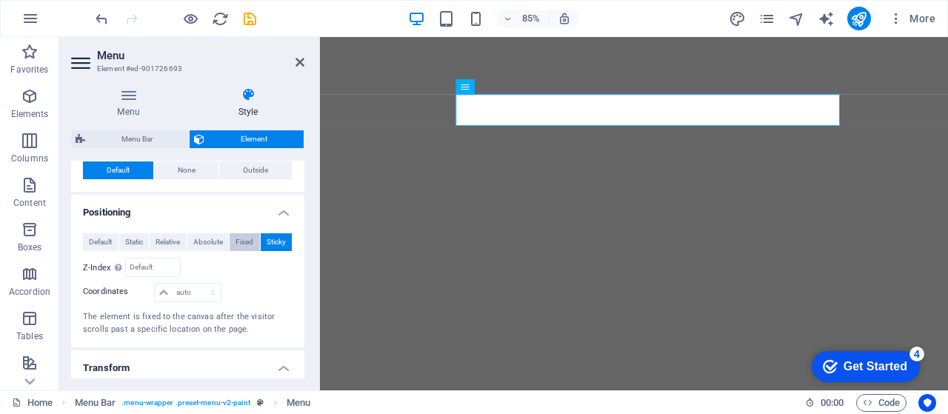
click at [239, 245] on span "Fixed" at bounding box center [245, 242] width 18 height 18
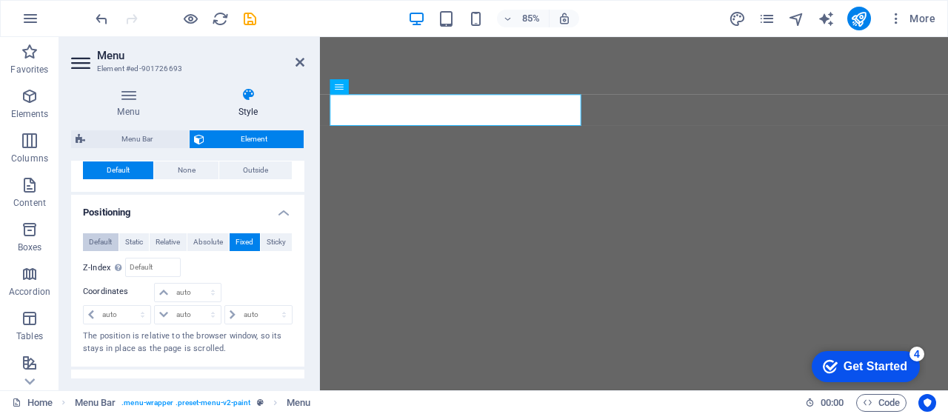
click at [113, 242] on button "Default" at bounding box center [101, 242] width 36 height 18
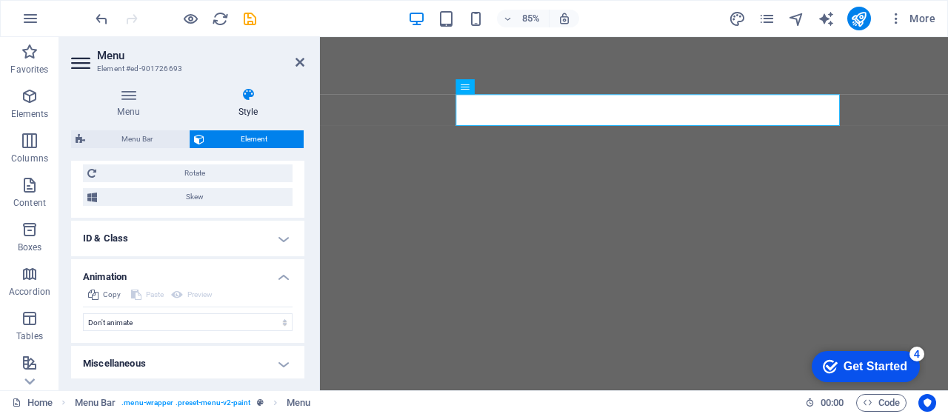
scroll to position [677, 0]
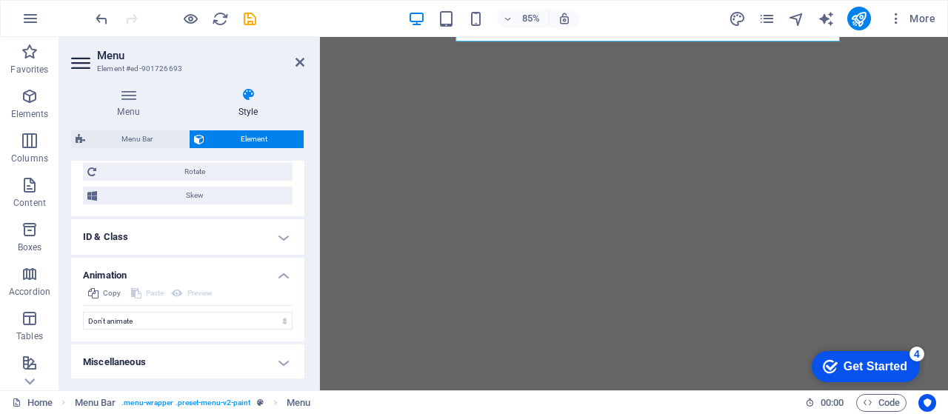
click at [250, 106] on h4 "Style" at bounding box center [248, 102] width 113 height 31
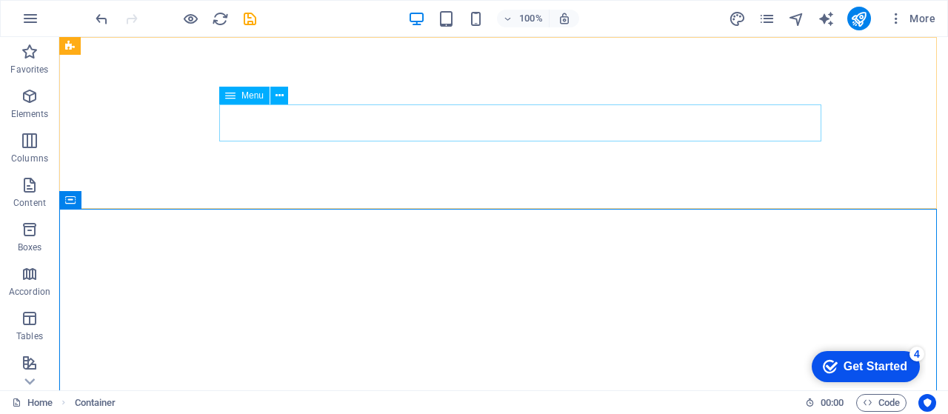
click at [252, 93] on span "Menu" at bounding box center [253, 95] width 22 height 9
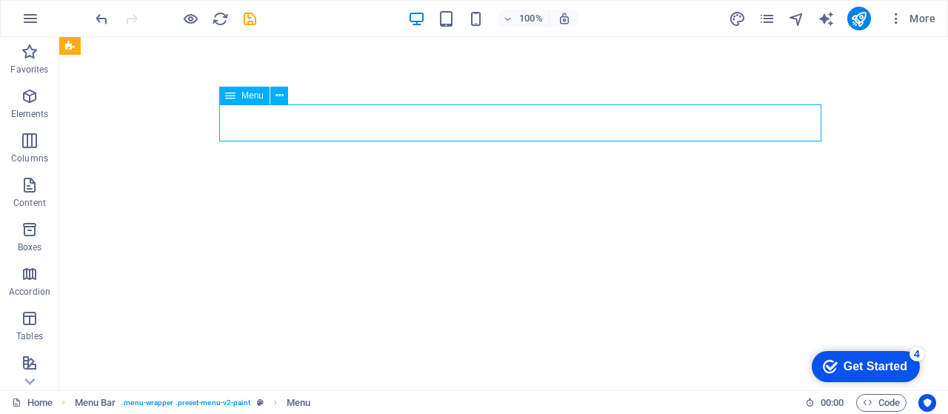
click at [252, 93] on span "Menu" at bounding box center [253, 95] width 22 height 9
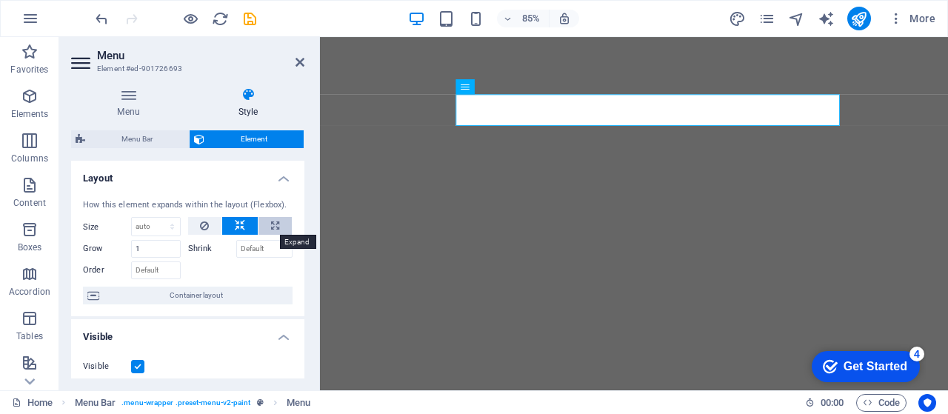
click at [276, 223] on icon at bounding box center [275, 226] width 8 height 18
type input "100"
select select "%"
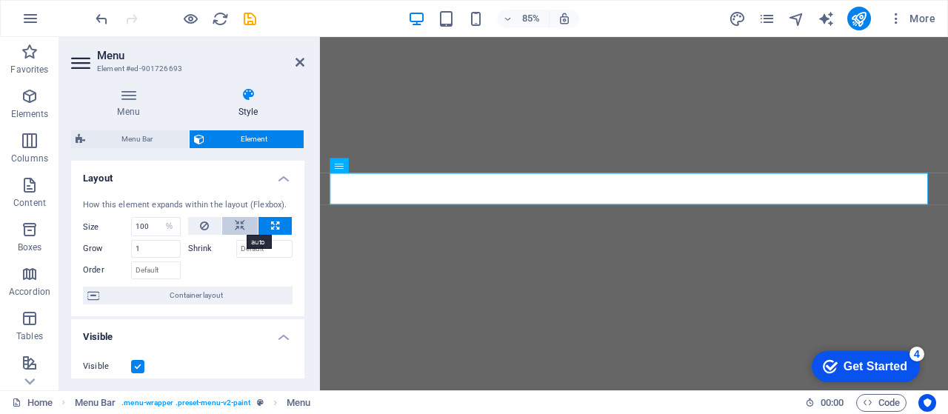
click at [230, 222] on button at bounding box center [240, 226] width 36 height 18
select select "DISABLED_OPTION_VALUE"
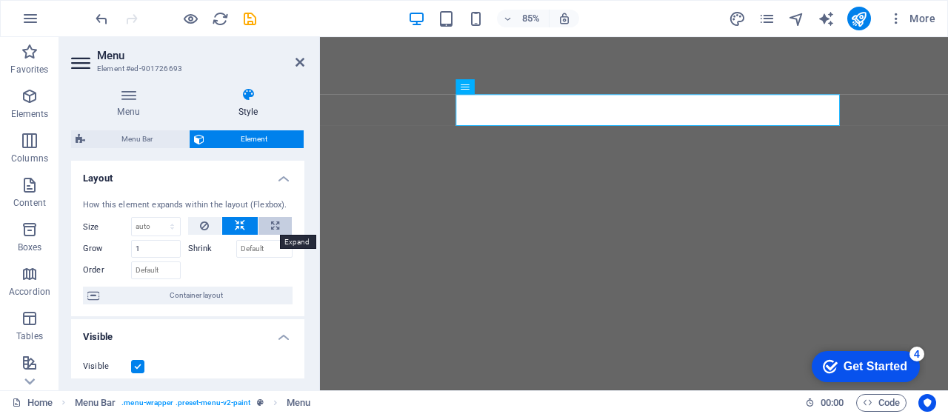
click at [273, 226] on icon at bounding box center [275, 226] width 8 height 18
type input "100"
select select "%"
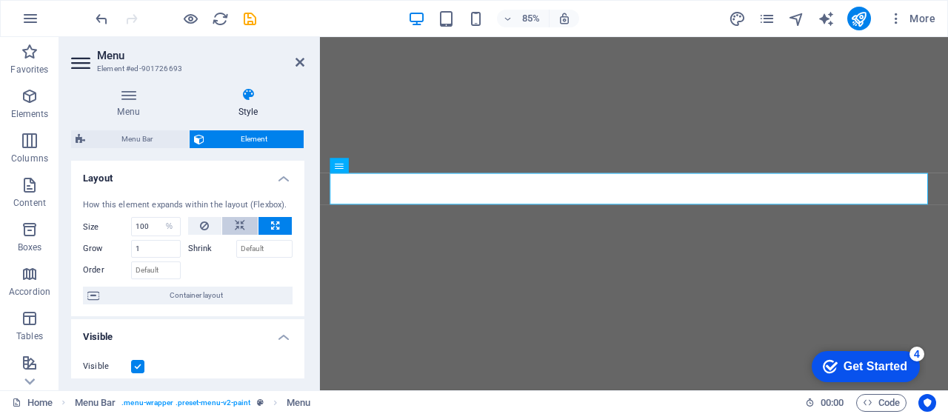
click at [236, 230] on icon at bounding box center [240, 226] width 10 height 18
select select "DISABLED_OPTION_VALUE"
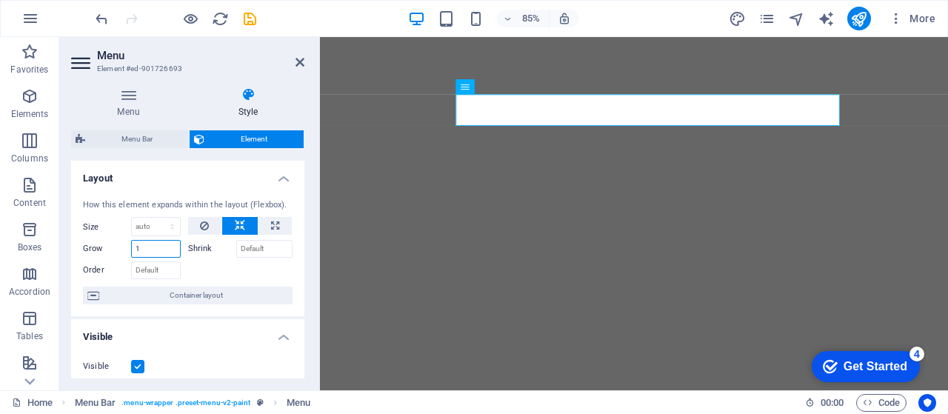
click at [154, 248] on input "1" at bounding box center [156, 249] width 50 height 18
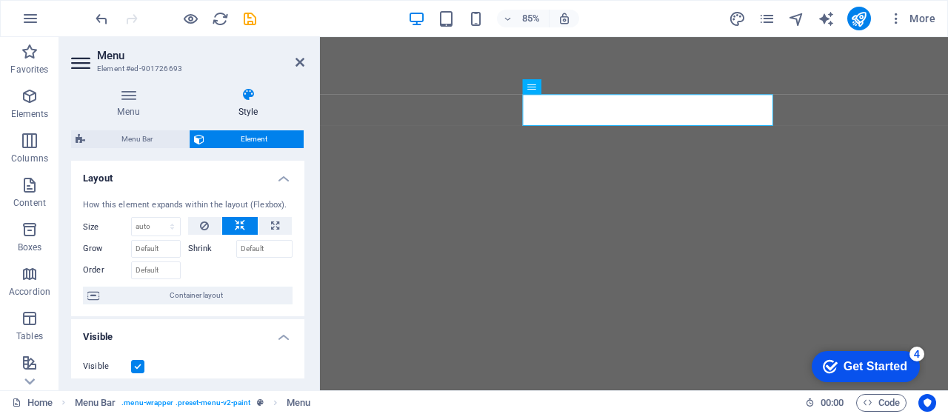
click at [309, 310] on div "Menu Style Menu Auto Custom Create custom menu items for this menu. Recommended…" at bounding box center [187, 233] width 257 height 315
click at [157, 227] on select "Default auto px % 1/1 1/2 1/3 1/4 1/5 1/6 1/7 1/8 1/9 1/10" at bounding box center [156, 227] width 48 height 18
select select "1/2"
click at [158, 218] on select "Default auto px % 1/1 1/2 1/3 1/4 1/5 1/6 1/7 1/8 1/9 1/10" at bounding box center [156, 227] width 48 height 18
type input "50"
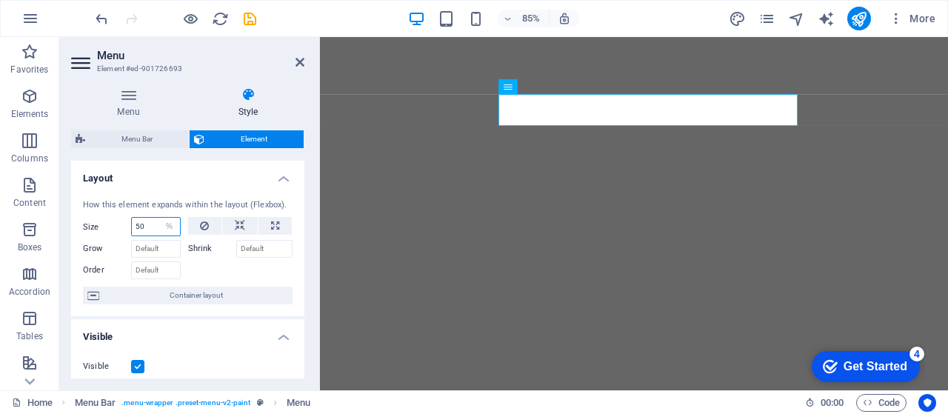
click at [147, 232] on input "50" at bounding box center [156, 227] width 48 height 18
click at [172, 229] on select "Default auto px % 1/1 1/2 1/3 1/4 1/5 1/6 1/7 1/8 1/9 1/10" at bounding box center [169, 227] width 21 height 18
select select "1/6"
click at [159, 218] on select "Default auto px % 1/1 1/2 1/3 1/4 1/5 1/6 1/7 1/8 1/9 1/10" at bounding box center [169, 227] width 21 height 18
type input "16.66"
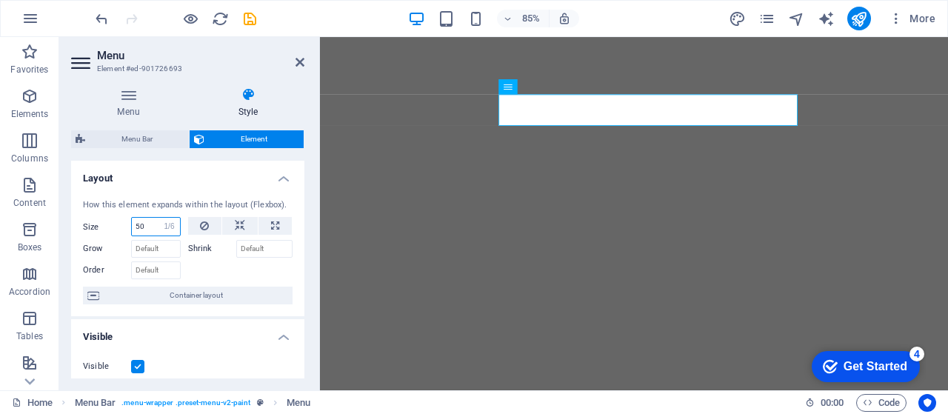
select select "%"
click at [156, 234] on input "50" at bounding box center [156, 227] width 48 height 18
type input "5"
type input "50"
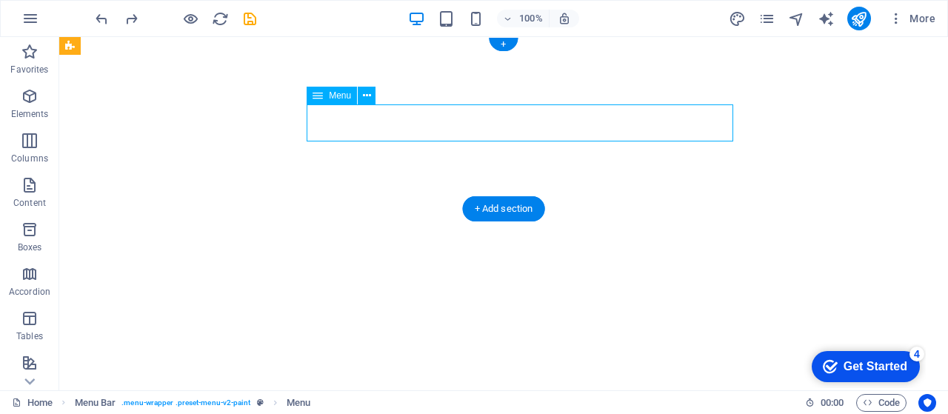
select select "%"
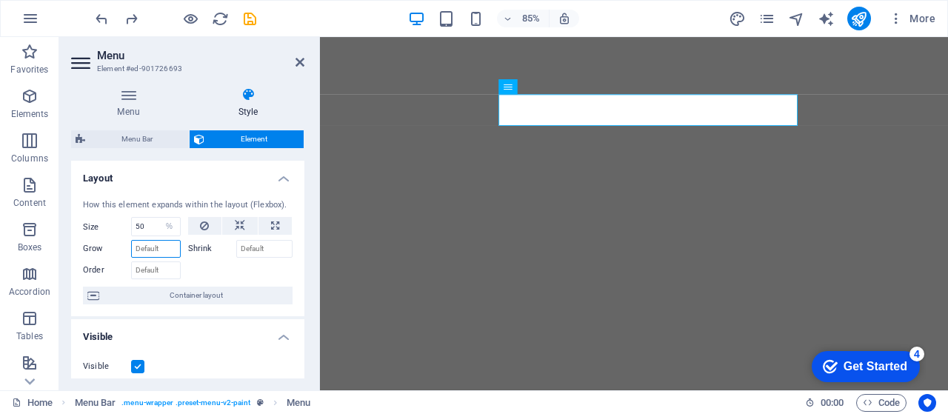
click at [156, 249] on input "Grow" at bounding box center [156, 249] width 50 height 18
select select "DISABLED_OPTION_VALUE"
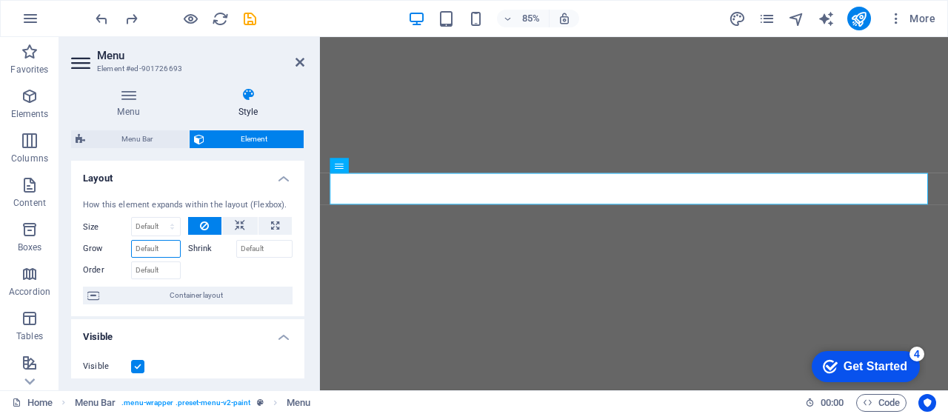
type input "1"
click at [277, 302] on span "Container layout" at bounding box center [196, 296] width 185 height 18
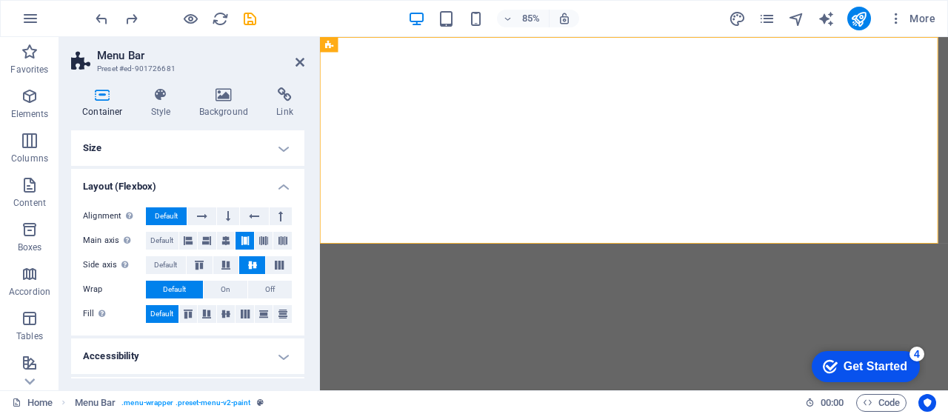
click at [308, 185] on div "Container Style Background Link Size Height Default px rem % vh vw Min. height …" at bounding box center [187, 233] width 257 height 315
click at [304, 62] on icon at bounding box center [300, 62] width 9 height 12
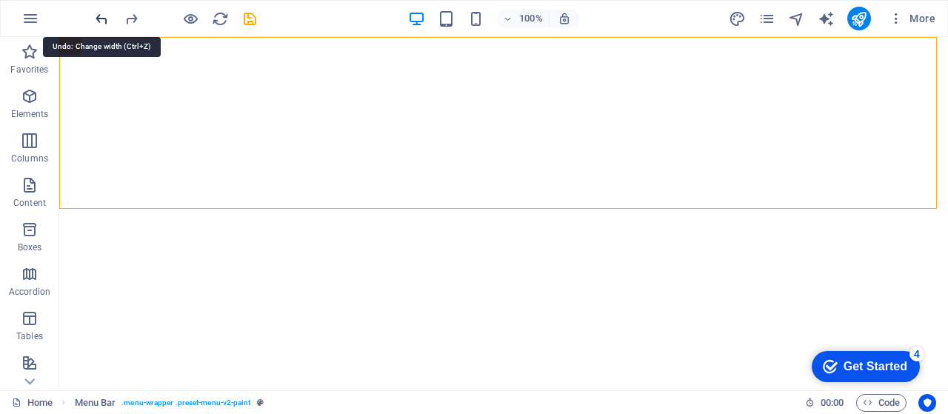
click at [97, 19] on icon "undo" at bounding box center [101, 18] width 17 height 17
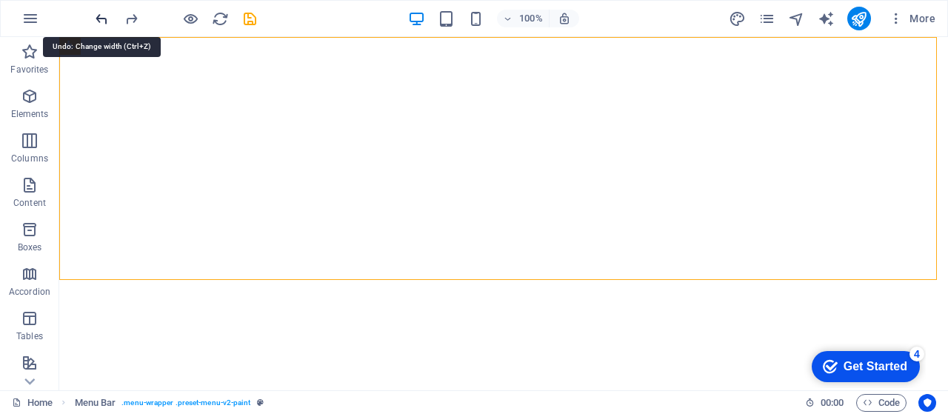
click at [97, 19] on icon "undo" at bounding box center [101, 18] width 17 height 17
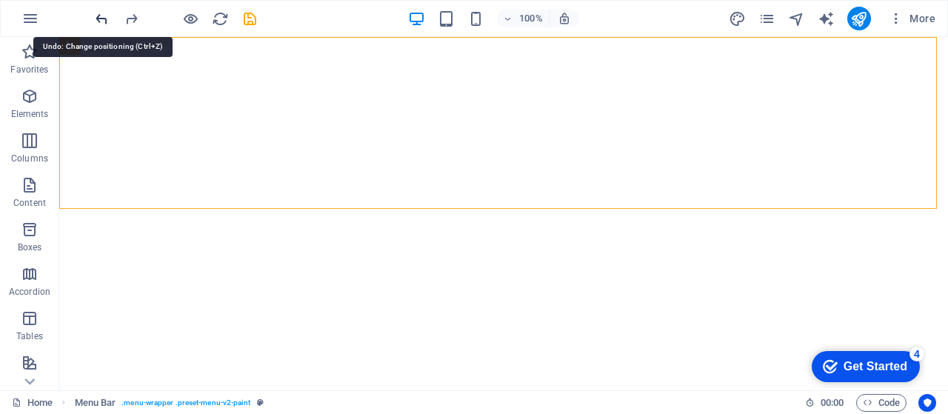
click at [97, 19] on icon "undo" at bounding box center [101, 18] width 17 height 17
click at [96, 19] on icon "undo" at bounding box center [101, 18] width 17 height 17
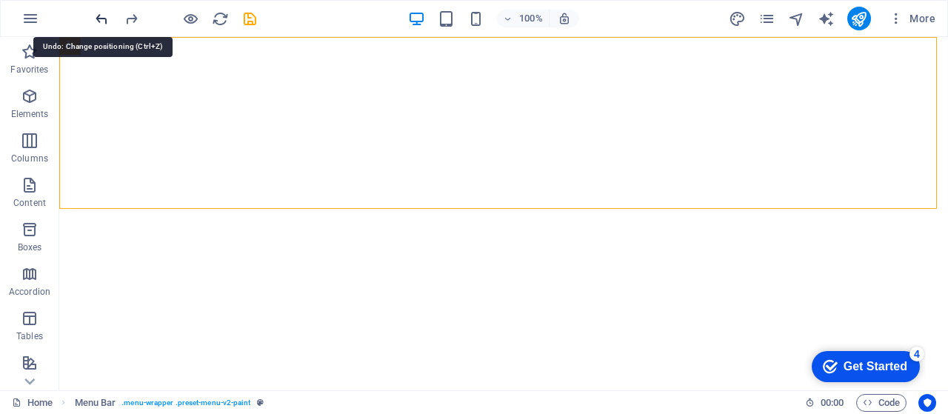
click at [96, 19] on icon "undo" at bounding box center [101, 18] width 17 height 17
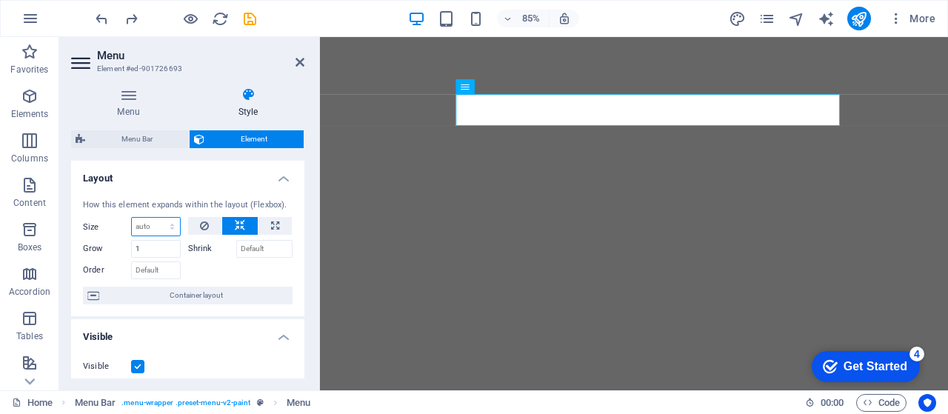
click at [159, 227] on select "Default auto px % 1/1 1/2 1/3 1/4 1/5 1/6 1/7 1/8 1/9 1/10" at bounding box center [156, 227] width 48 height 18
select select "1/7"
click at [158, 218] on select "Default auto px % 1/1 1/2 1/3 1/4 1/5 1/6 1/7 1/8 1/9 1/10" at bounding box center [156, 227] width 48 height 18
type input "14.28"
select select "%"
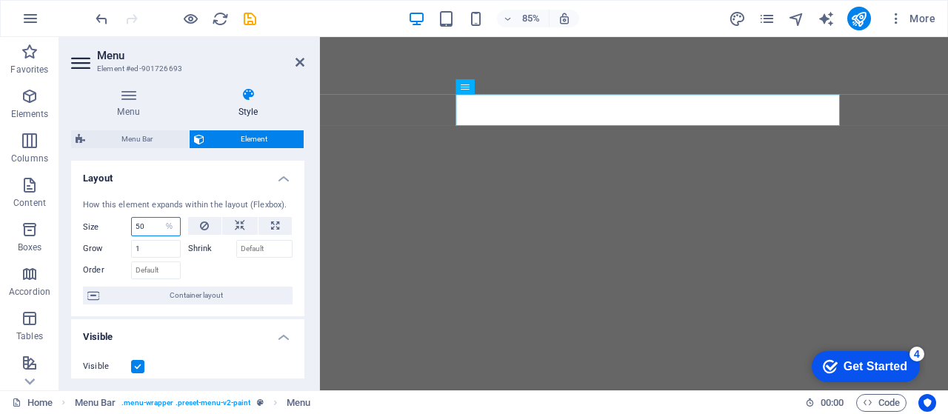
type input "50"
drag, startPoint x: 147, startPoint y: 227, endPoint x: 116, endPoint y: 232, distance: 31.4
click at [116, 232] on div "Size 50 Default auto px % 1/1 1/2 1/3 1/4 1/5 1/6 1/7 1/8 1/9 1/10" at bounding box center [132, 226] width 98 height 19
click at [298, 301] on div "How this element expands within the layout (Flexbox). Size Default auto px % 1/…" at bounding box center [187, 252] width 233 height 130
click at [246, 233] on button at bounding box center [240, 226] width 36 height 18
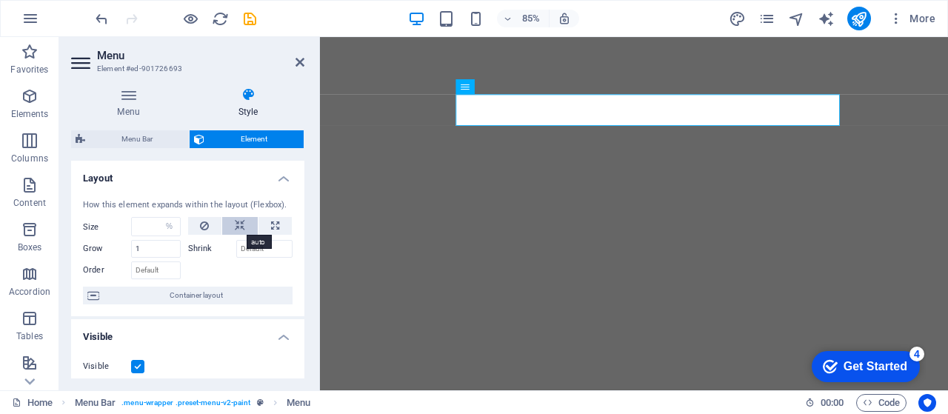
select select "DISABLED_OPTION_VALUE"
click at [154, 248] on input "1" at bounding box center [156, 249] width 50 height 18
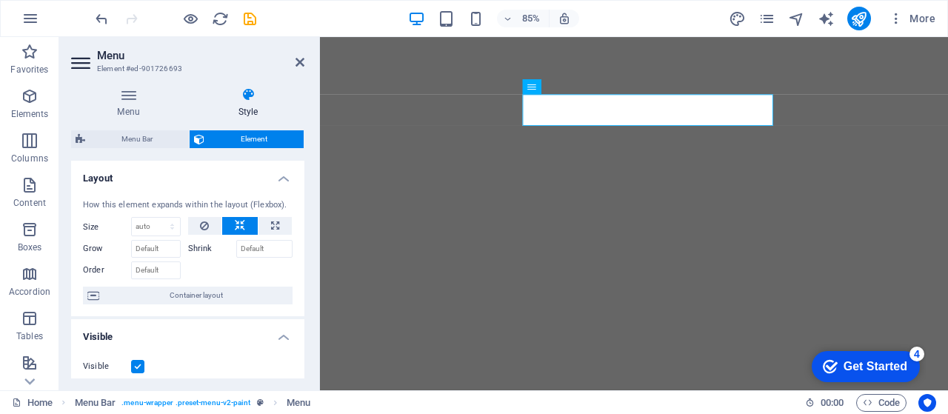
click at [299, 275] on div "How this element expands within the layout (Flexbox). Size Default auto px % 1/…" at bounding box center [187, 252] width 233 height 130
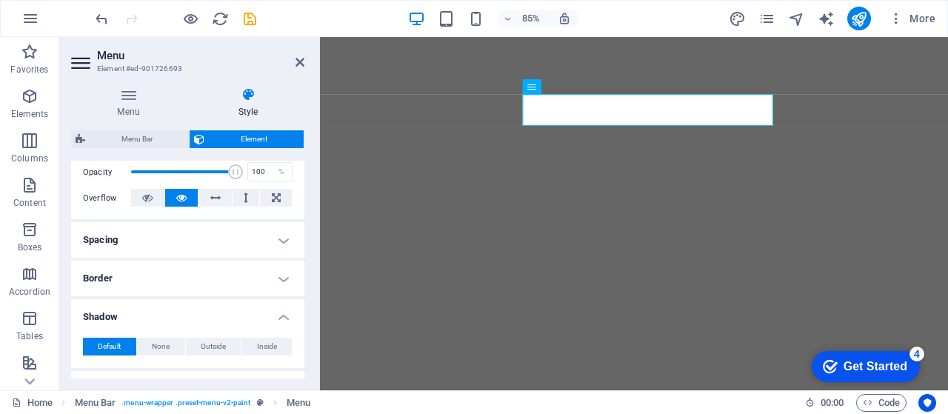
scroll to position [247, 0]
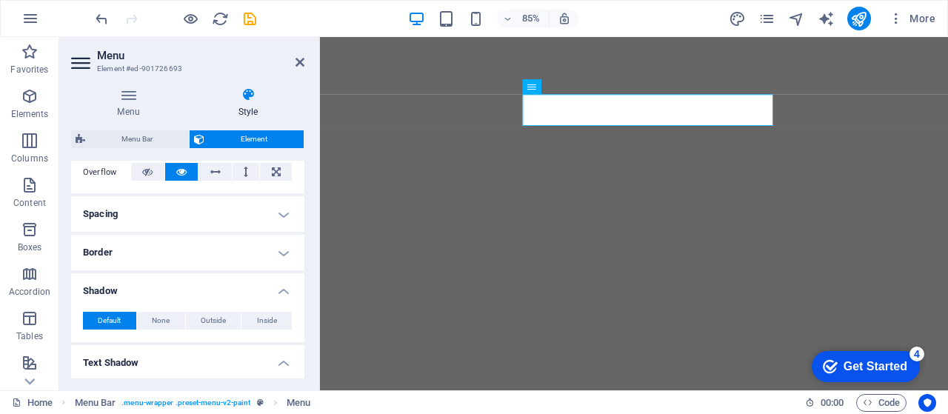
click at [286, 244] on h4 "Border" at bounding box center [187, 253] width 233 height 36
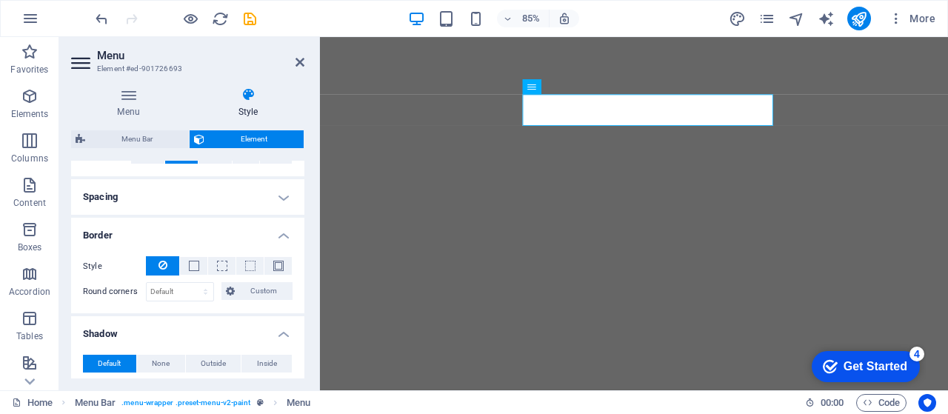
scroll to position [271, 0]
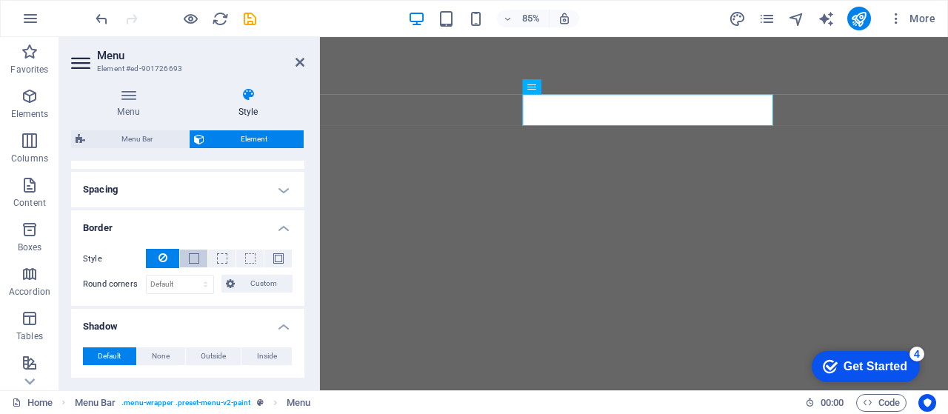
click at [199, 259] on button at bounding box center [193, 259] width 27 height 18
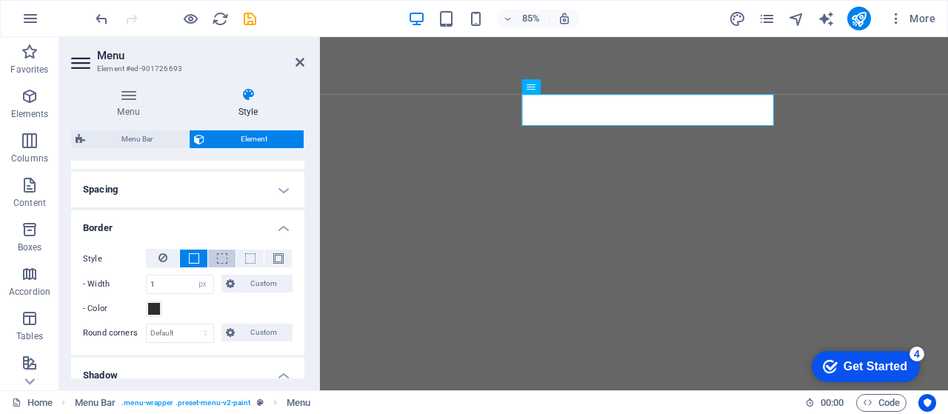
click at [227, 259] on button at bounding box center [221, 259] width 27 height 18
click at [240, 263] on button at bounding box center [249, 259] width 27 height 18
click at [280, 254] on span at bounding box center [278, 258] width 10 height 10
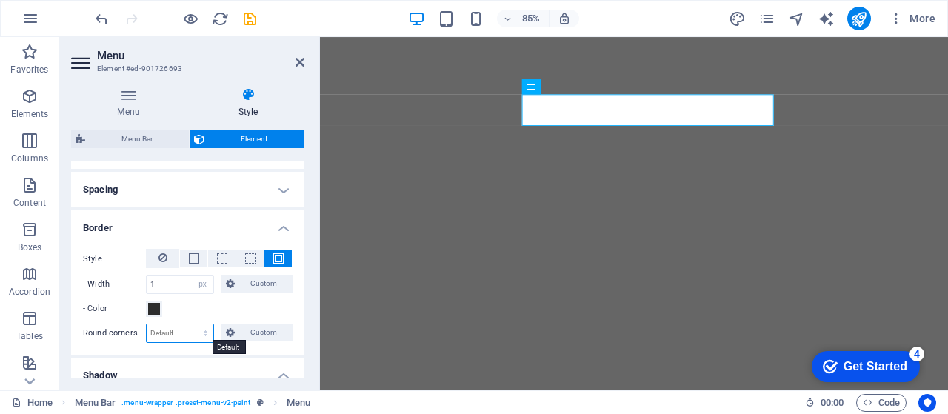
click at [180, 335] on select "Default px rem % vh vw Custom" at bounding box center [180, 334] width 67 height 18
select select "vh"
click at [191, 325] on select "Default px rem % vh vw Custom" at bounding box center [180, 334] width 67 height 18
type input "0"
click at [305, 300] on div "Menu Style Menu Auto Custom Create custom menu items for this menu. Recommended…" at bounding box center [187, 233] width 257 height 315
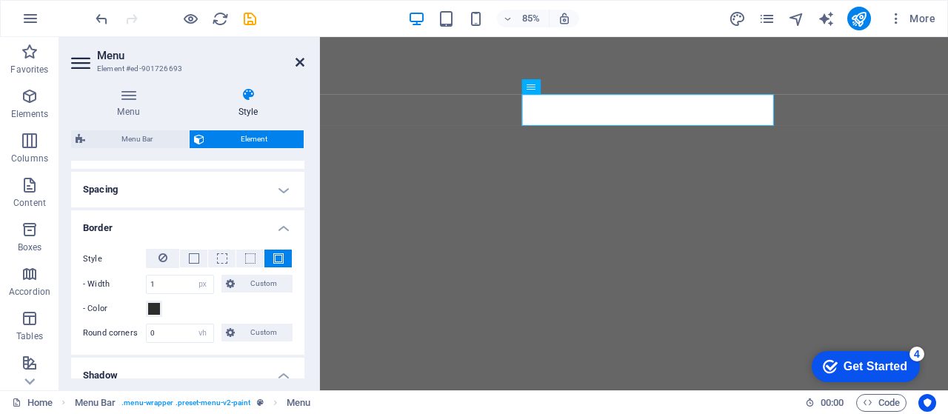
click at [299, 62] on icon at bounding box center [300, 62] width 9 height 12
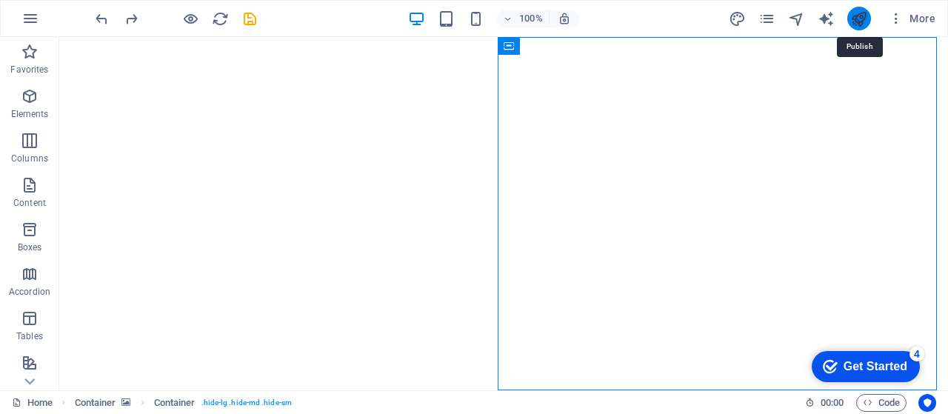
click at [858, 24] on icon "publish" at bounding box center [859, 18] width 17 height 17
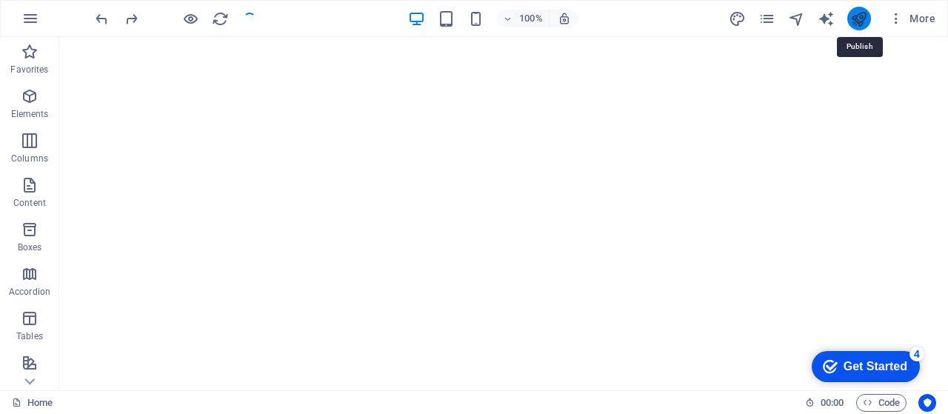
click at [857, 24] on icon "publish" at bounding box center [859, 18] width 17 height 17
click at [854, 18] on icon "publish" at bounding box center [859, 18] width 17 height 17
click at [866, 12] on icon "publish" at bounding box center [859, 18] width 17 height 17
click at [860, 17] on icon "publish" at bounding box center [859, 18] width 17 height 17
click at [860, 21] on icon "publish" at bounding box center [859, 18] width 17 height 17
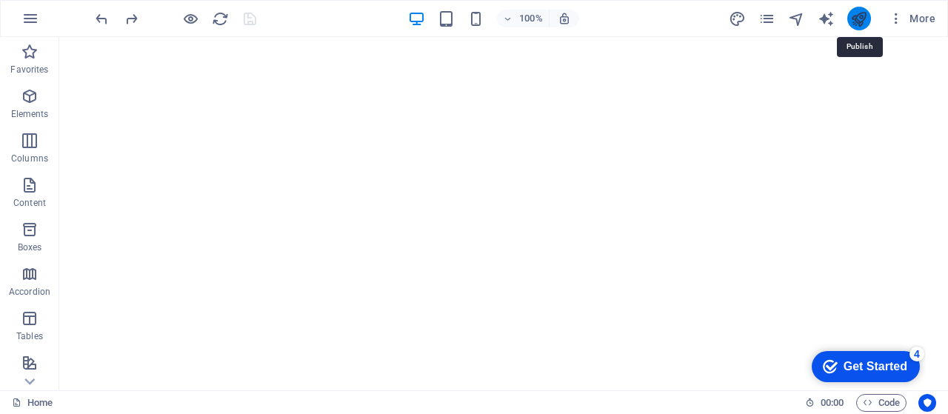
click at [860, 19] on icon "publish" at bounding box center [859, 18] width 17 height 17
click at [860, 17] on icon "publish" at bounding box center [859, 18] width 17 height 17
